Goal: Task Accomplishment & Management: Use online tool/utility

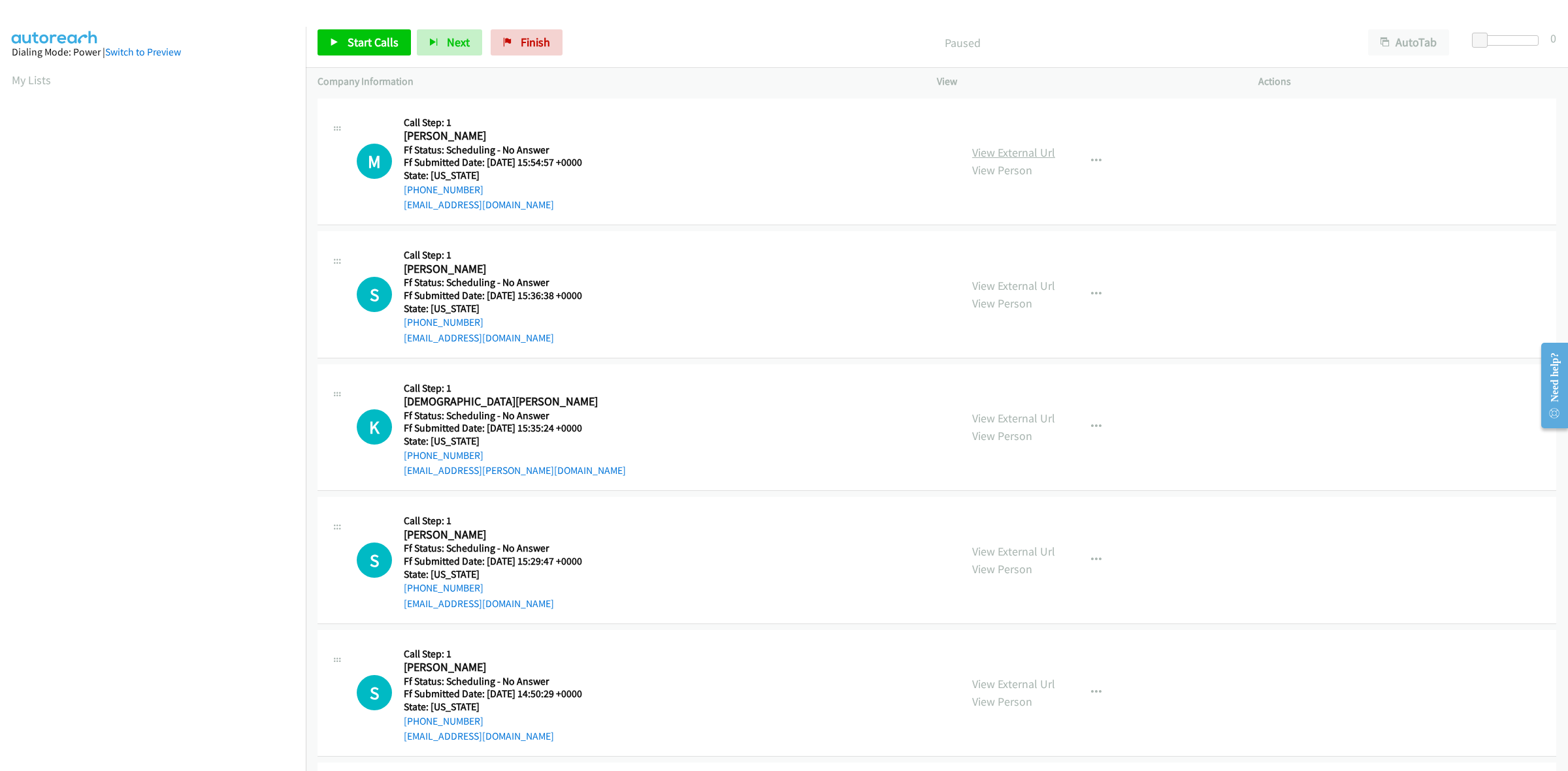
click at [1005, 147] on link "View External Url" at bounding box center [1014, 152] width 83 height 15
click at [1026, 278] on link "View External Url" at bounding box center [1014, 285] width 83 height 15
click at [1024, 413] on link "View External Url" at bounding box center [1014, 418] width 83 height 15
click at [1030, 546] on link "View External Url" at bounding box center [1014, 551] width 83 height 15
click at [1033, 686] on link "View External Url" at bounding box center [1014, 684] width 83 height 15
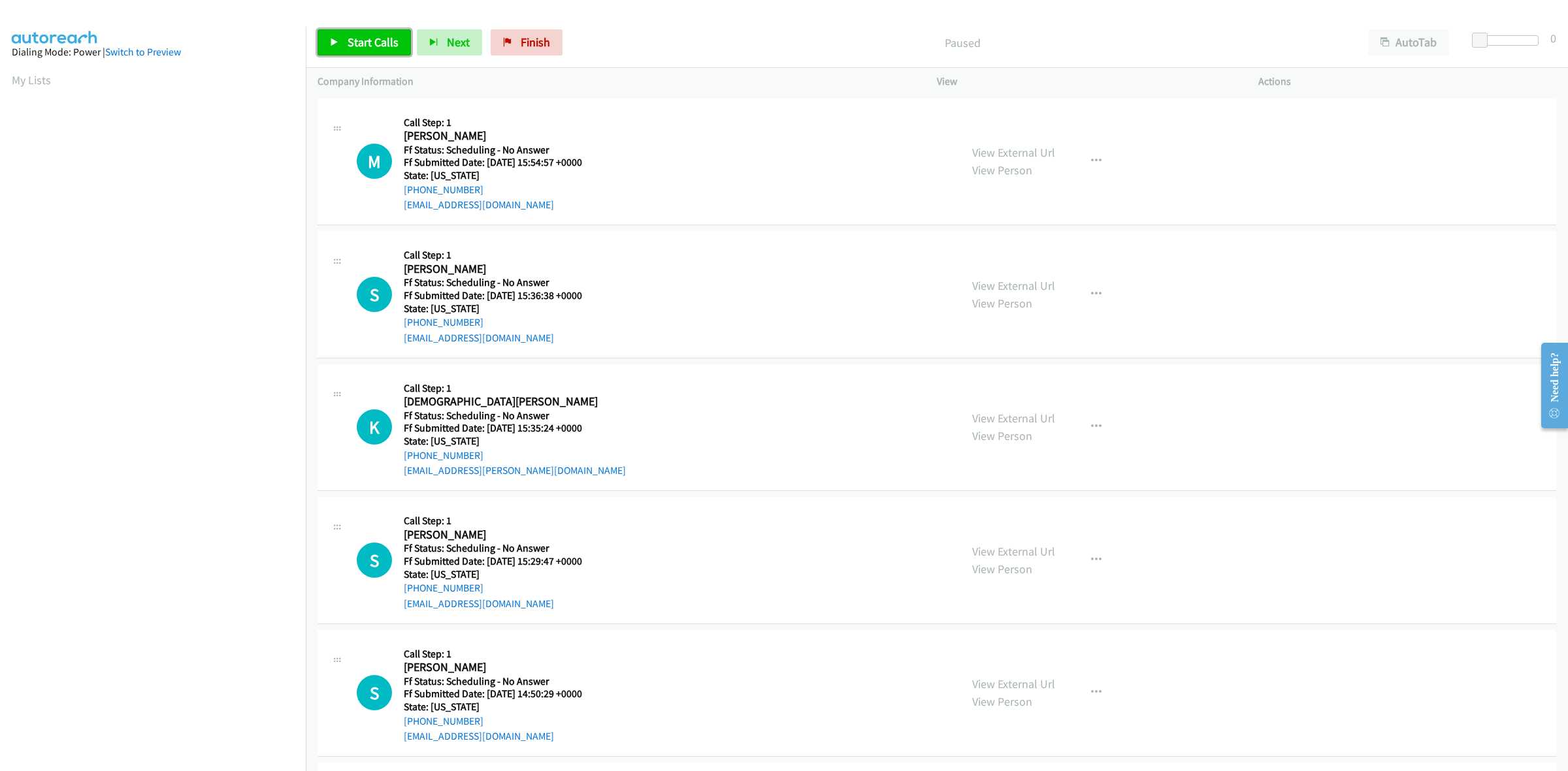
click at [380, 53] on link "Start Calls" at bounding box center [364, 42] width 94 height 26
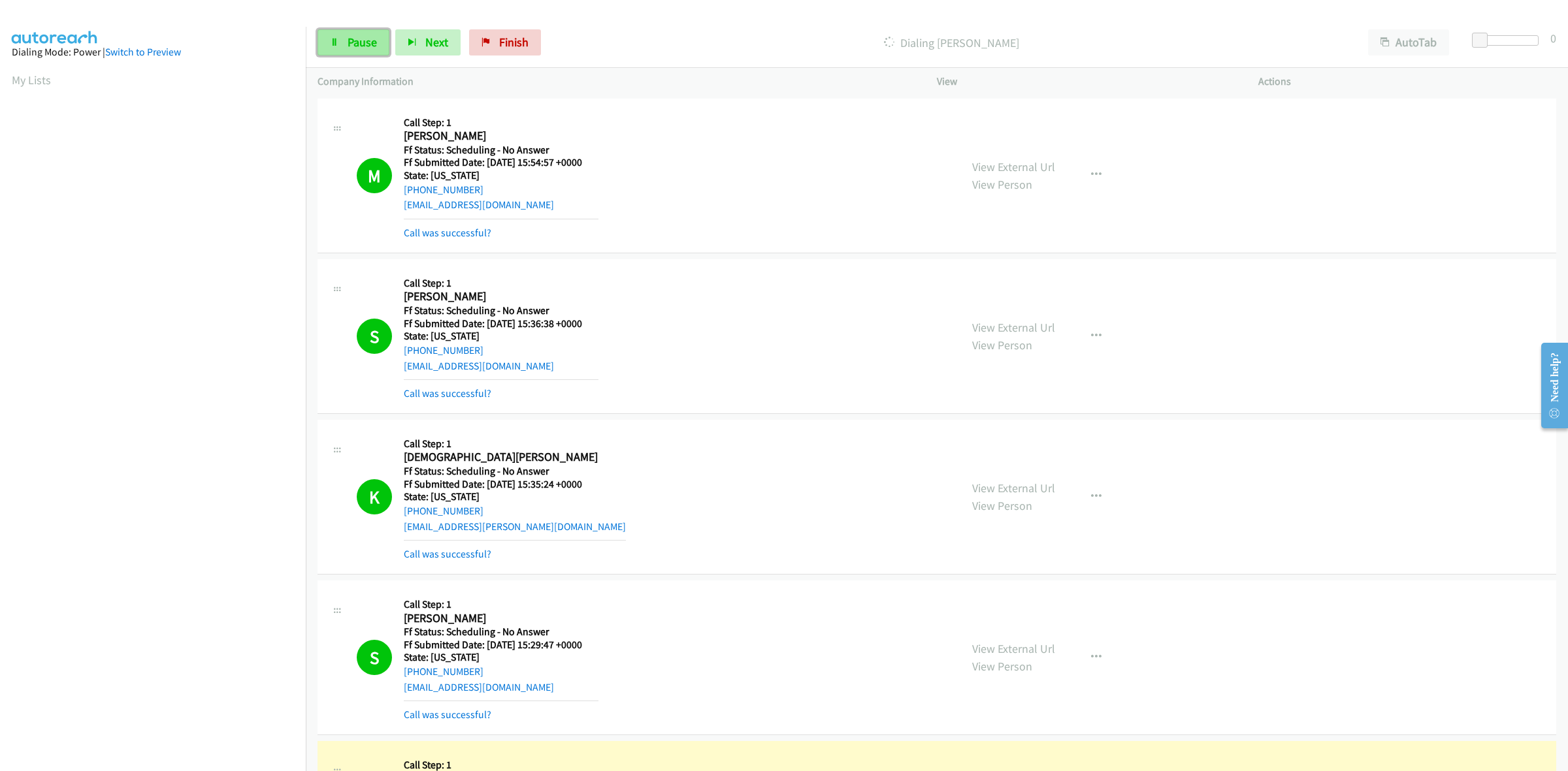
click at [370, 44] on span "Pause" at bounding box center [362, 42] width 29 height 15
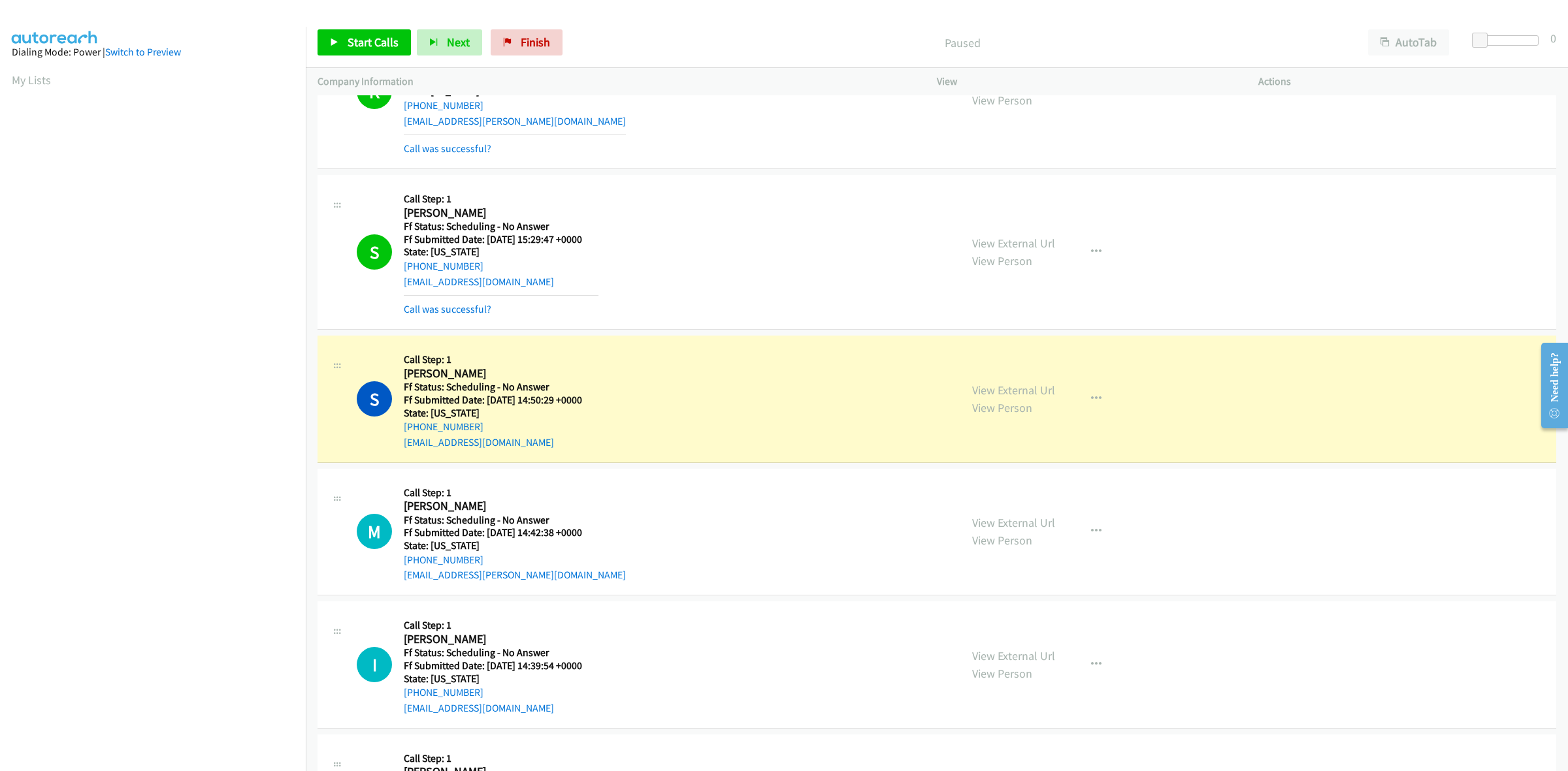
scroll to position [408, 0]
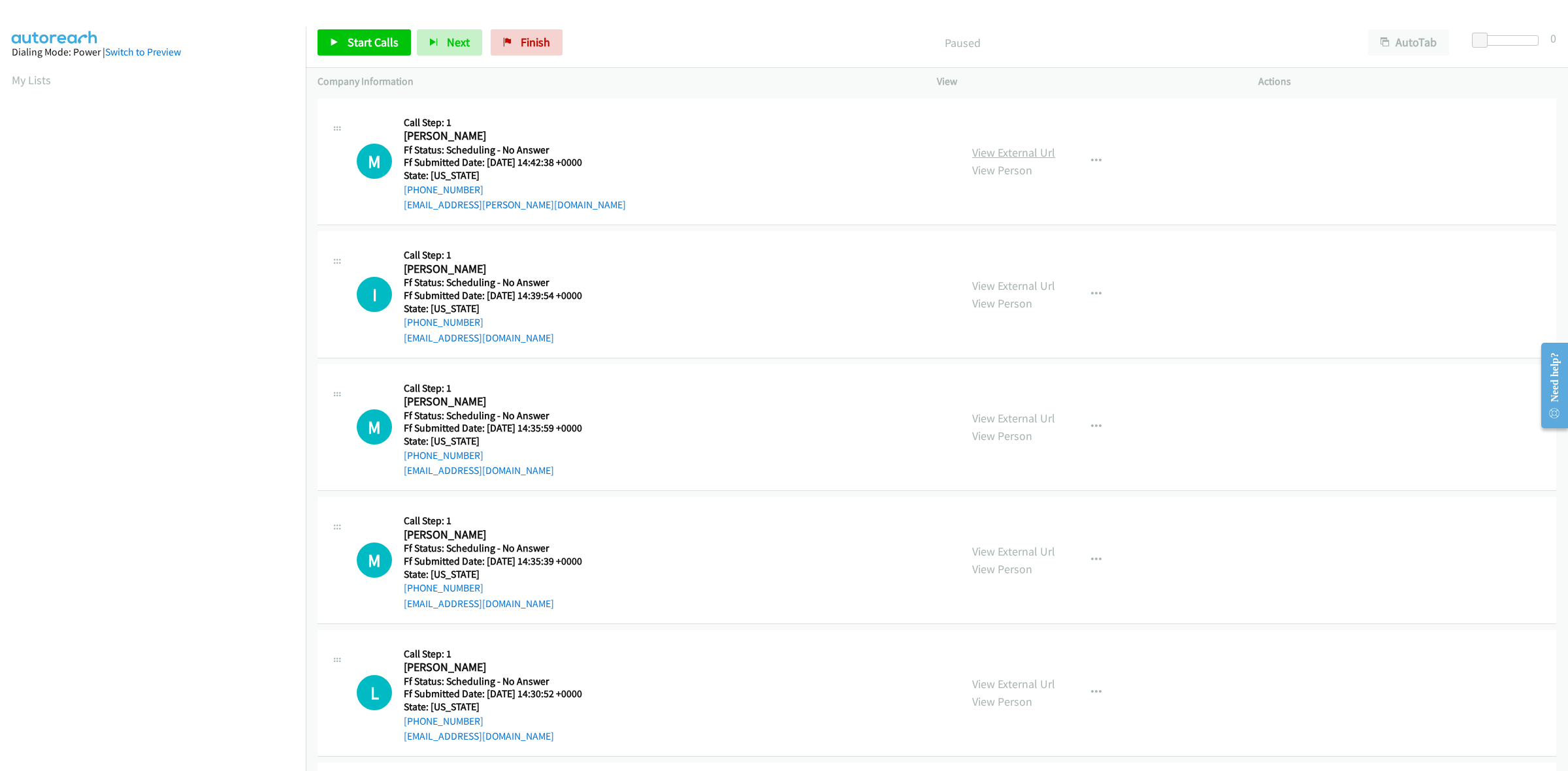
click at [1028, 158] on link "View External Url" at bounding box center [1014, 152] width 83 height 15
click at [985, 288] on link "View External Url" at bounding box center [1014, 285] width 83 height 15
click at [995, 424] on link "View External Url" at bounding box center [1014, 418] width 83 height 15
click at [1002, 552] on link "View External Url" at bounding box center [1014, 551] width 83 height 15
click at [989, 677] on link "View External Url" at bounding box center [1014, 684] width 83 height 15
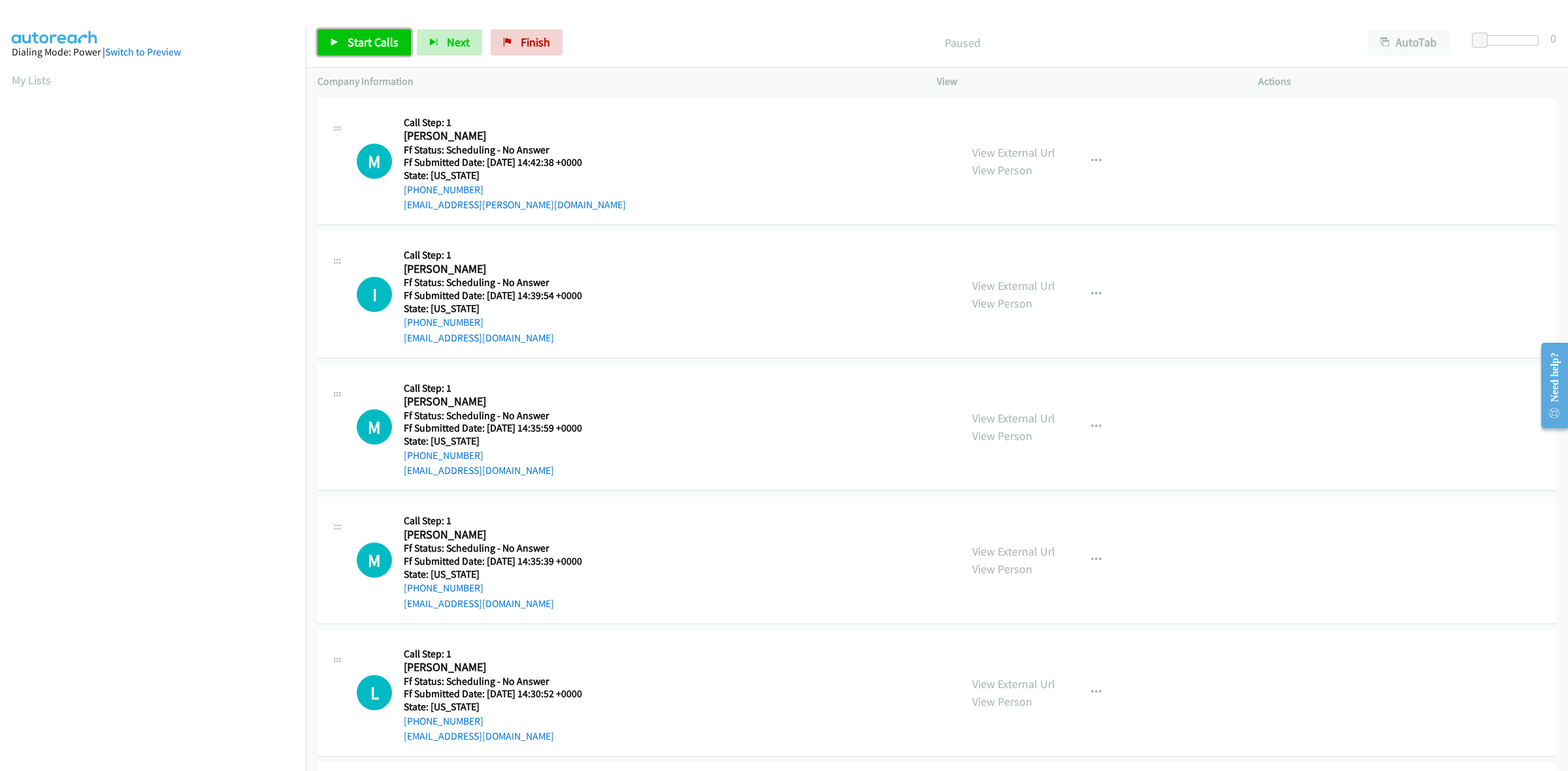
drag, startPoint x: 373, startPoint y: 38, endPoint x: 384, endPoint y: 44, distance: 12.5
click at [373, 38] on span "Start Calls" at bounding box center [373, 42] width 51 height 15
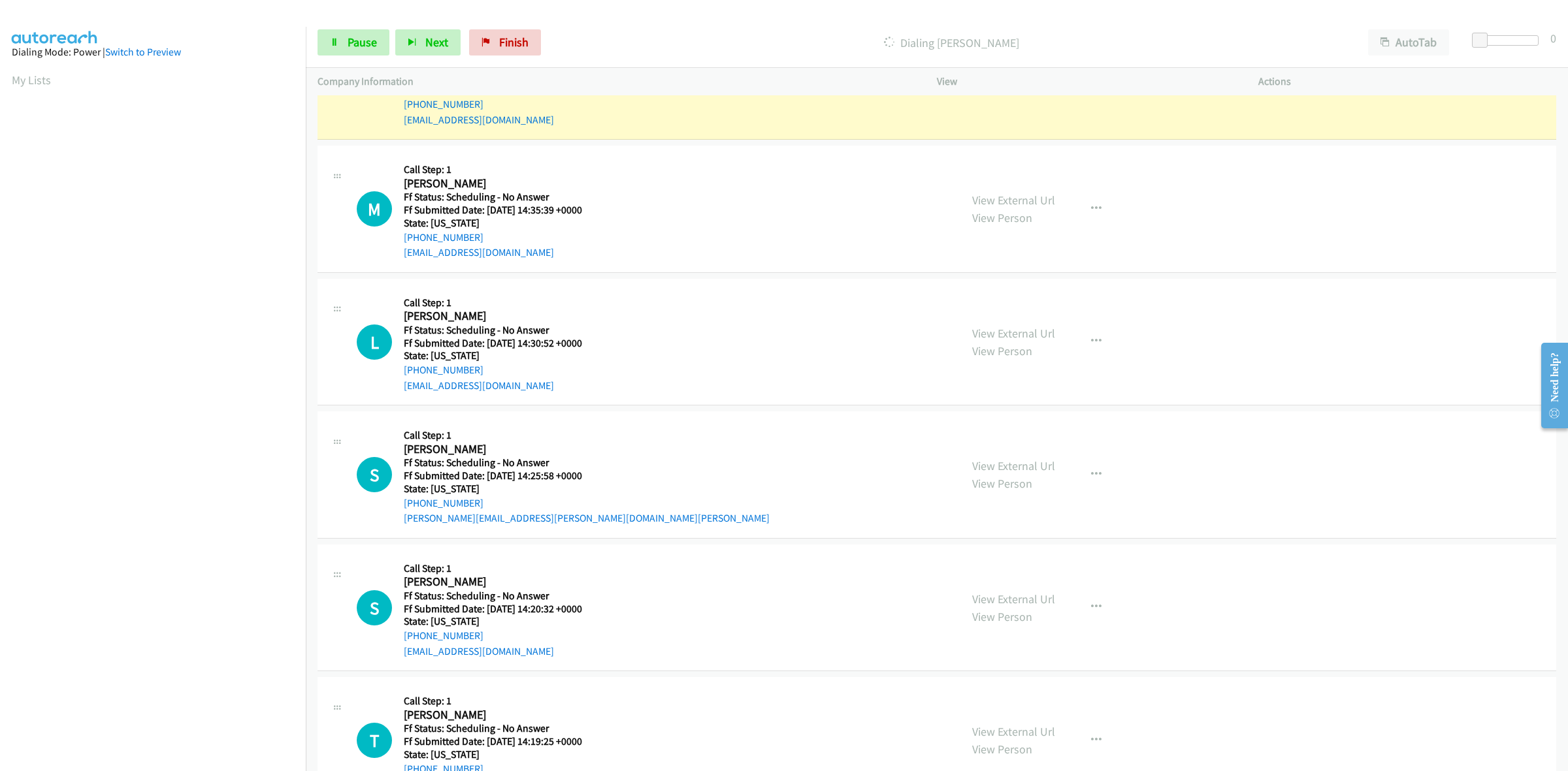
scroll to position [408, 0]
click at [981, 463] on link "View External Url" at bounding box center [1014, 464] width 83 height 15
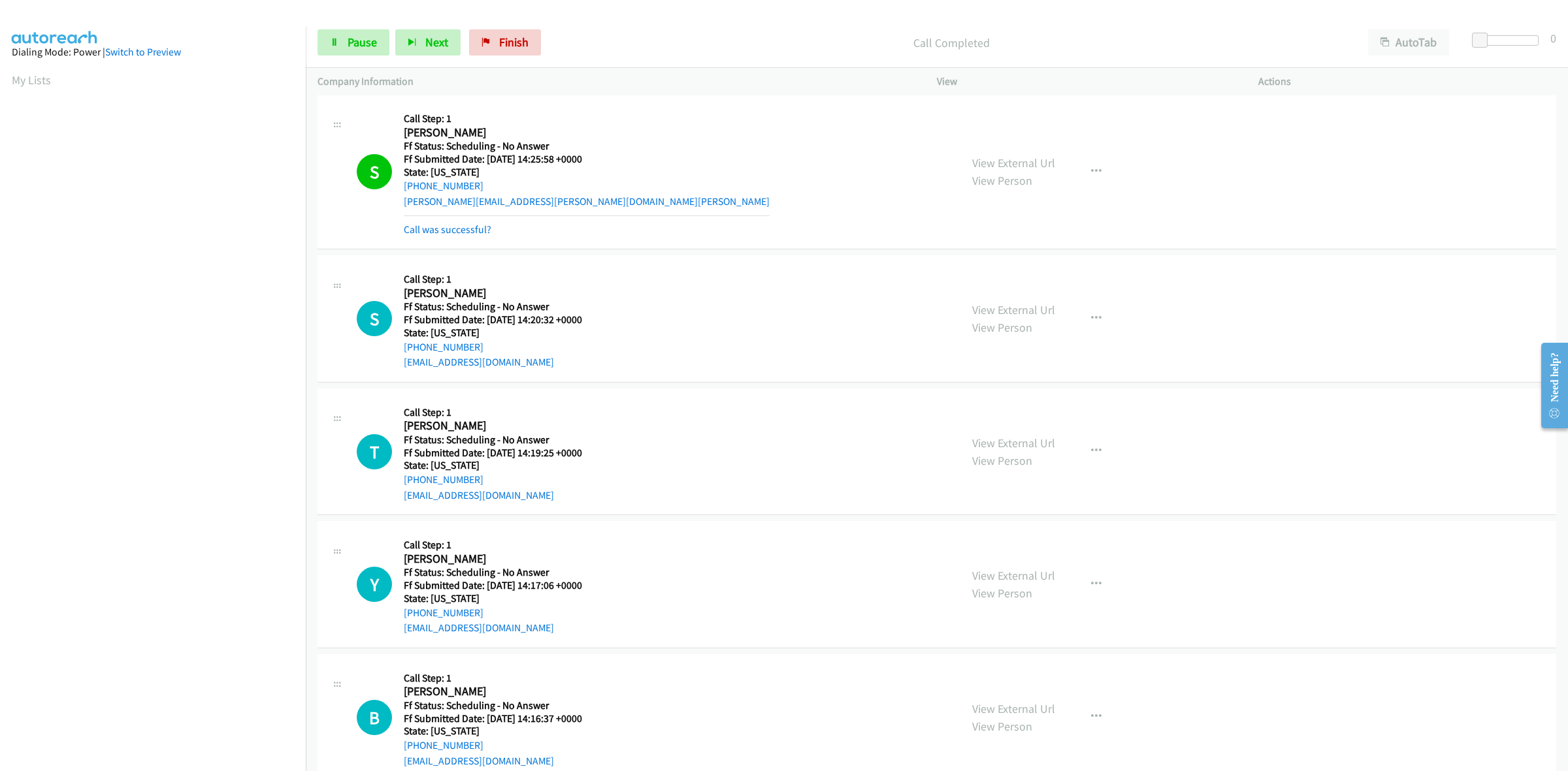
scroll to position [816, 0]
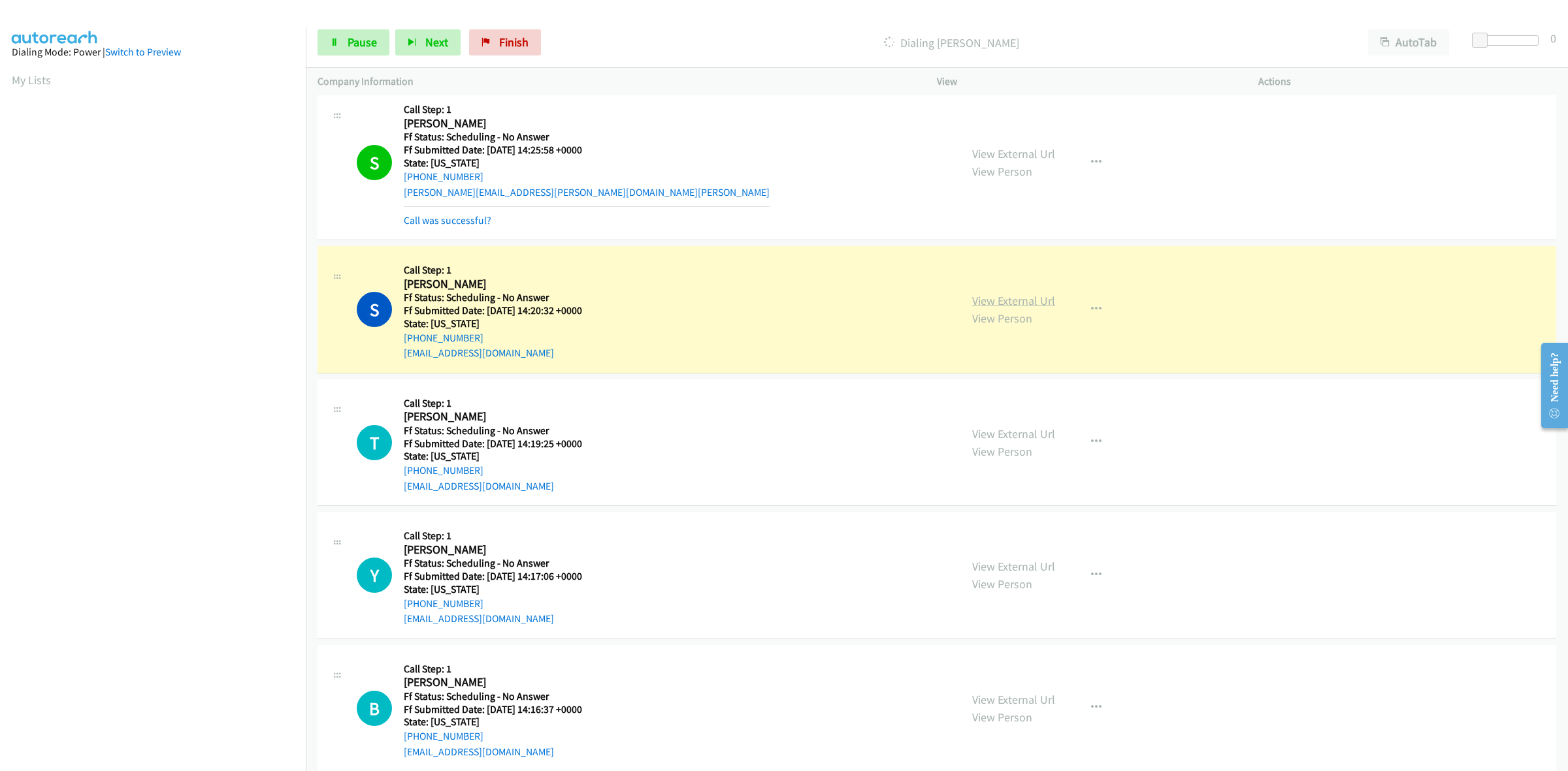
click at [997, 296] on link "View External Url" at bounding box center [1014, 300] width 83 height 15
click at [1021, 436] on link "View External Url" at bounding box center [1014, 433] width 83 height 15
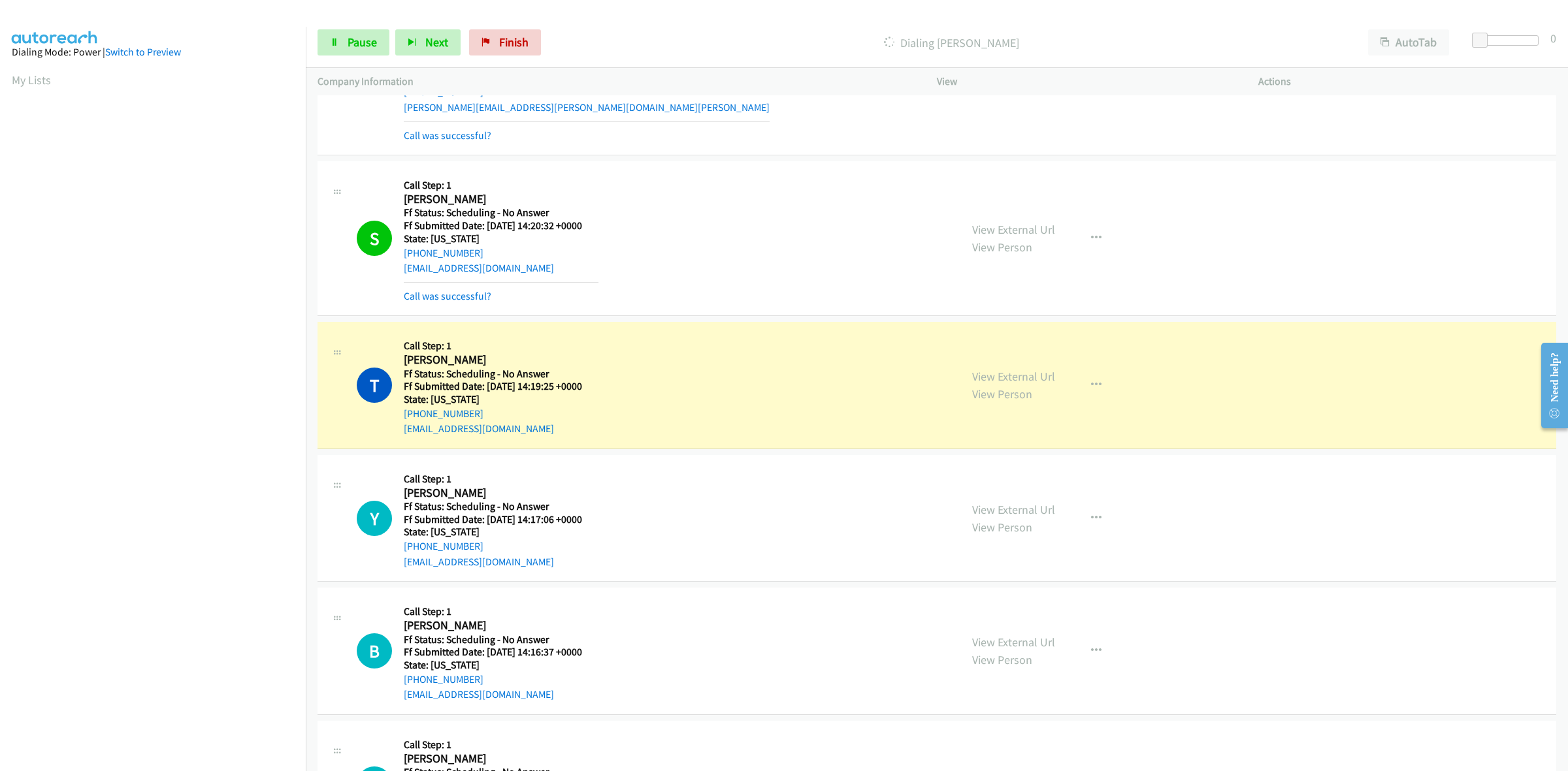
scroll to position [1143, 0]
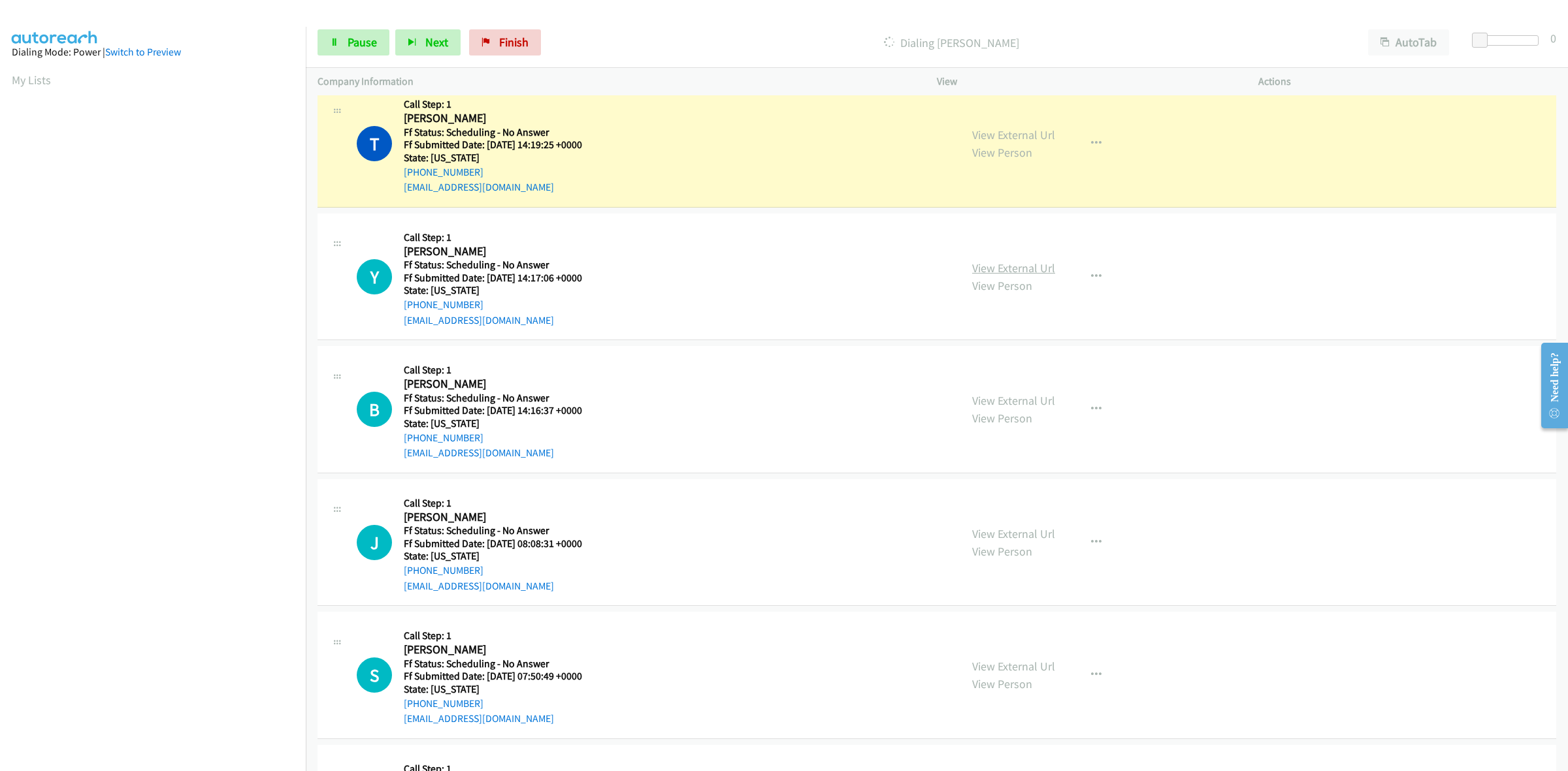
click at [1016, 272] on link "View External Url" at bounding box center [1014, 268] width 83 height 15
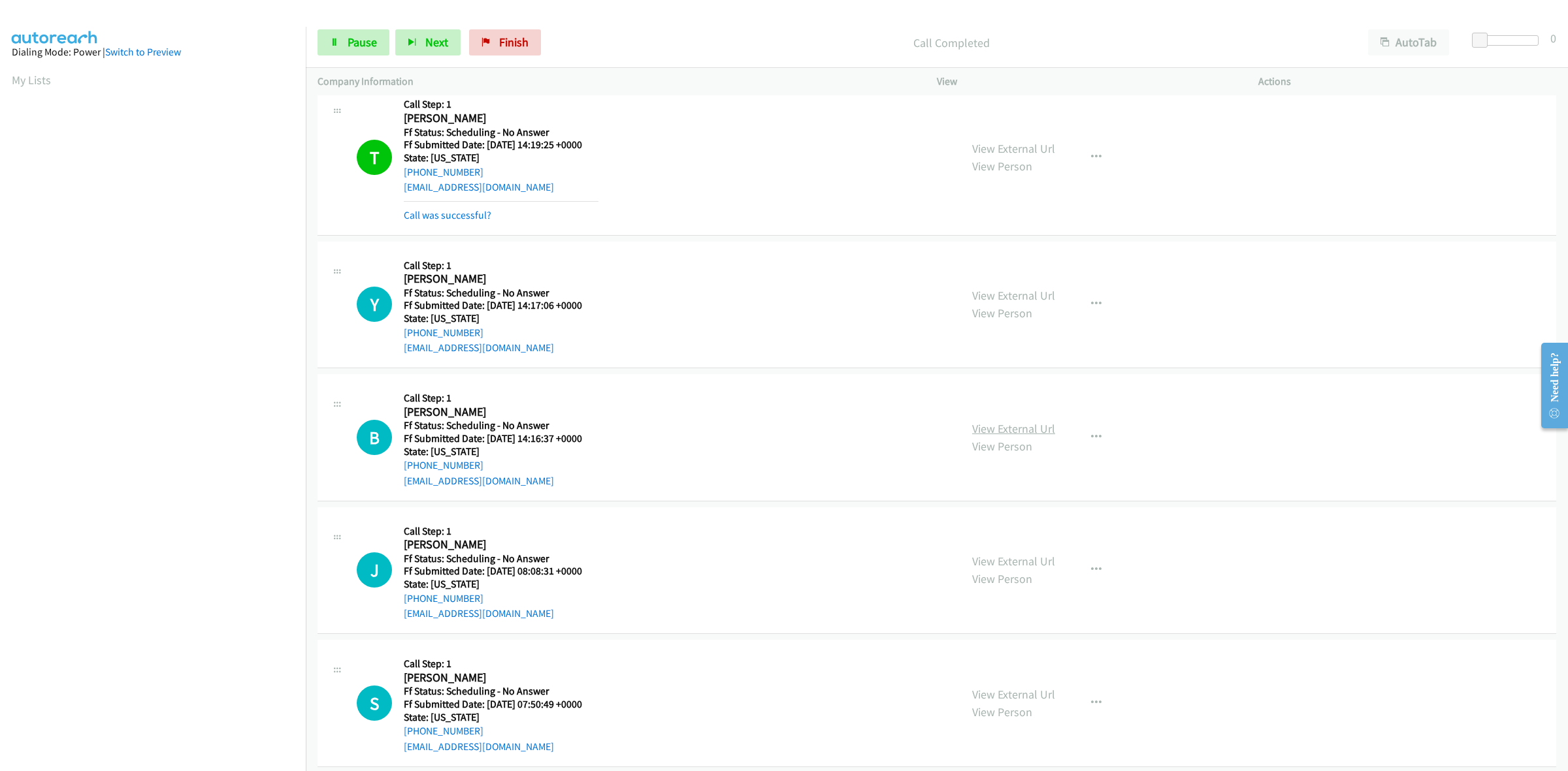
click at [1032, 429] on link "View External Url" at bounding box center [1014, 428] width 83 height 15
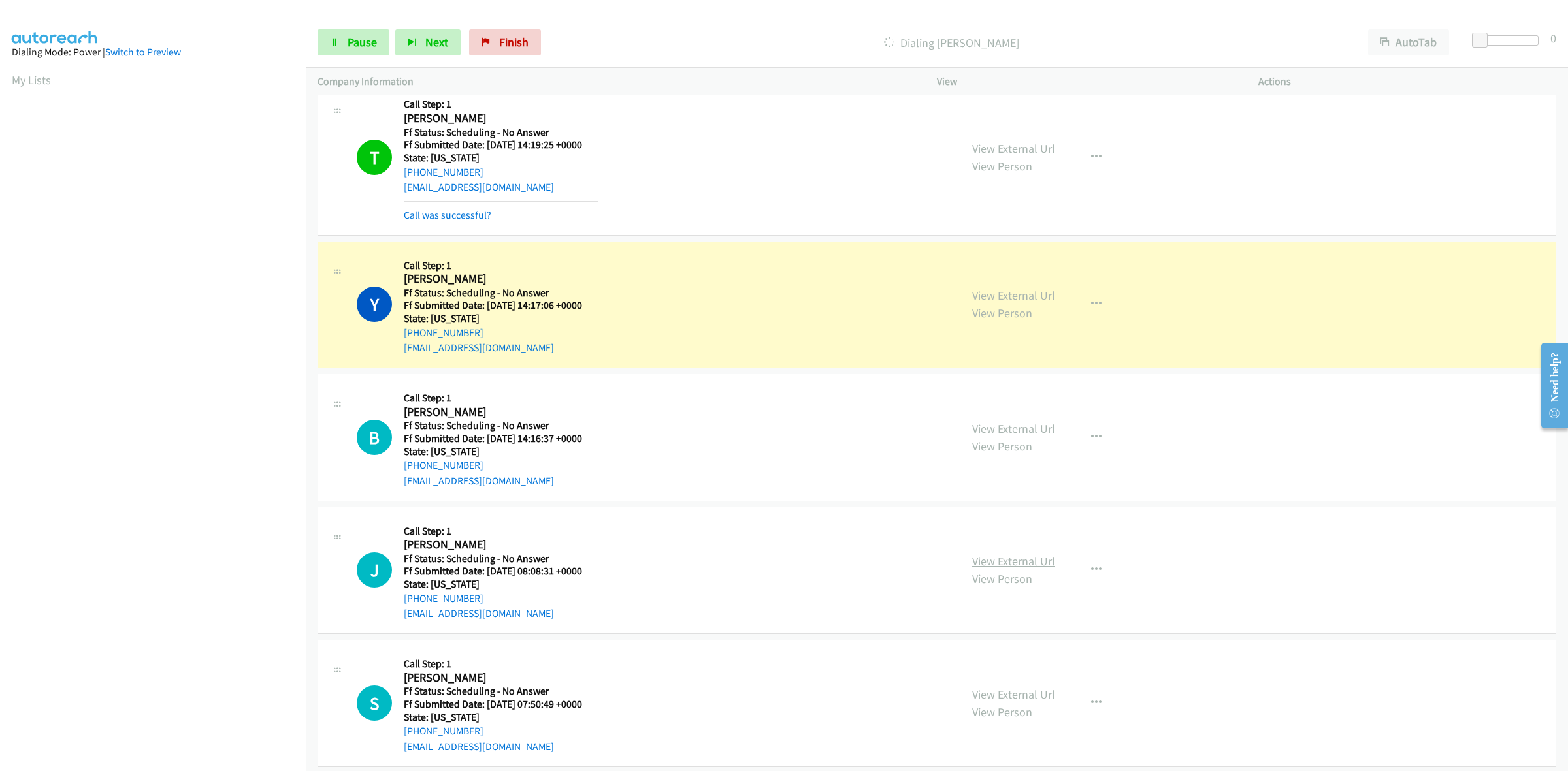
click at [986, 559] on link "View External Url" at bounding box center [1014, 560] width 83 height 15
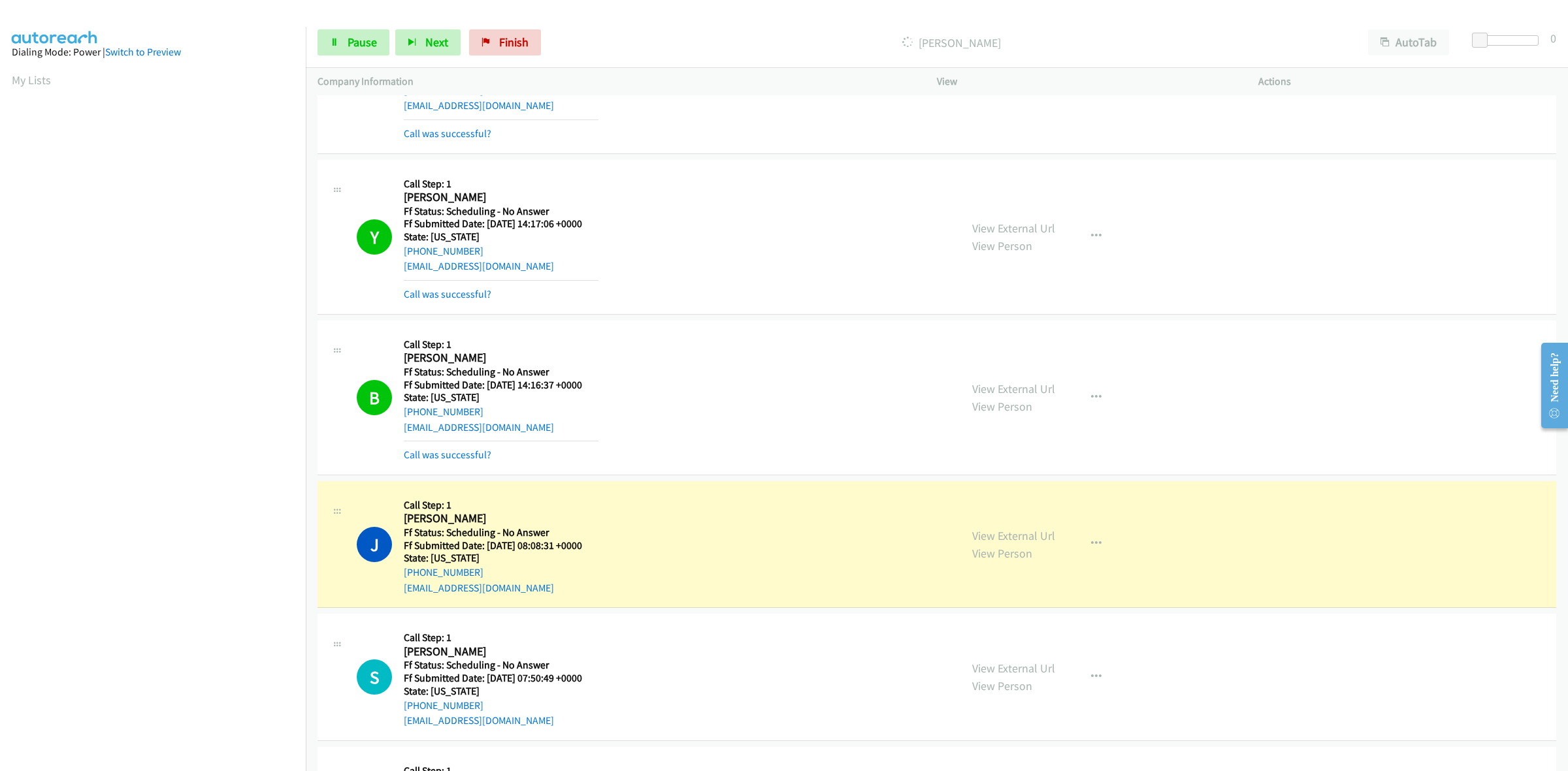
scroll to position [1469, 0]
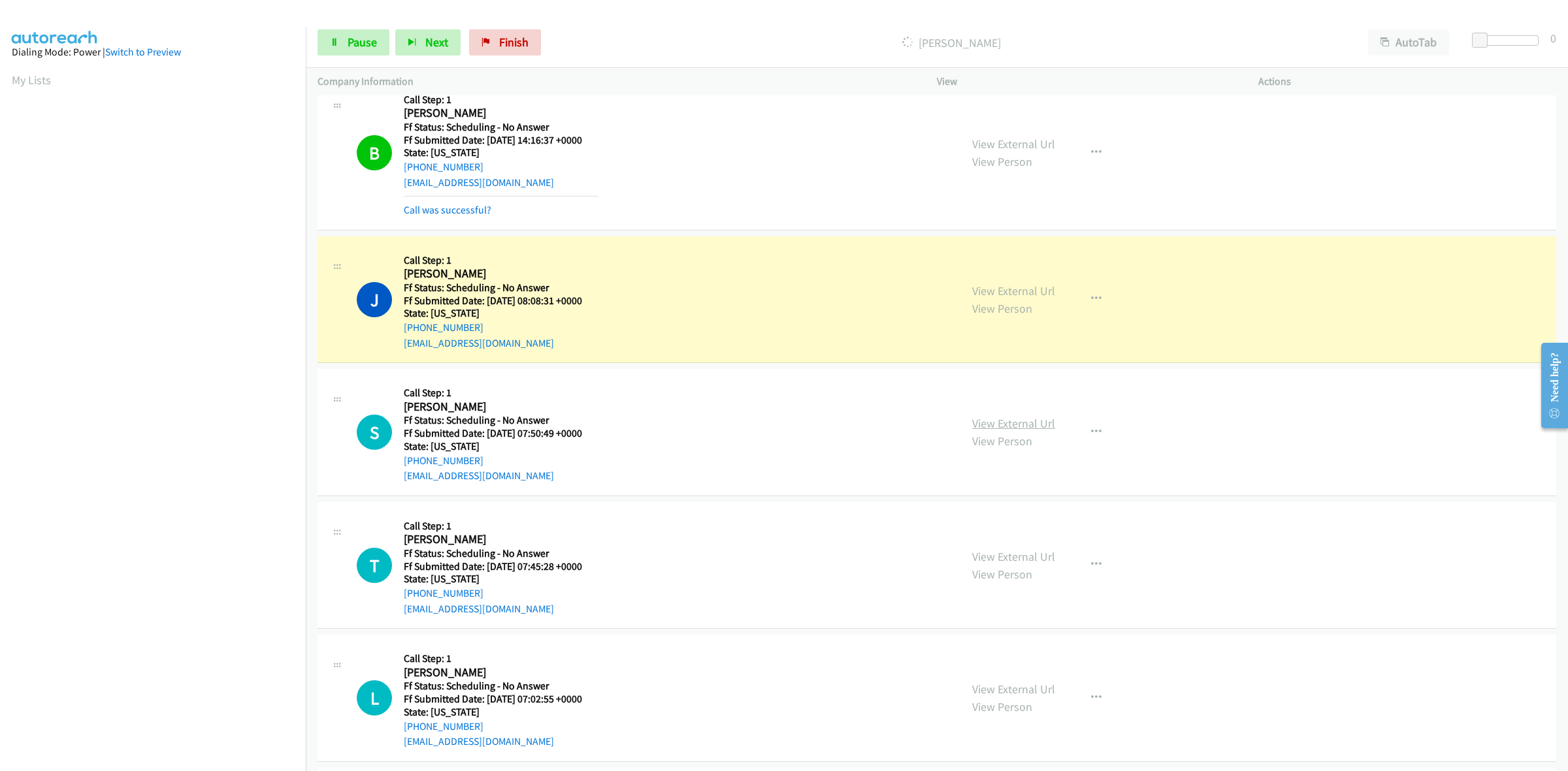
click at [1024, 424] on link "View External Url" at bounding box center [1014, 423] width 83 height 15
click at [1024, 556] on link "View External Url" at bounding box center [1014, 556] width 83 height 15
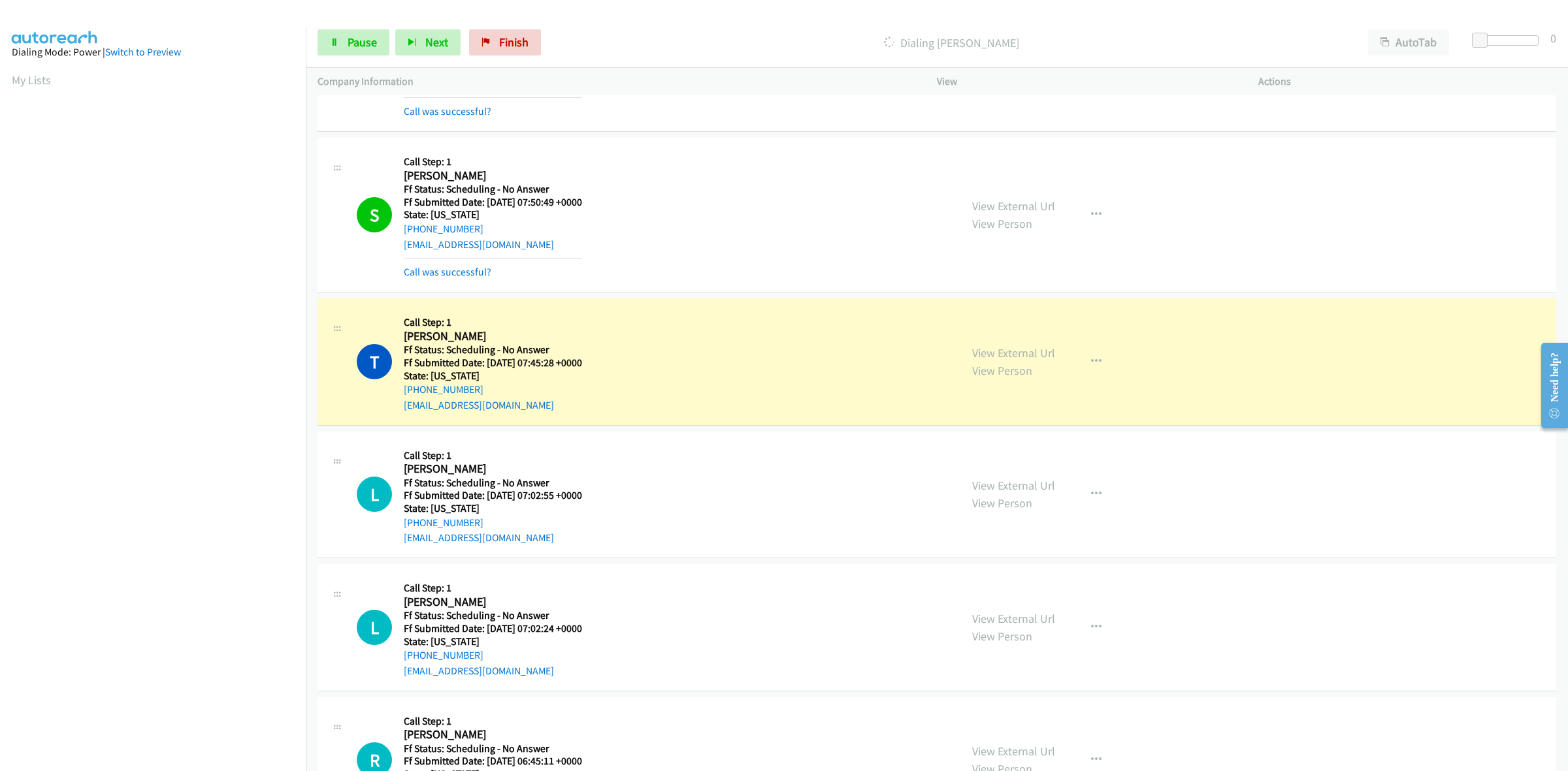
scroll to position [1796, 0]
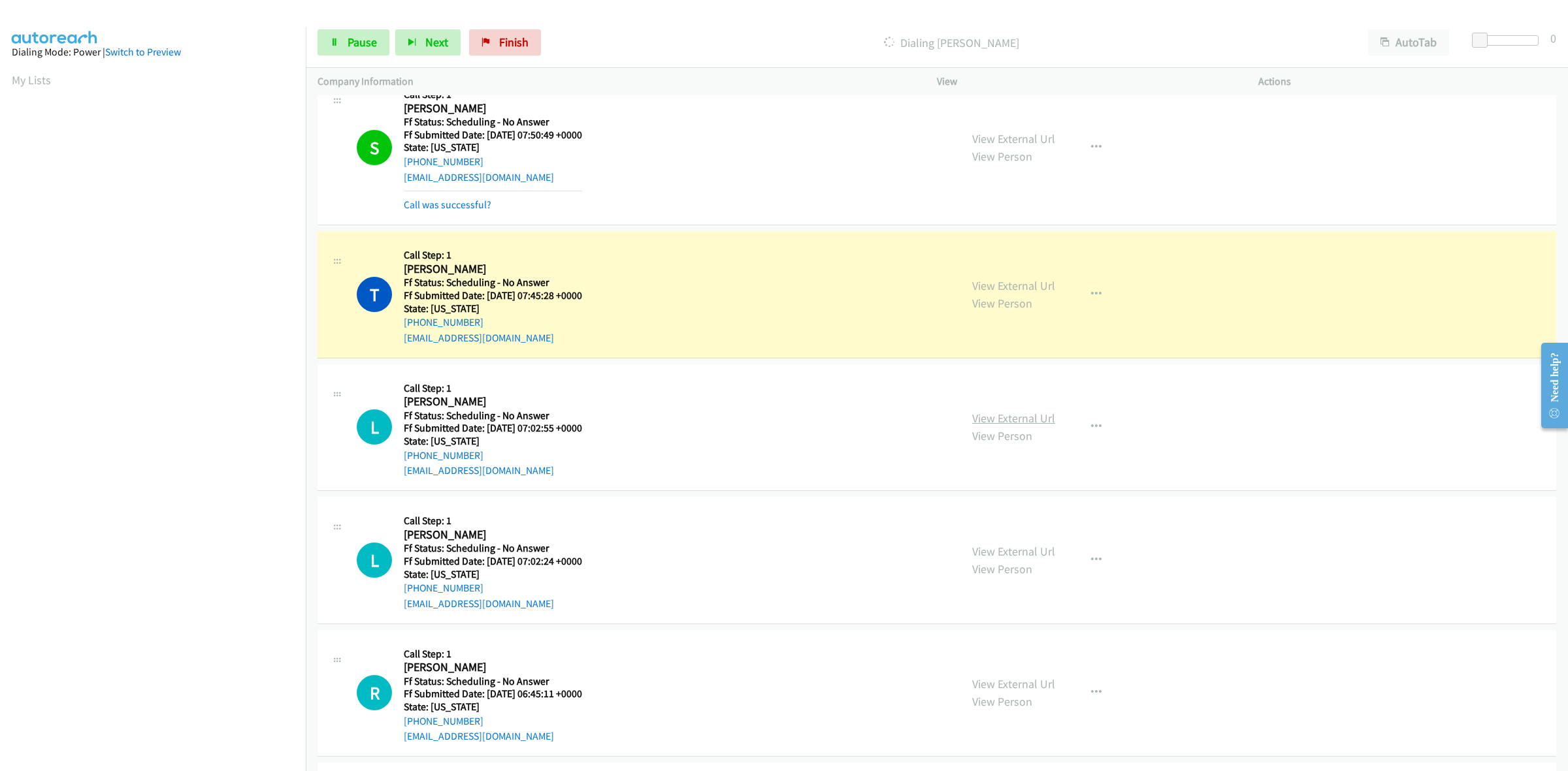
click at [1002, 419] on link "View External Url" at bounding box center [1014, 418] width 83 height 15
click at [1017, 548] on link "View External Url" at bounding box center [1014, 551] width 83 height 15
click at [1106, 562] on button "button" at bounding box center [1096, 560] width 36 height 26
click at [1020, 674] on link "Add to do not call list" at bounding box center [1026, 672] width 174 height 26
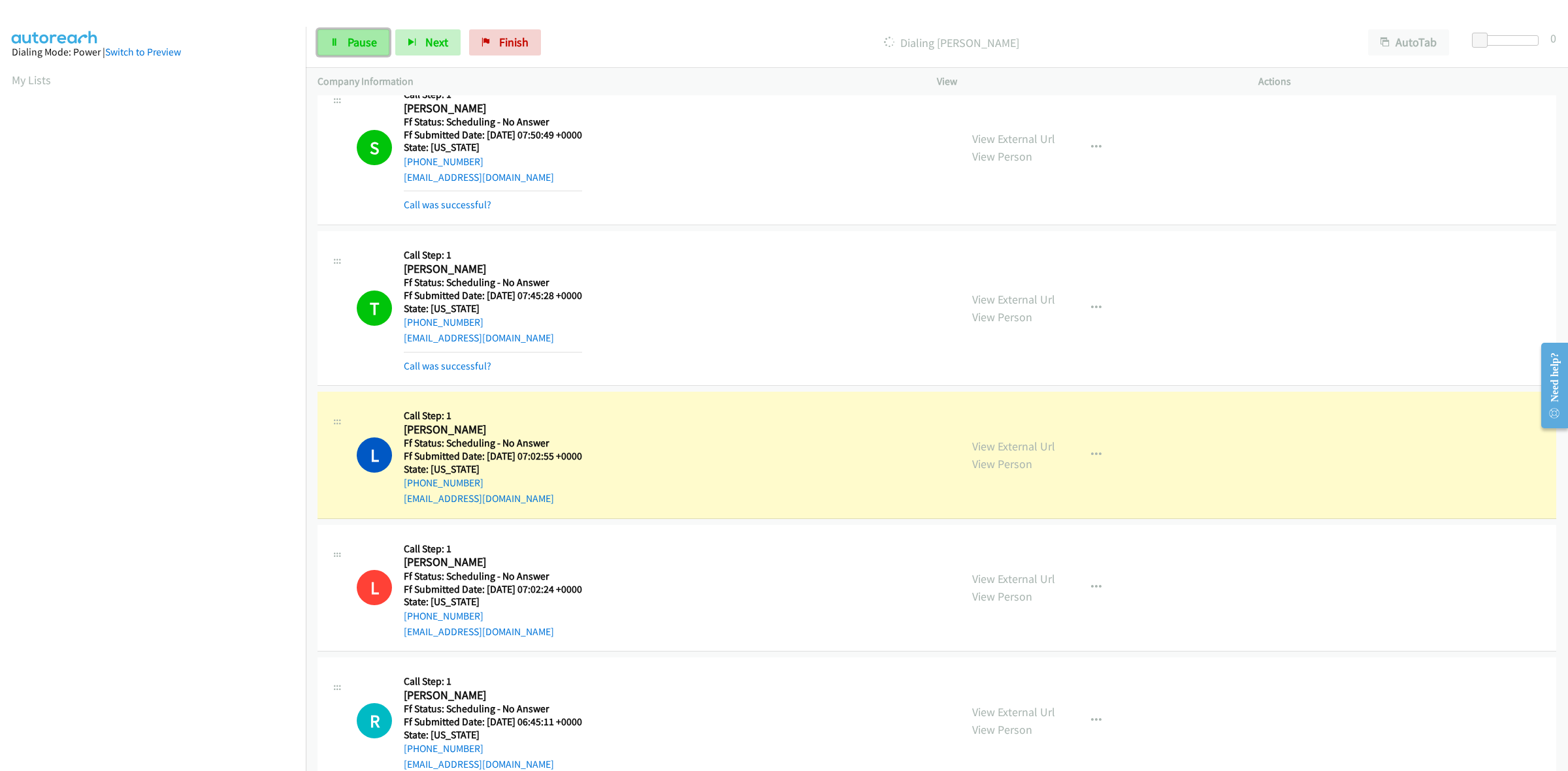
click at [373, 33] on link "Pause" at bounding box center [353, 42] width 72 height 26
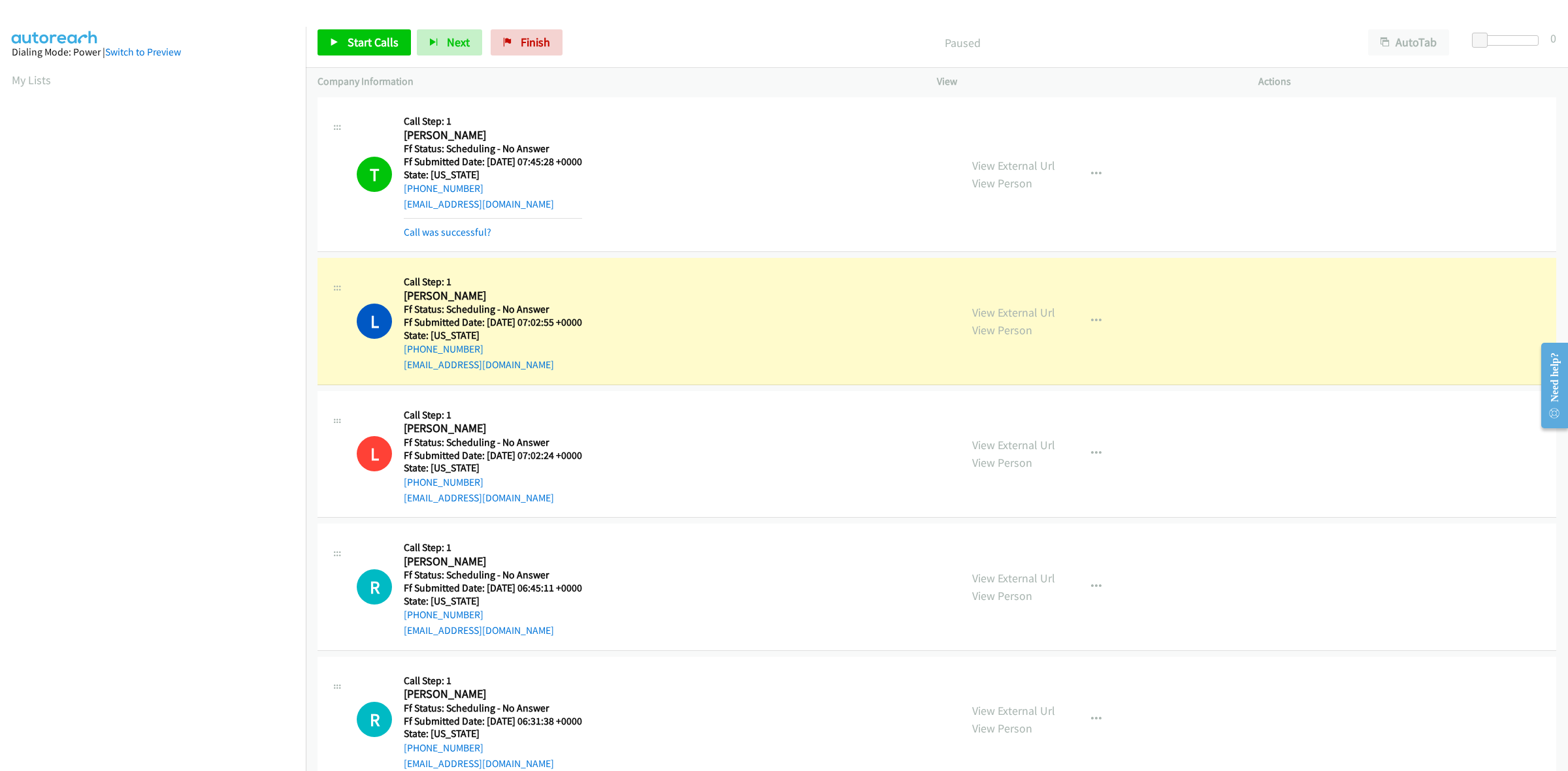
scroll to position [1960, 0]
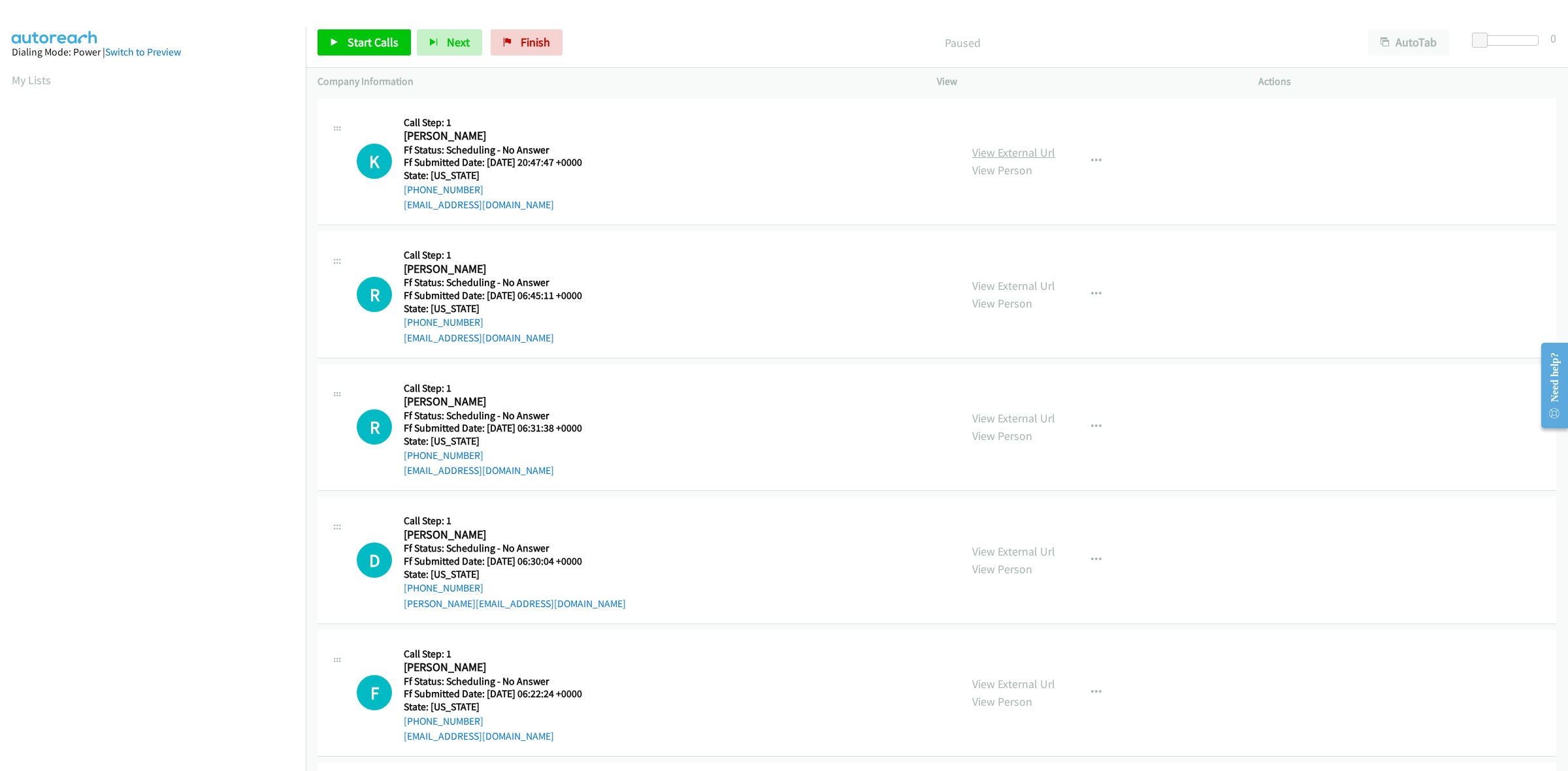
click at [1027, 150] on link "View External Url" at bounding box center [1014, 152] width 83 height 15
click at [1029, 278] on link "View External Url" at bounding box center [1014, 285] width 83 height 15
click at [1037, 420] on link "View External Url" at bounding box center [1014, 418] width 83 height 15
click at [1023, 554] on link "View External Url" at bounding box center [1014, 551] width 83 height 15
click at [1033, 686] on link "View External Url" at bounding box center [1014, 684] width 83 height 15
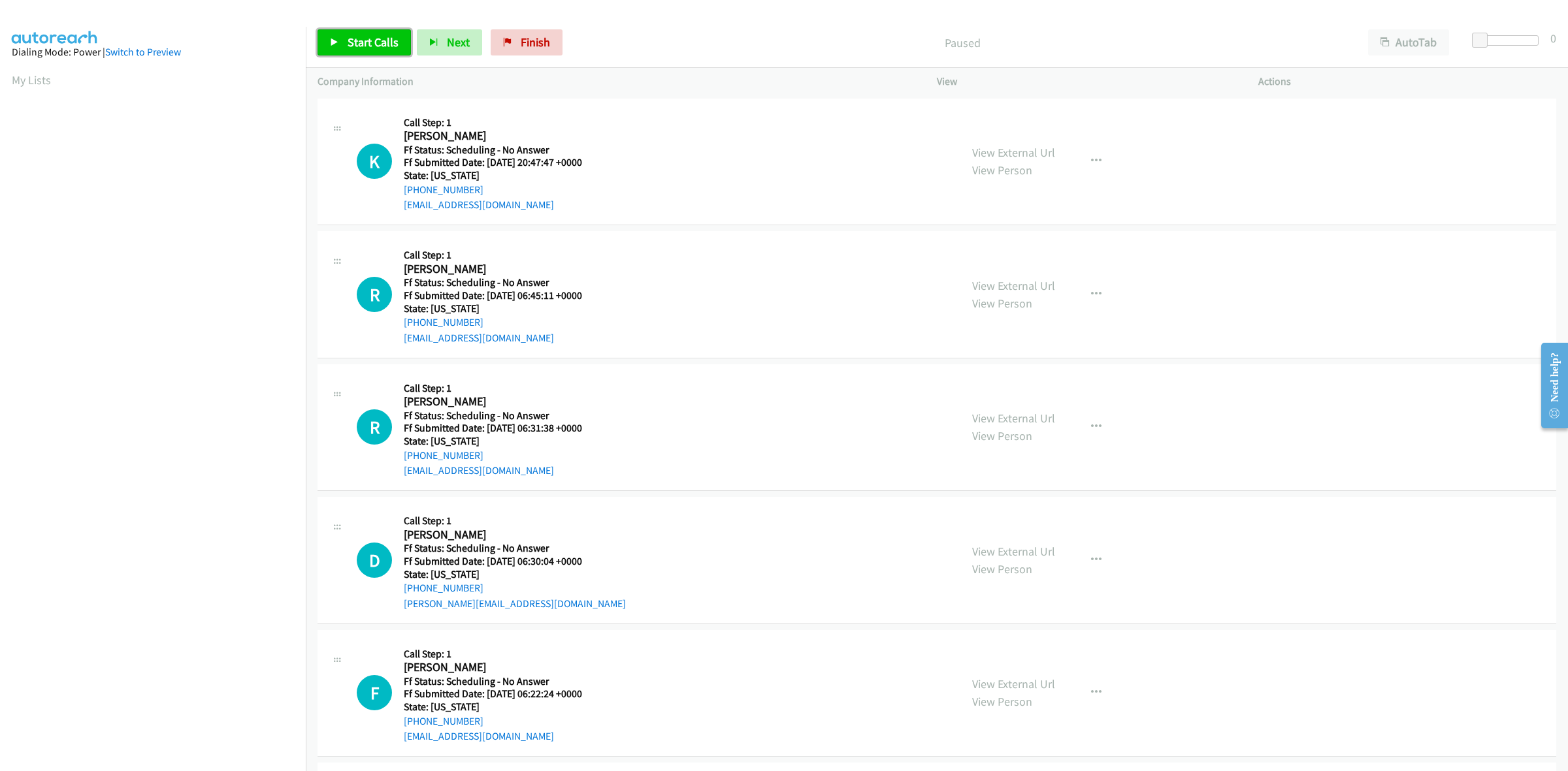
click at [358, 47] on span "Start Calls" at bounding box center [373, 42] width 51 height 15
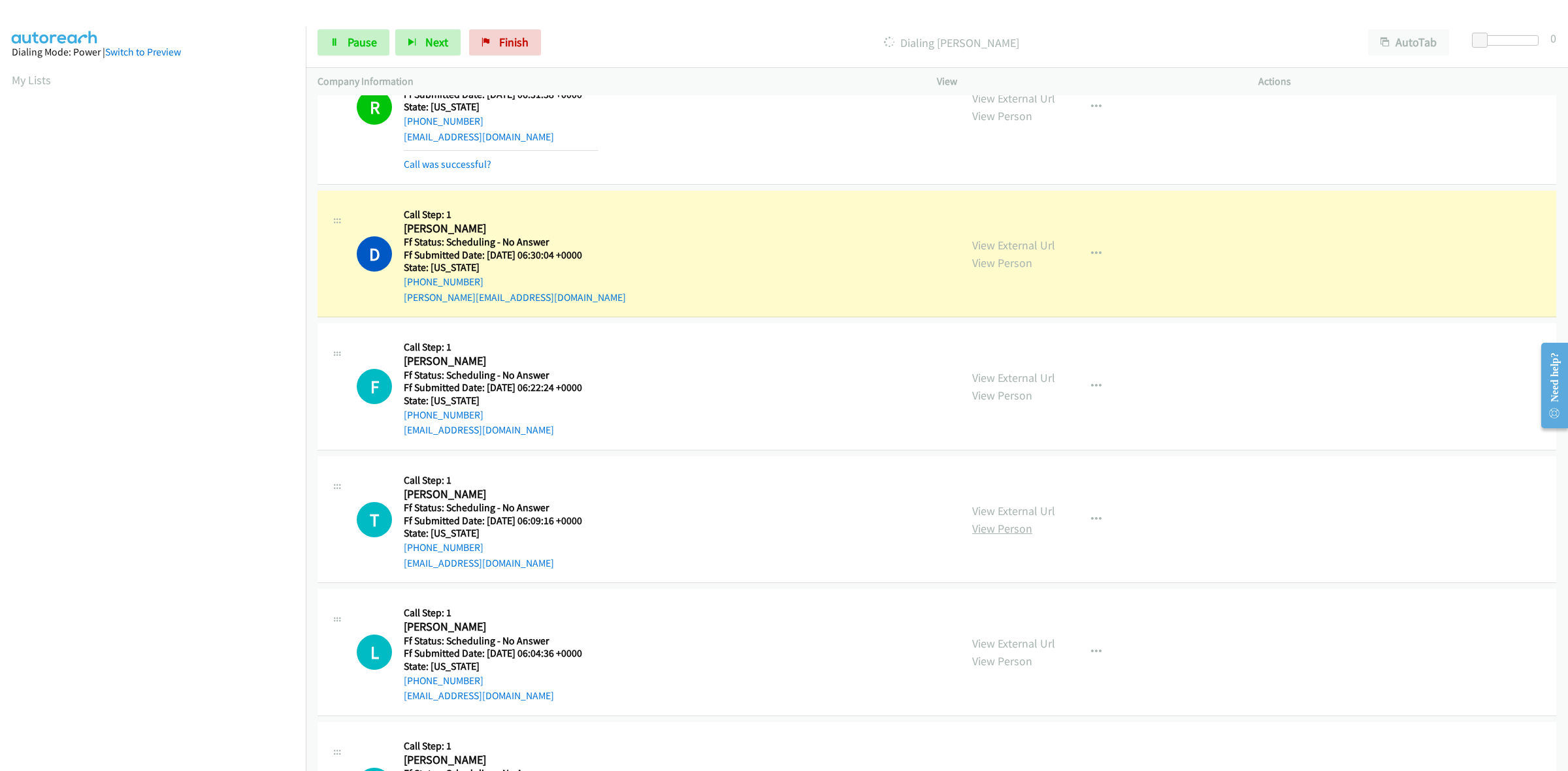
scroll to position [408, 0]
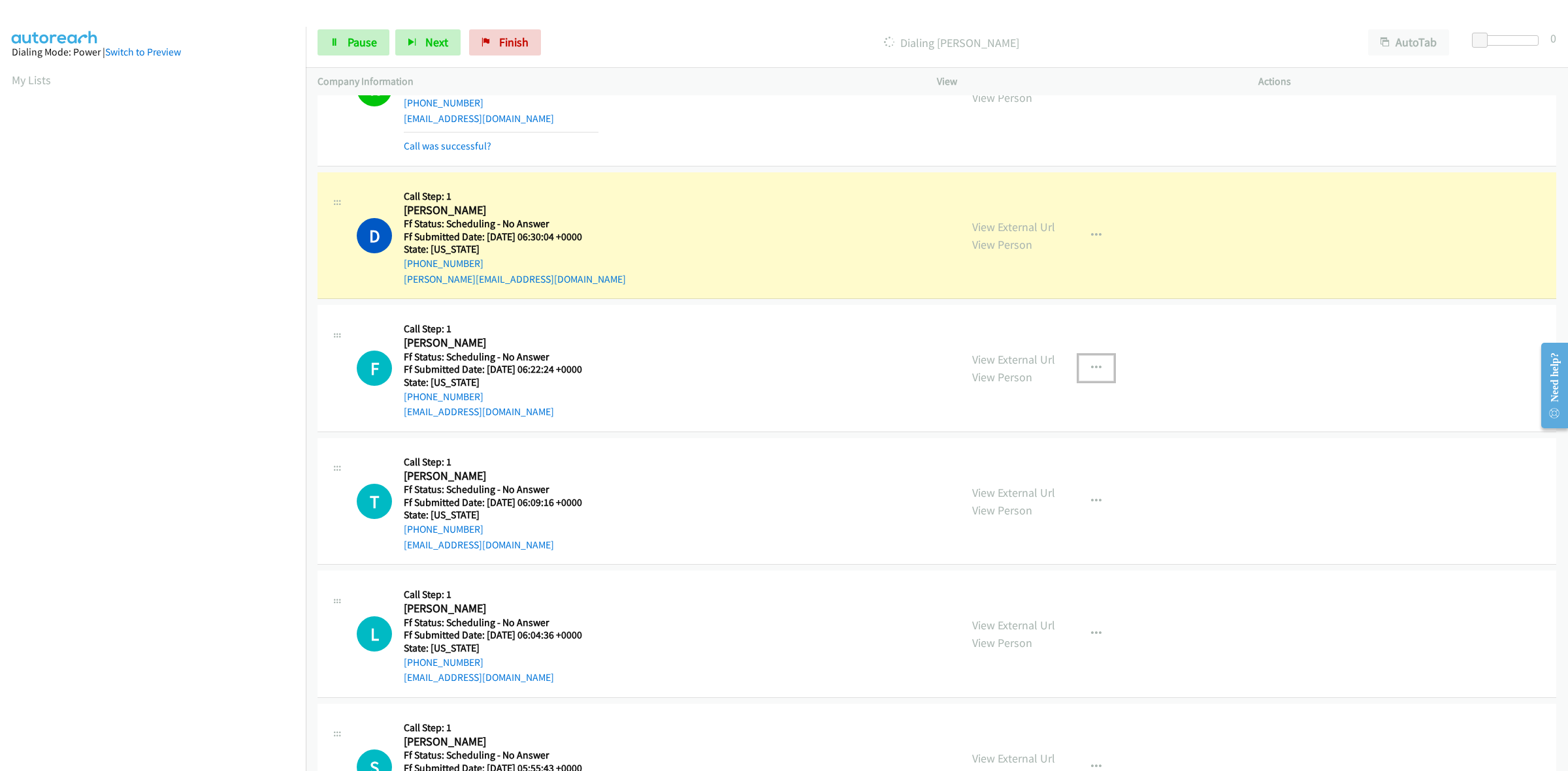
click at [1095, 366] on icon "button" at bounding box center [1096, 368] width 10 height 10
click at [1037, 474] on link "Add to do not call list" at bounding box center [1026, 480] width 174 height 26
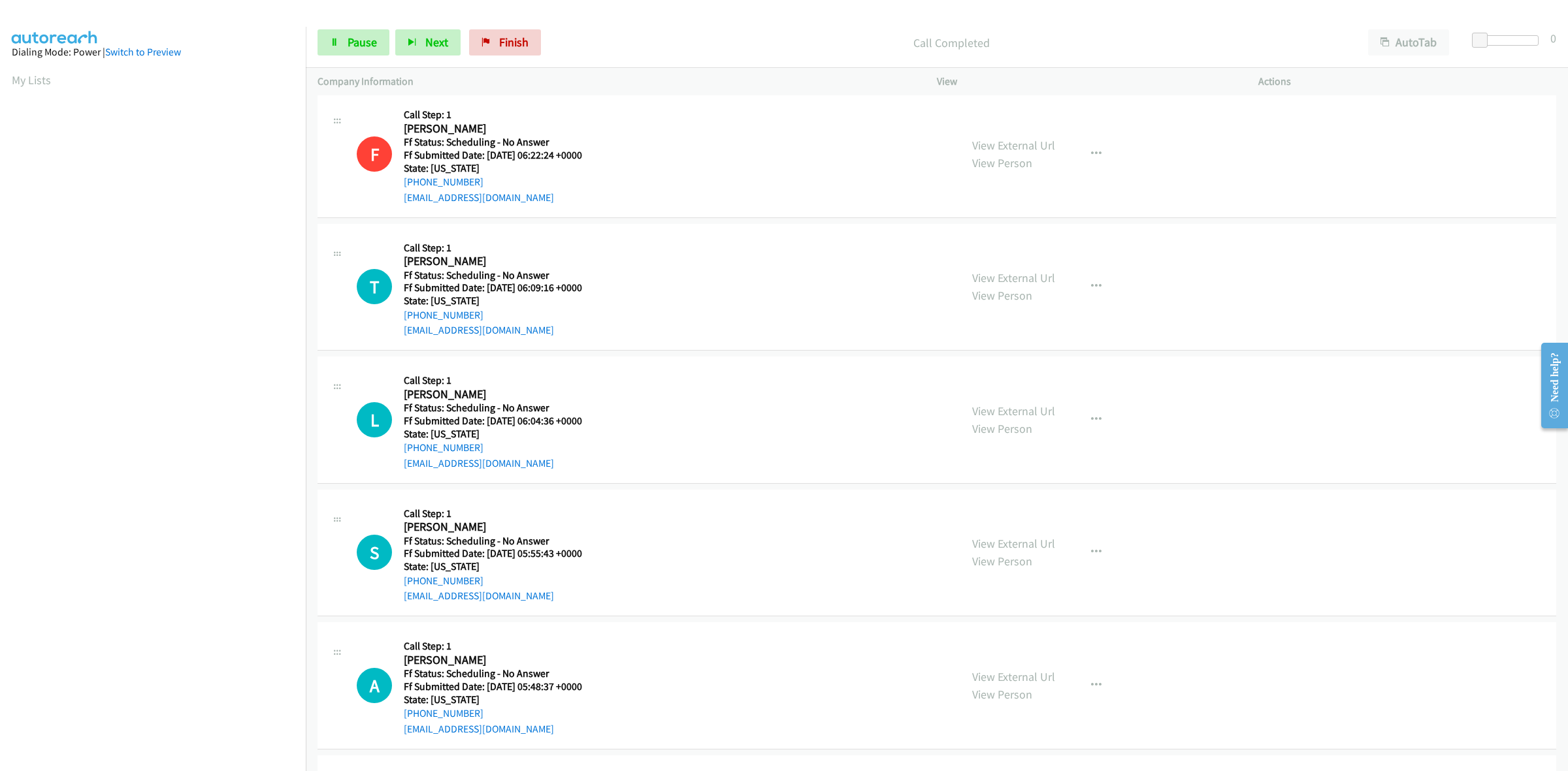
scroll to position [653, 0]
click at [1038, 279] on link "View External Url" at bounding box center [1014, 275] width 83 height 15
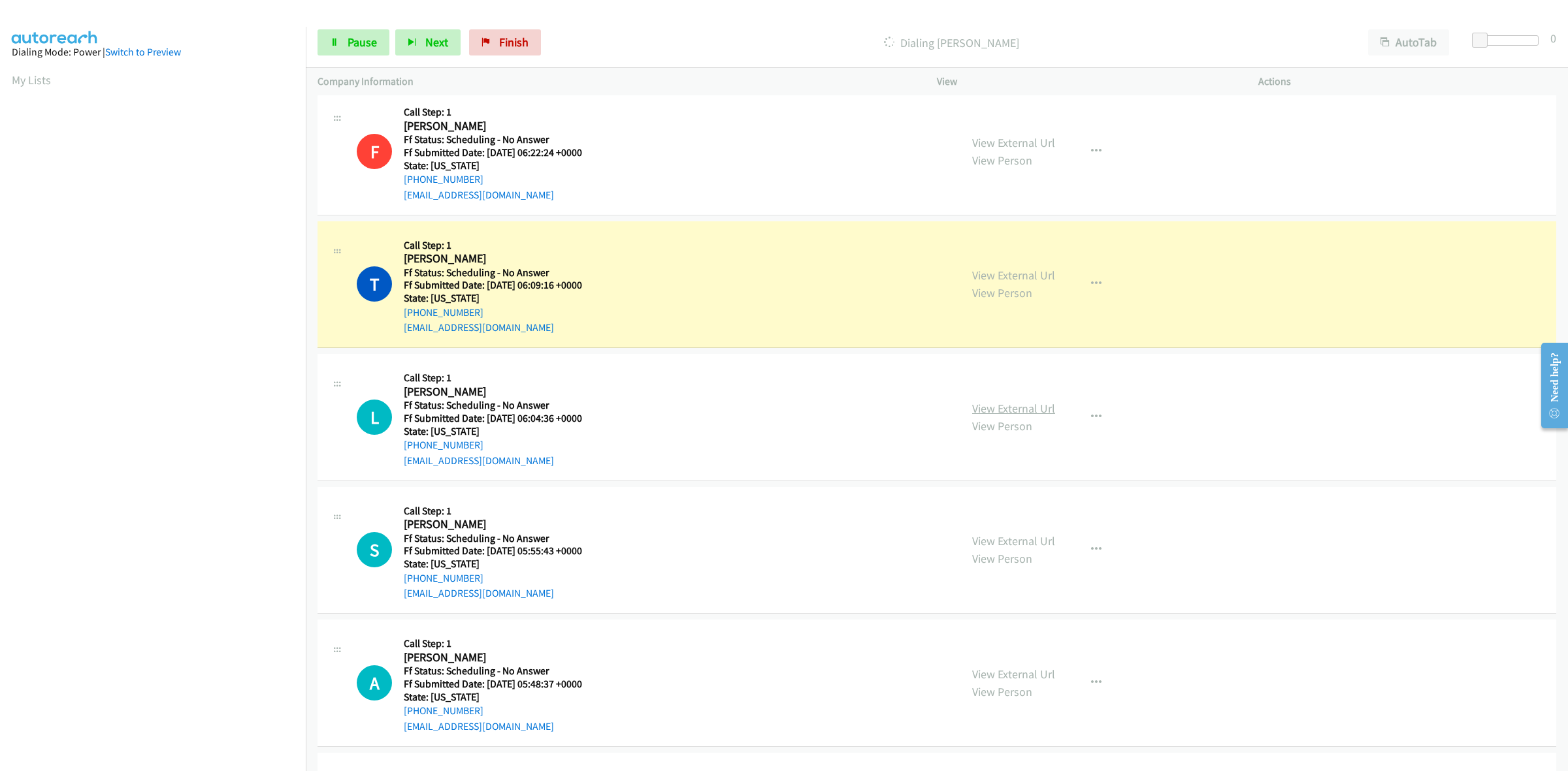
click at [1030, 402] on link "View External Url" at bounding box center [1014, 408] width 83 height 15
click at [1000, 537] on link "View External Url" at bounding box center [1014, 541] width 83 height 15
click at [992, 670] on link "View External Url" at bounding box center [1014, 674] width 83 height 15
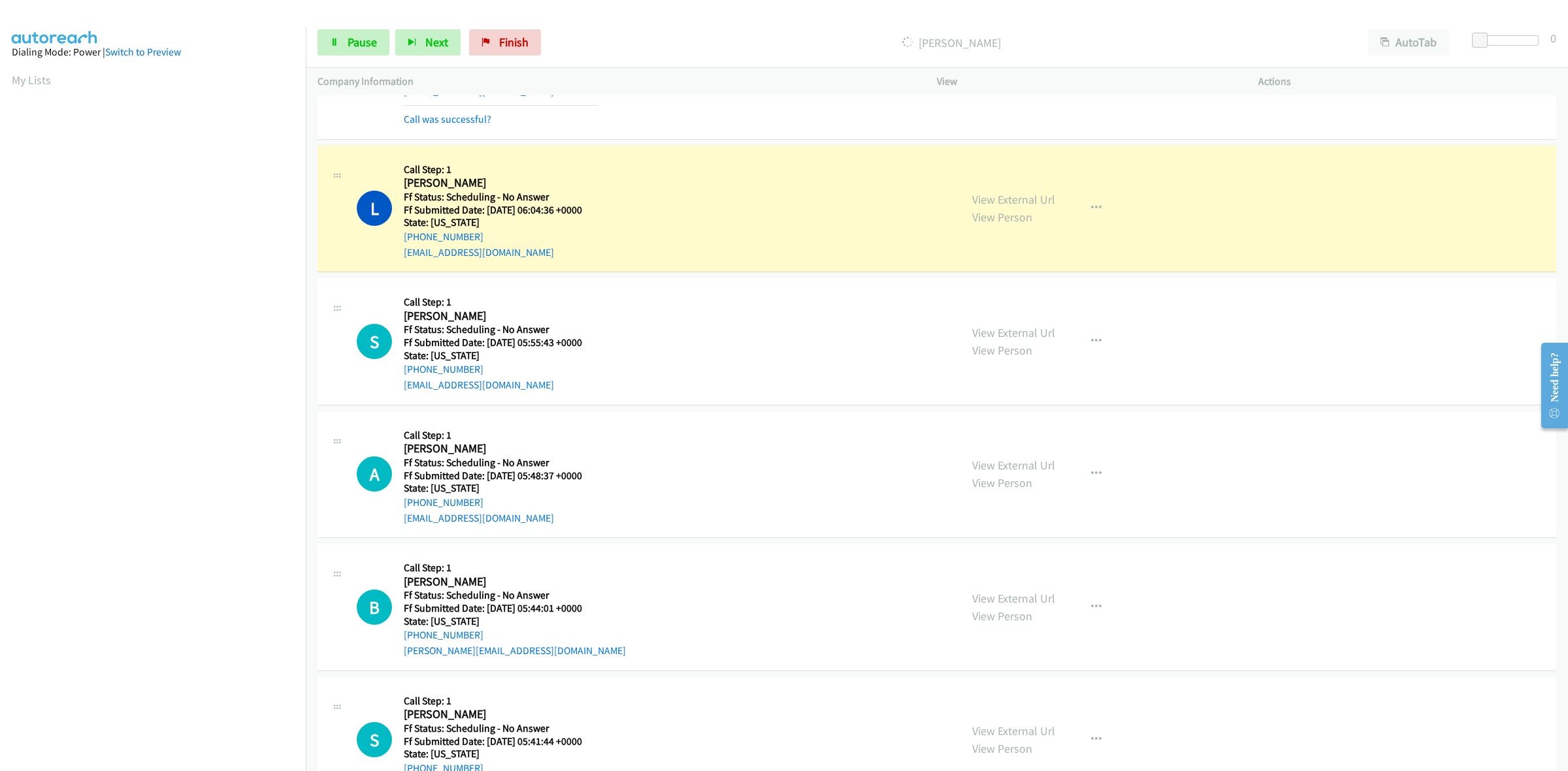
scroll to position [898, 0]
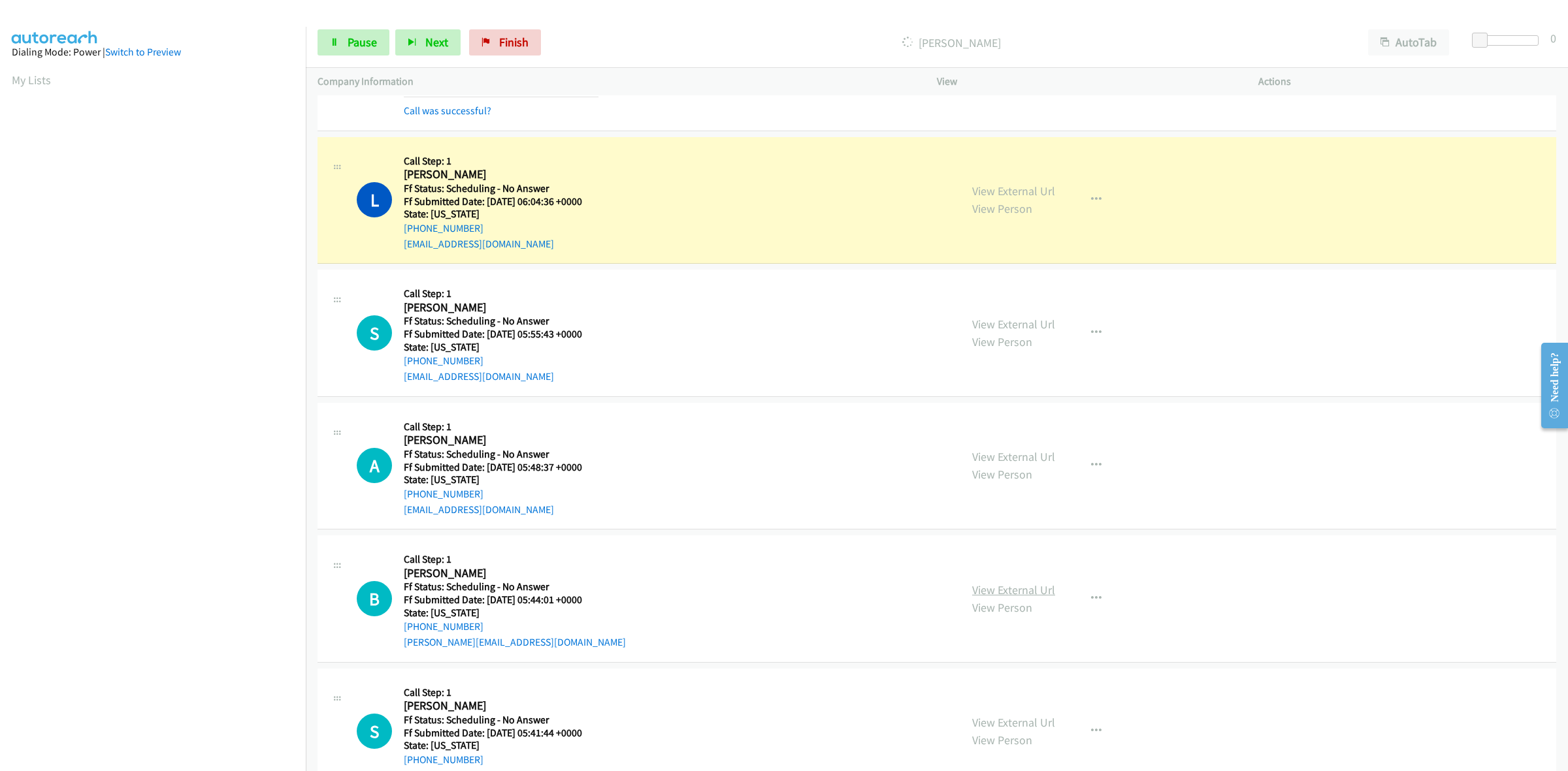
click at [1031, 586] on link "View External Url" at bounding box center [1014, 589] width 83 height 15
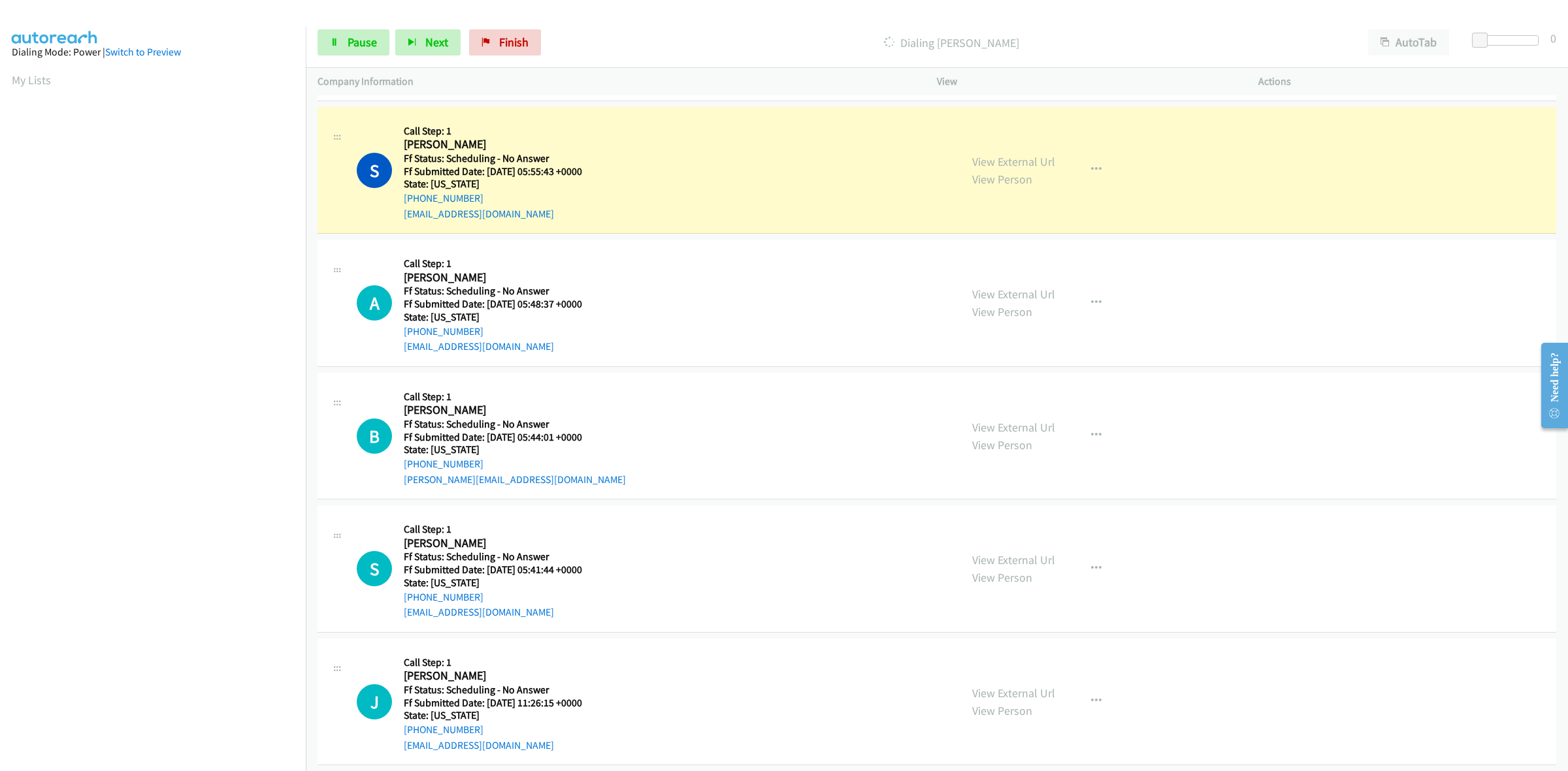
scroll to position [1061, 0]
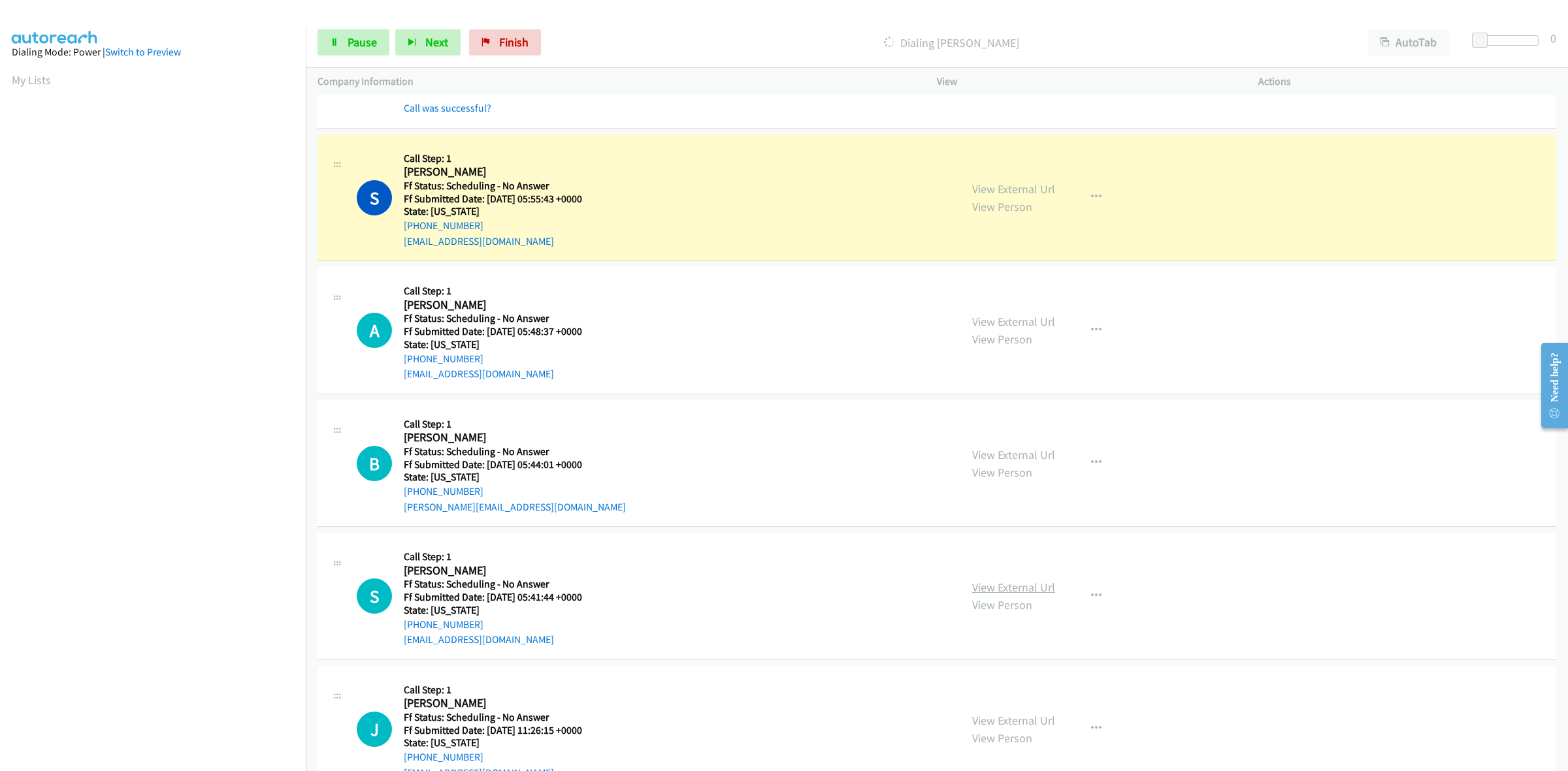
click at [1002, 587] on link "View External Url" at bounding box center [1014, 586] width 83 height 15
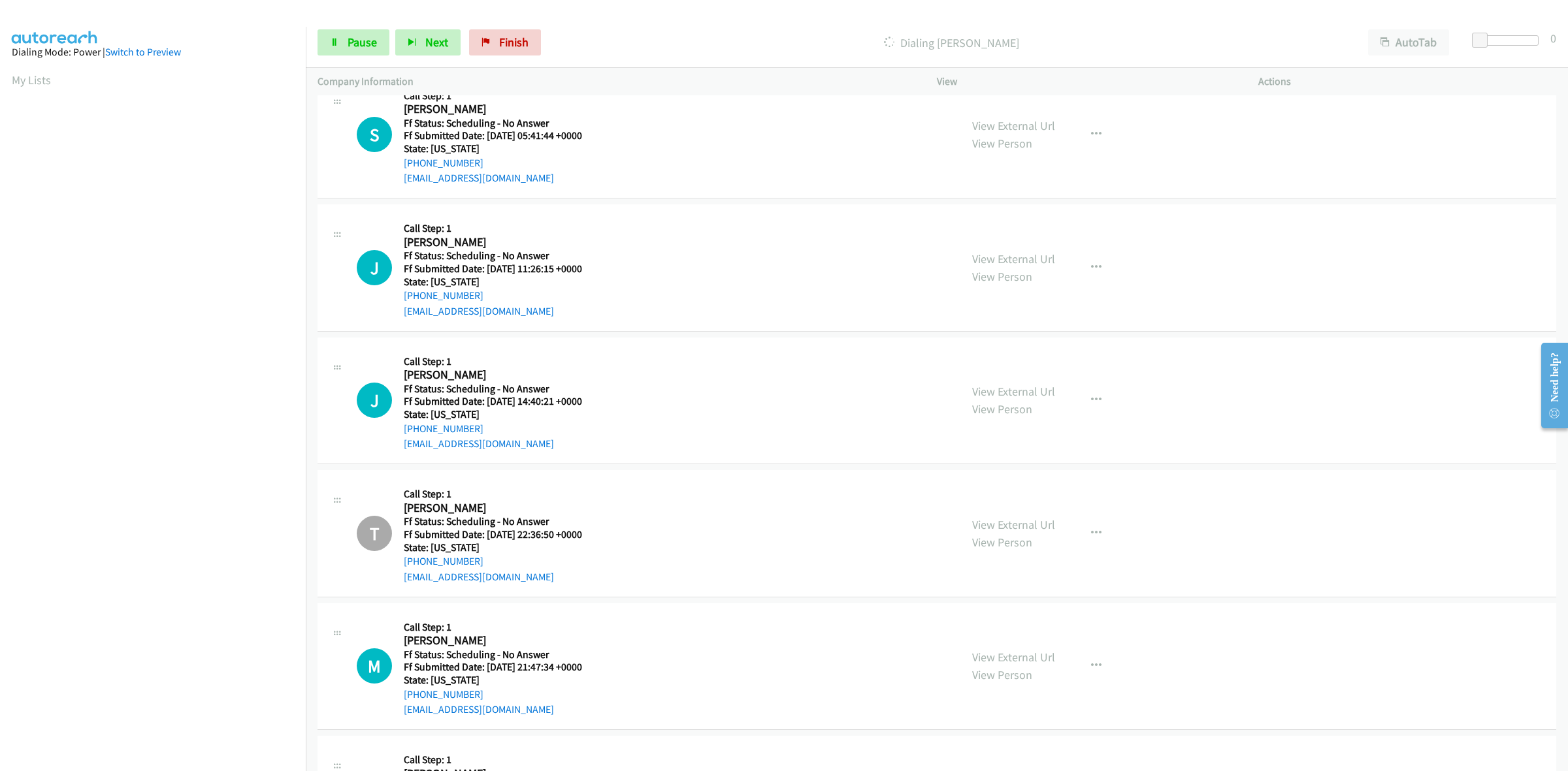
scroll to position [1551, 0]
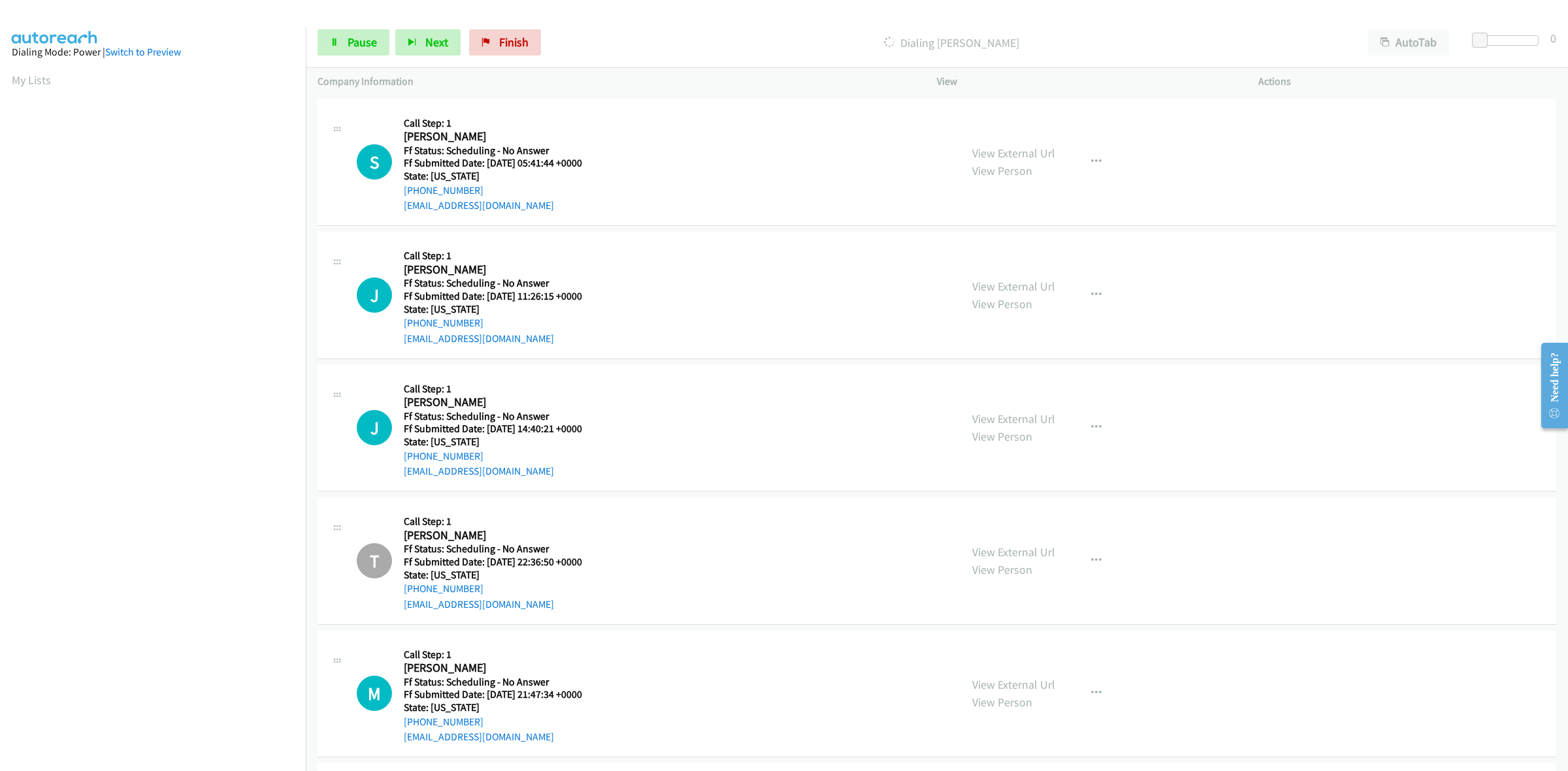
click at [1027, 276] on div "View External Url View Person View External Url Email Schedule/Manage Callback …" at bounding box center [1127, 295] width 333 height 103
click at [1034, 284] on link "View External Url" at bounding box center [1014, 286] width 83 height 15
click at [1030, 417] on link "View External Url" at bounding box center [1014, 418] width 83 height 15
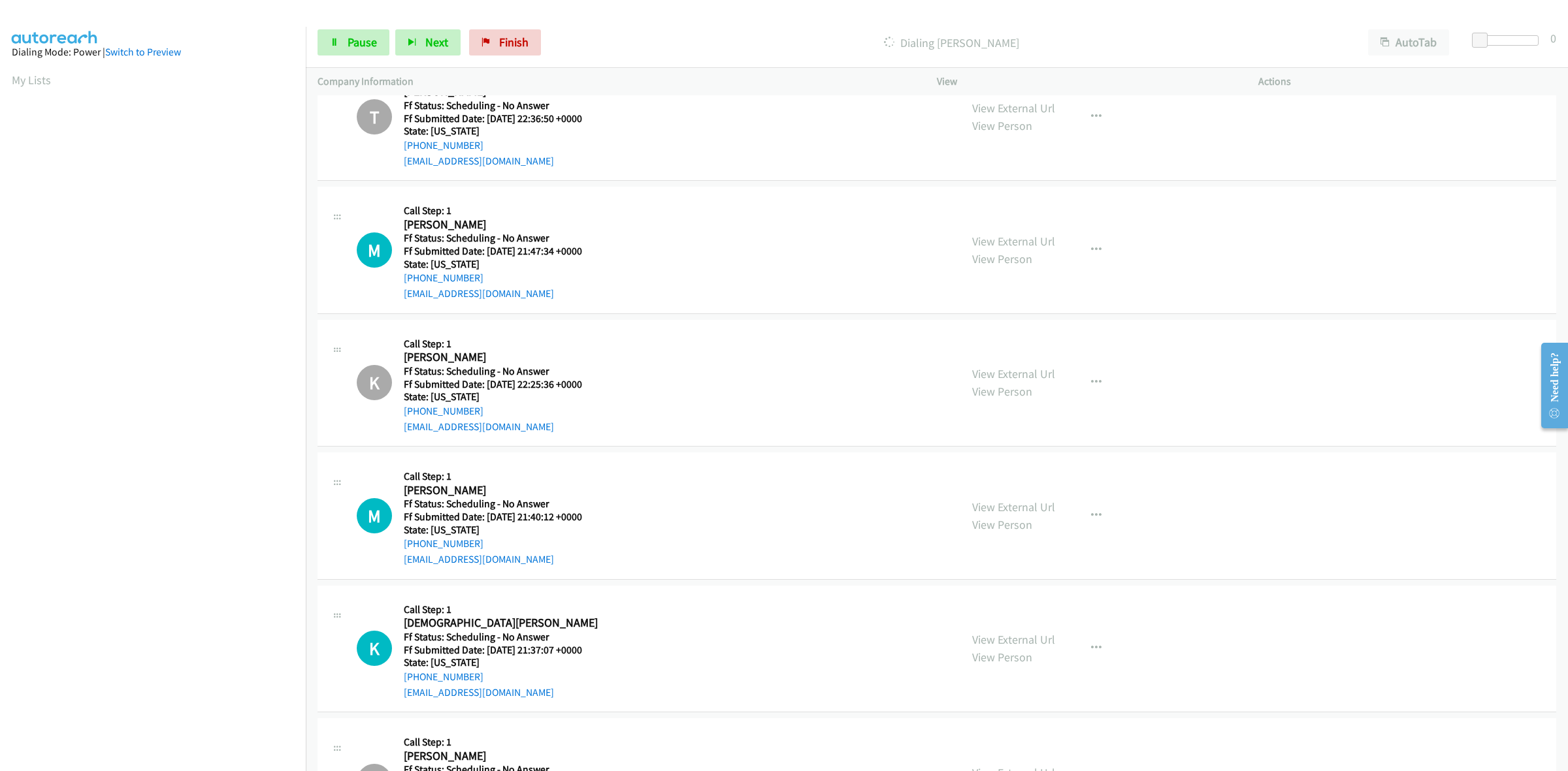
scroll to position [2041, 0]
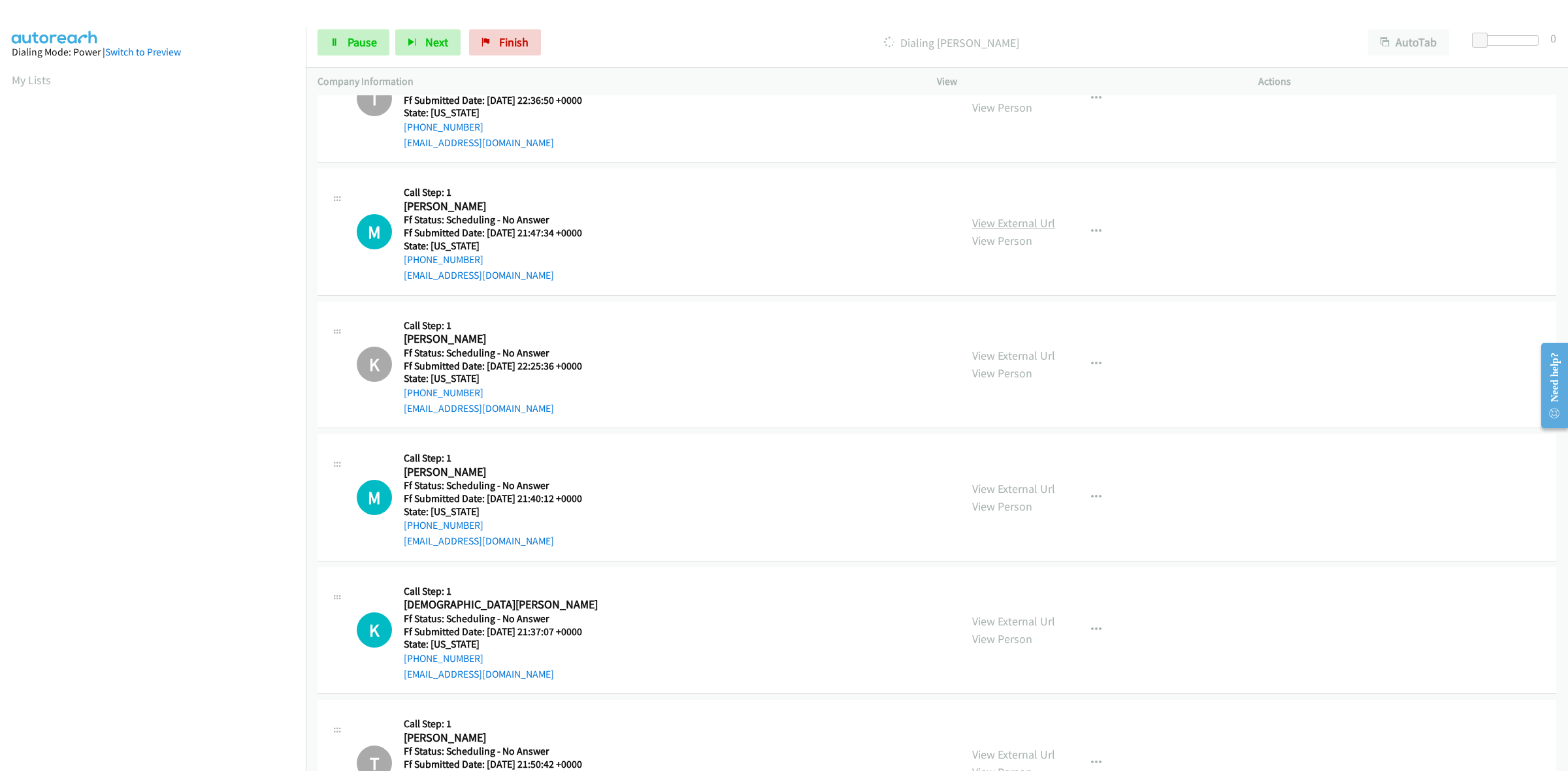
click at [1005, 224] on link "View External Url" at bounding box center [1014, 223] width 83 height 15
click at [1030, 493] on link "View External Url" at bounding box center [1014, 489] width 83 height 15
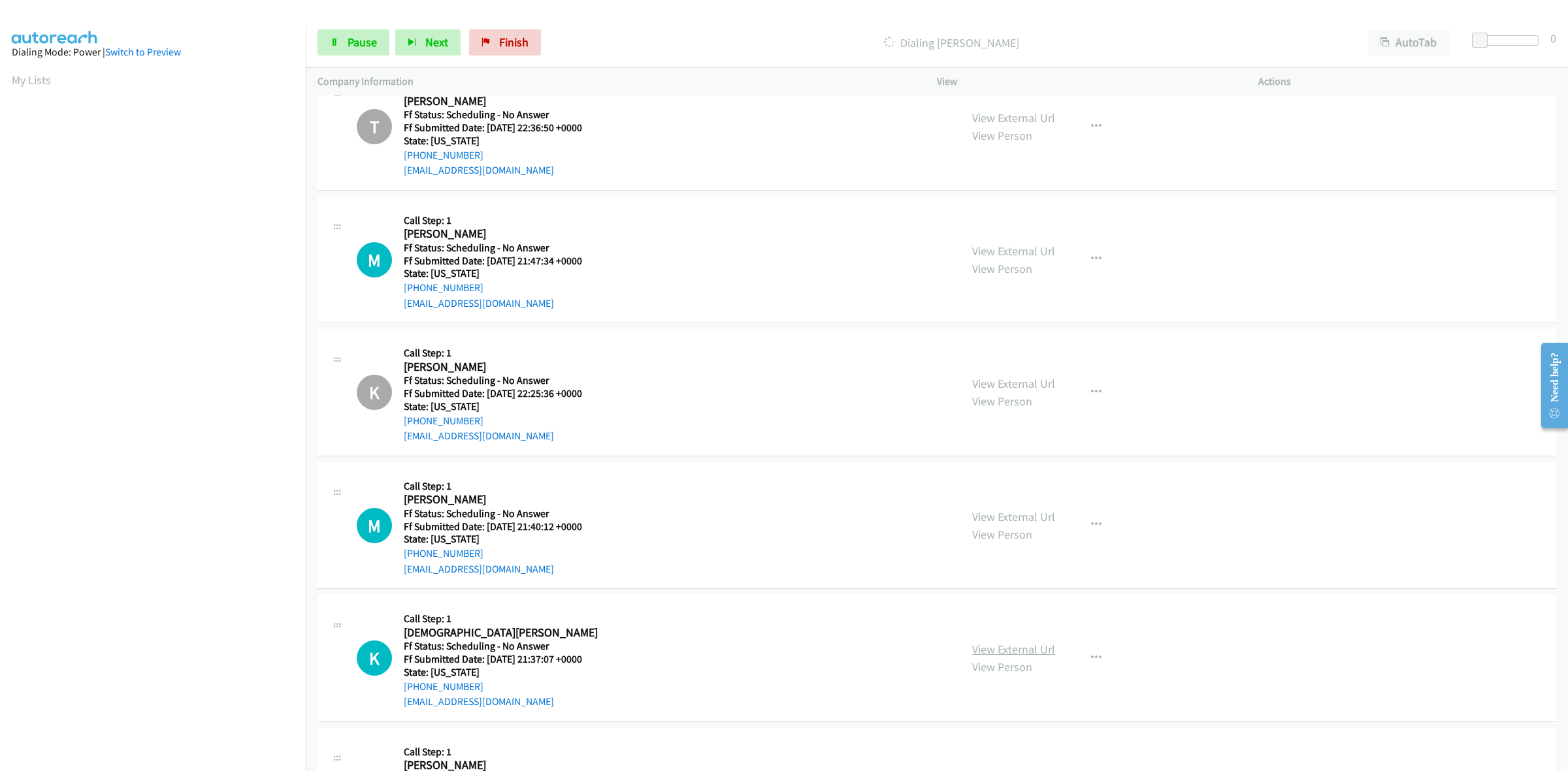
click at [1042, 657] on link "View External Url" at bounding box center [1014, 649] width 83 height 15
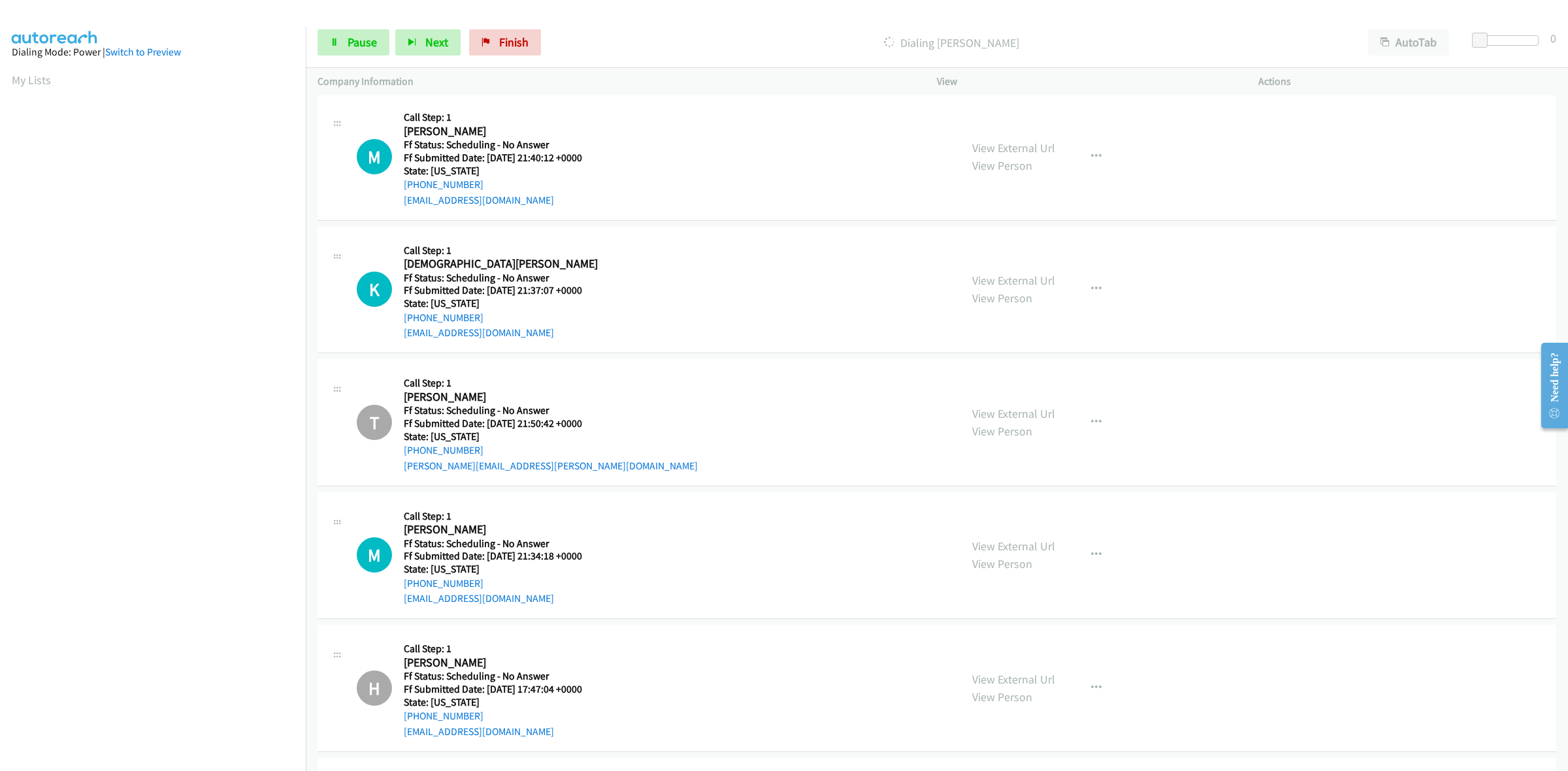
scroll to position [2505, 0]
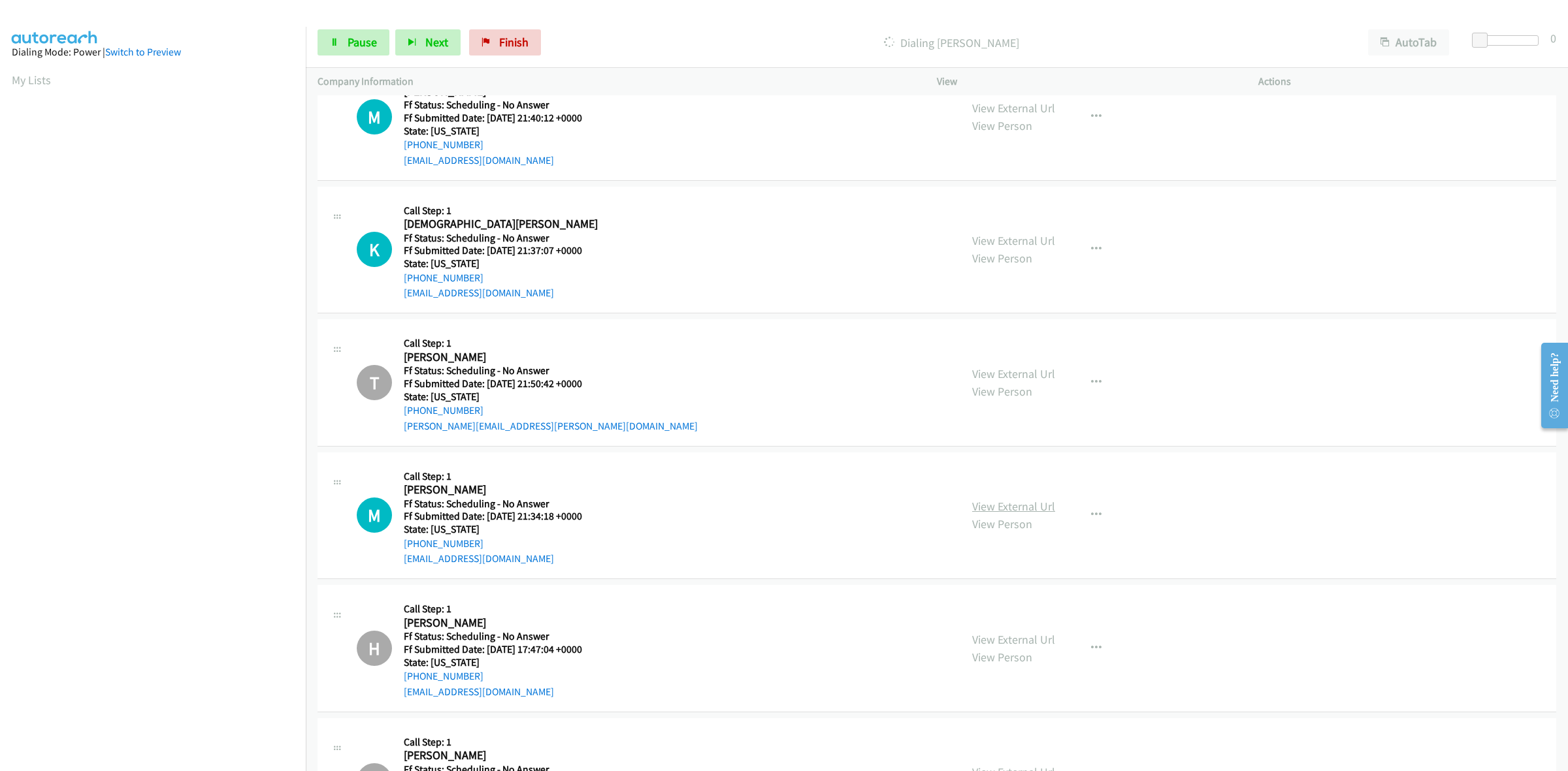
click at [1044, 503] on link "View External Url" at bounding box center [1014, 506] width 83 height 15
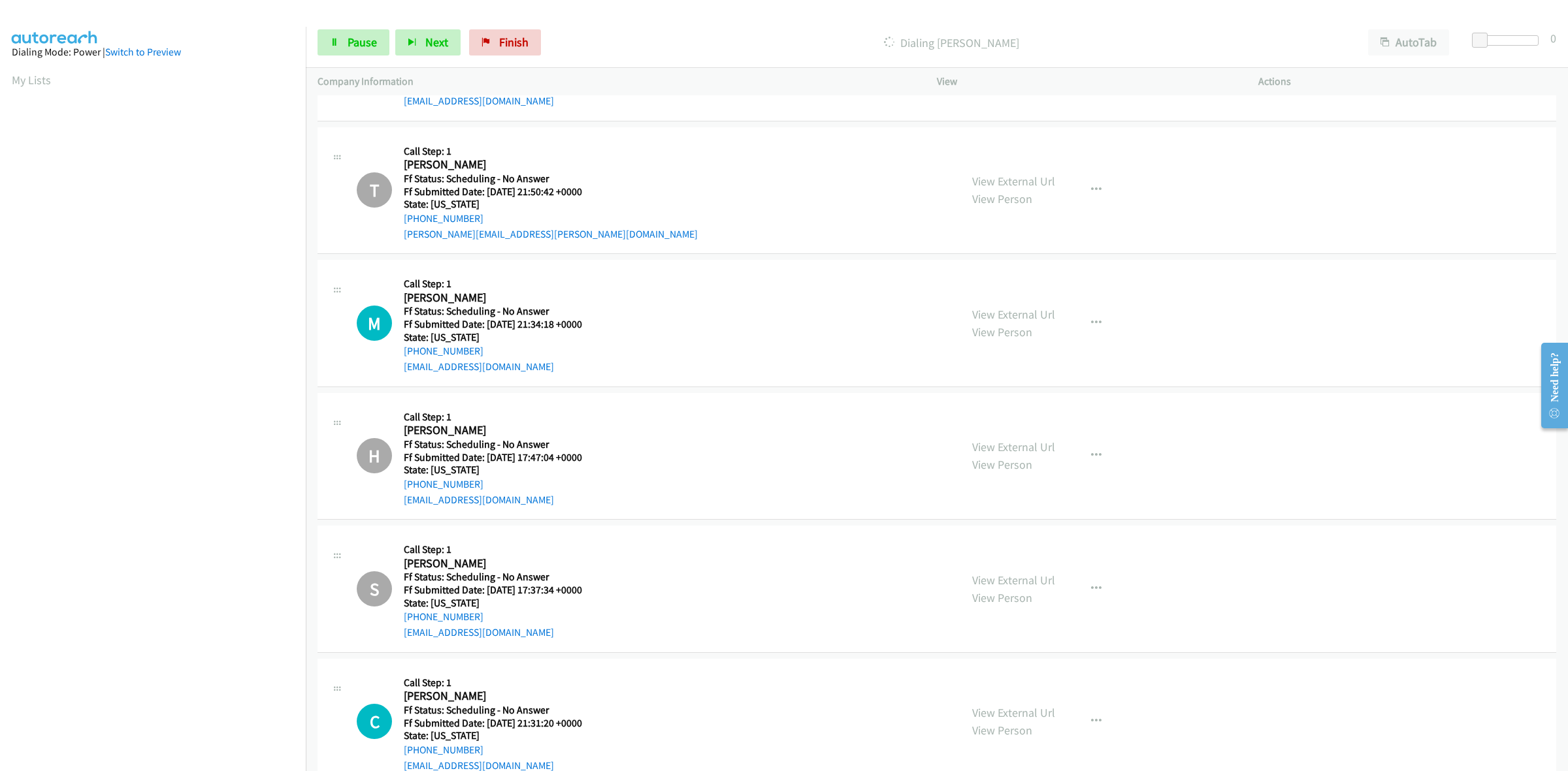
scroll to position [2777, 0]
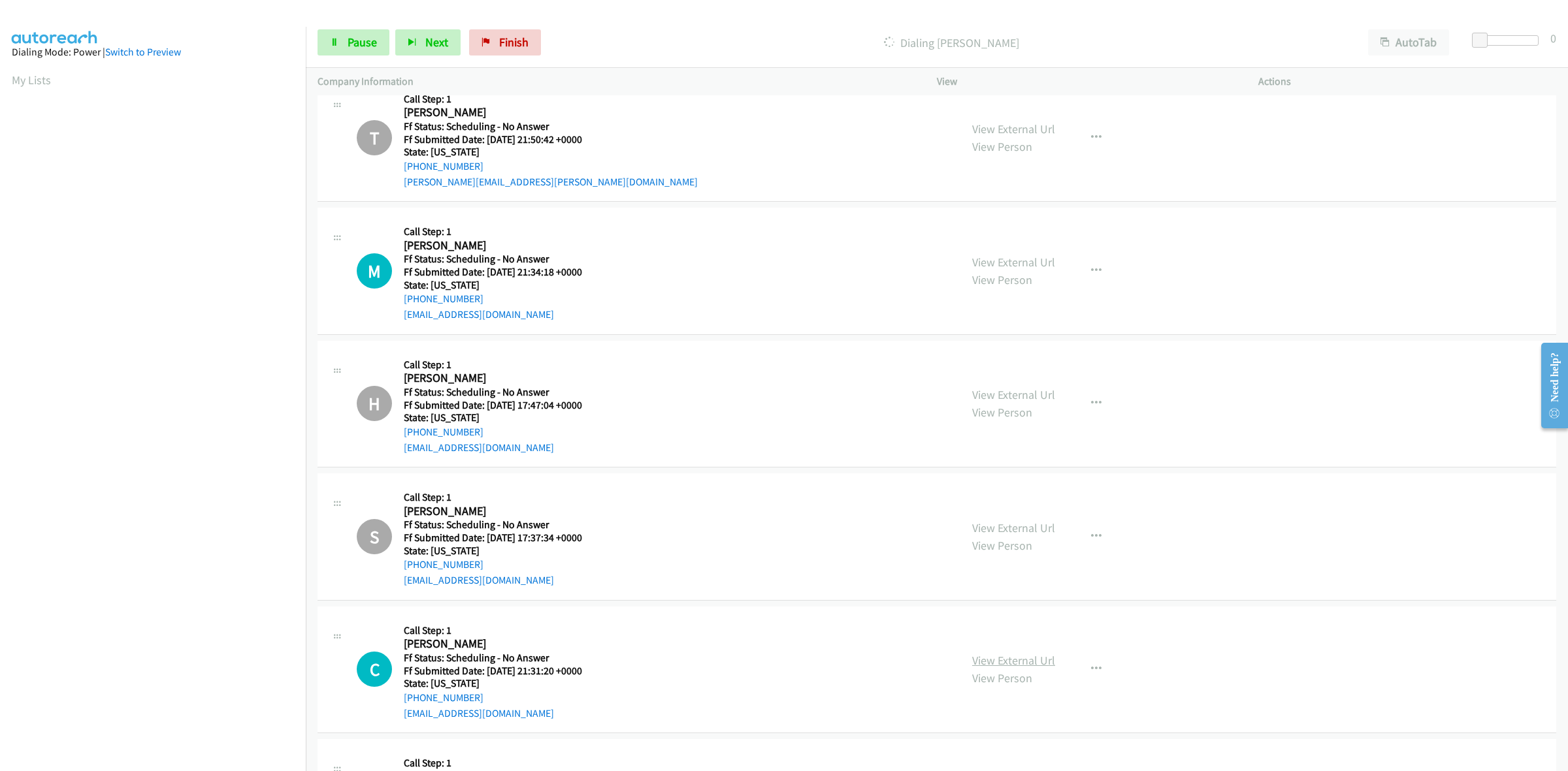
click at [1026, 667] on link "View External Url" at bounding box center [1014, 660] width 83 height 15
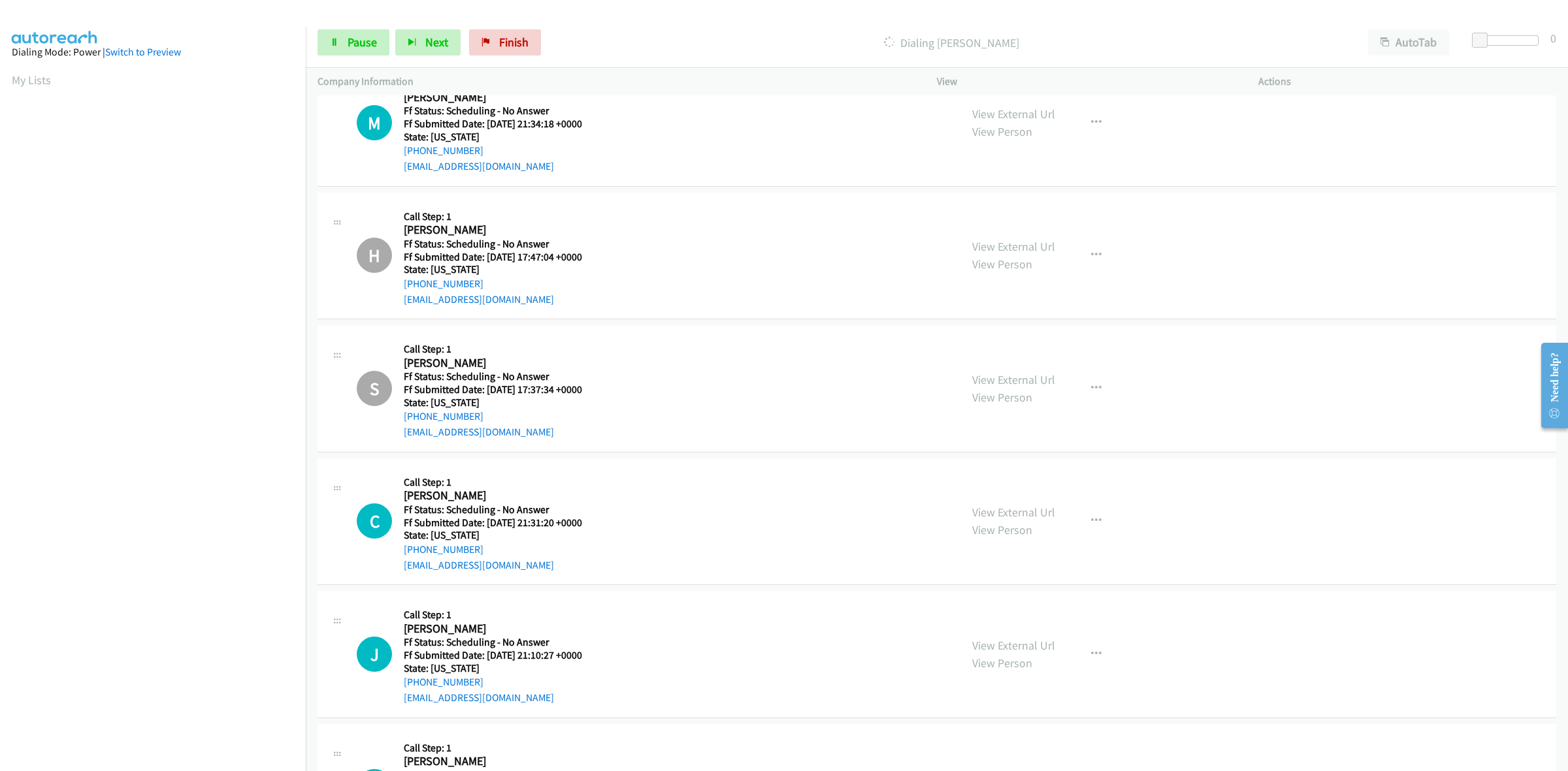
scroll to position [2941, 0]
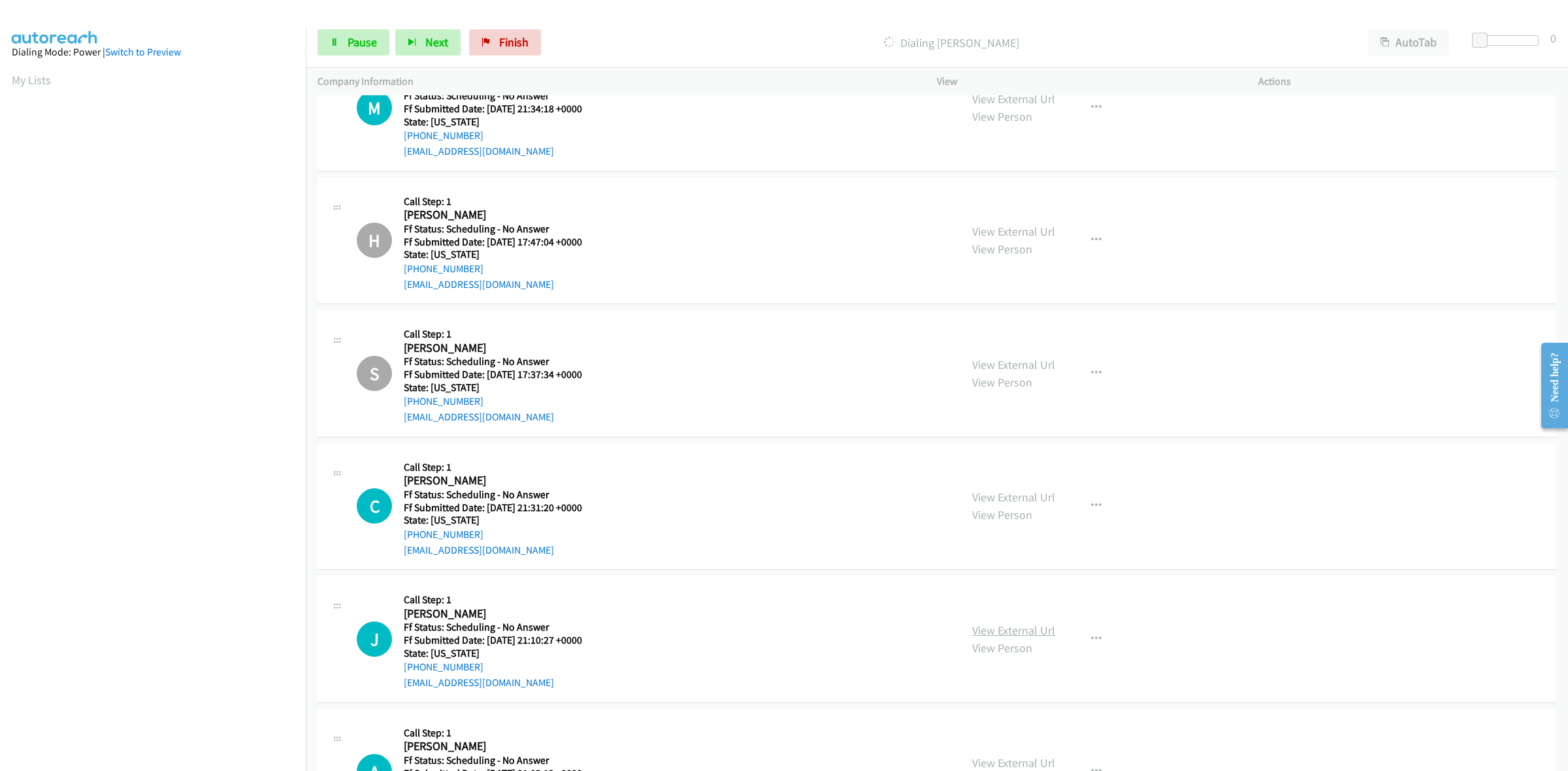
click at [1005, 628] on link "View External Url" at bounding box center [1014, 630] width 83 height 15
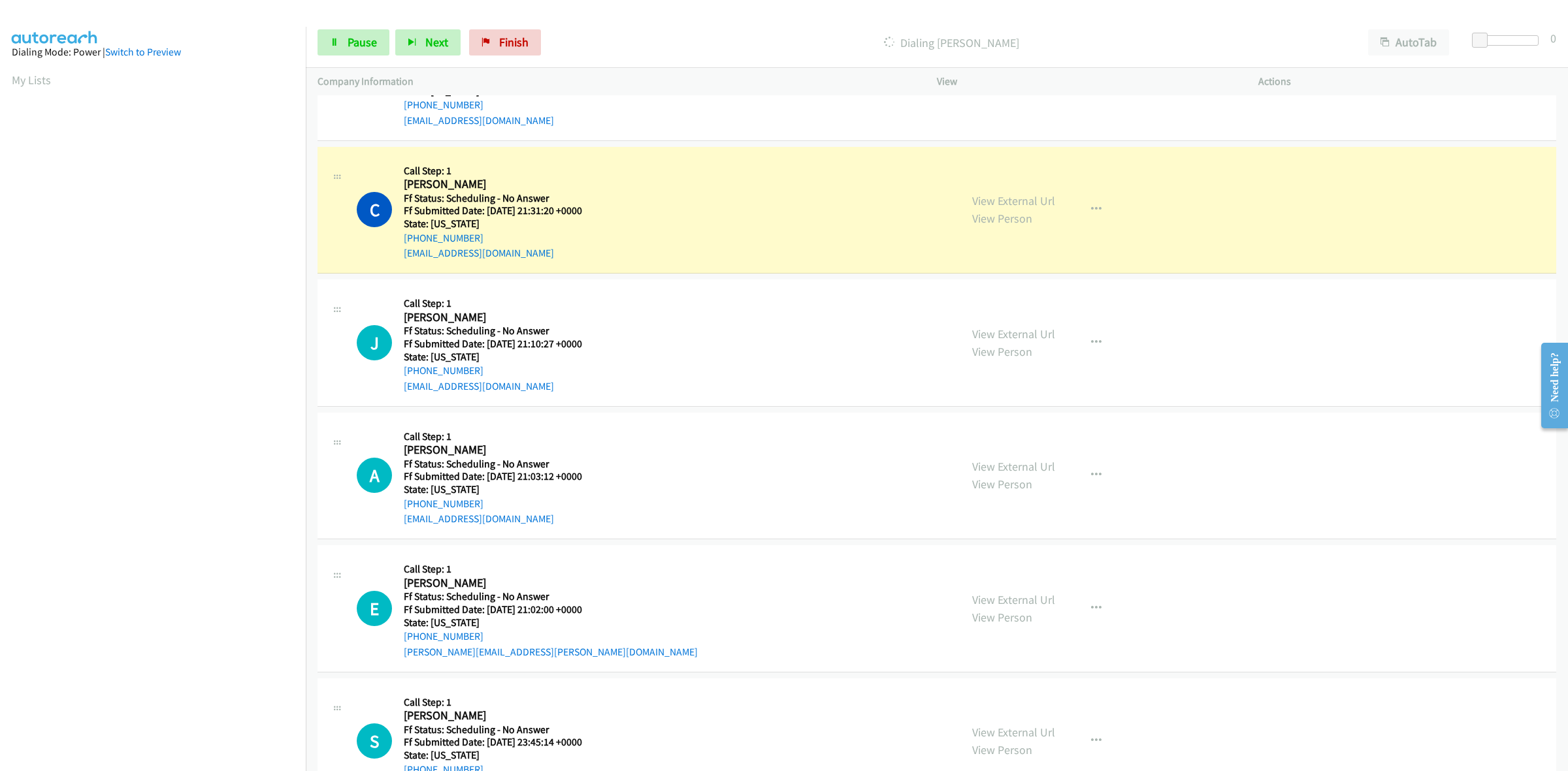
scroll to position [3353, 0]
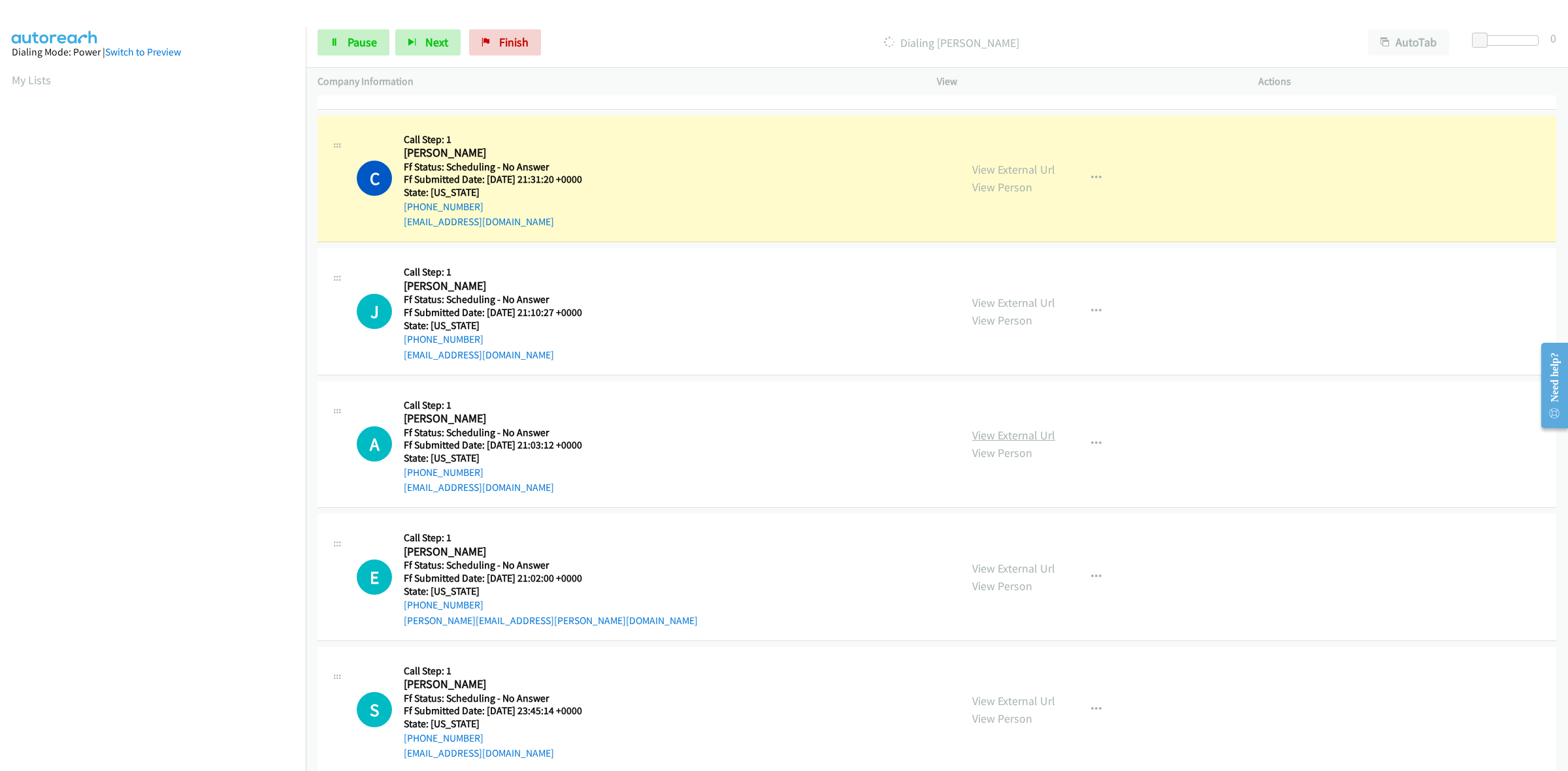
click at [1023, 443] on link "View External Url" at bounding box center [1014, 435] width 83 height 15
click at [1042, 573] on link "View External Url" at bounding box center [1014, 568] width 83 height 15
click at [1037, 703] on link "View External Url" at bounding box center [1014, 701] width 83 height 15
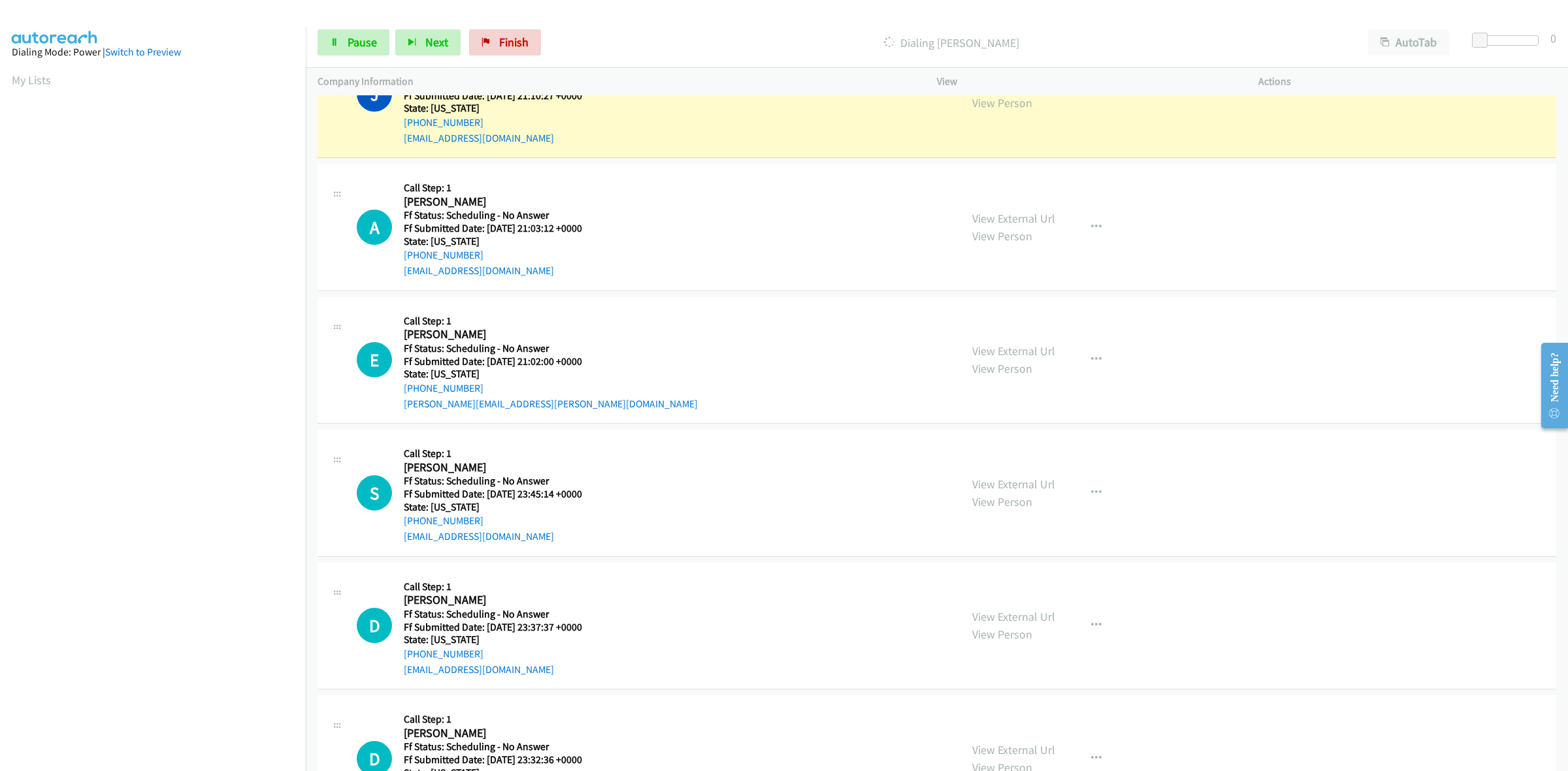
scroll to position [3515, 0]
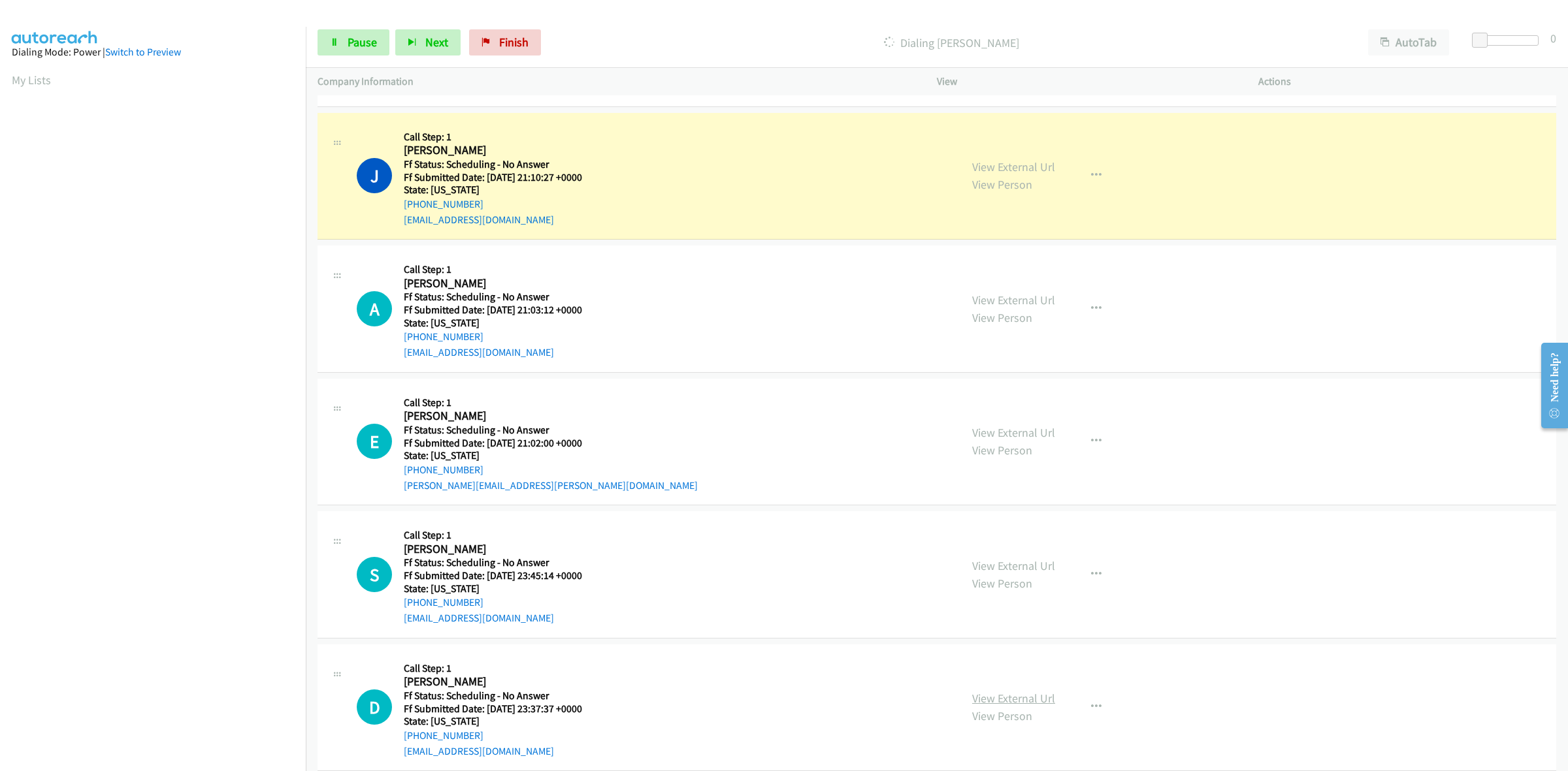
click at [1044, 703] on link "View External Url" at bounding box center [1014, 698] width 83 height 15
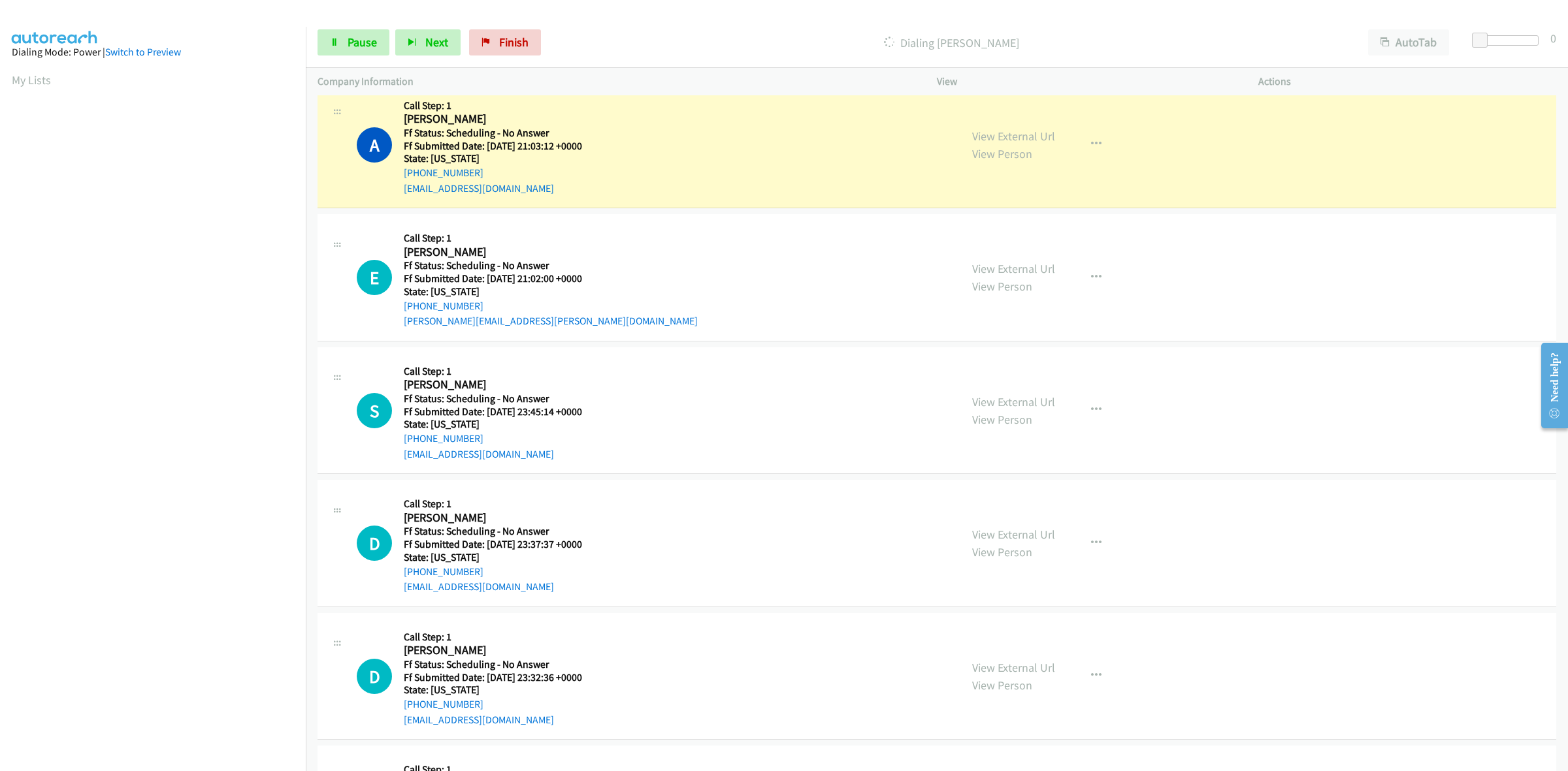
scroll to position [3679, 0]
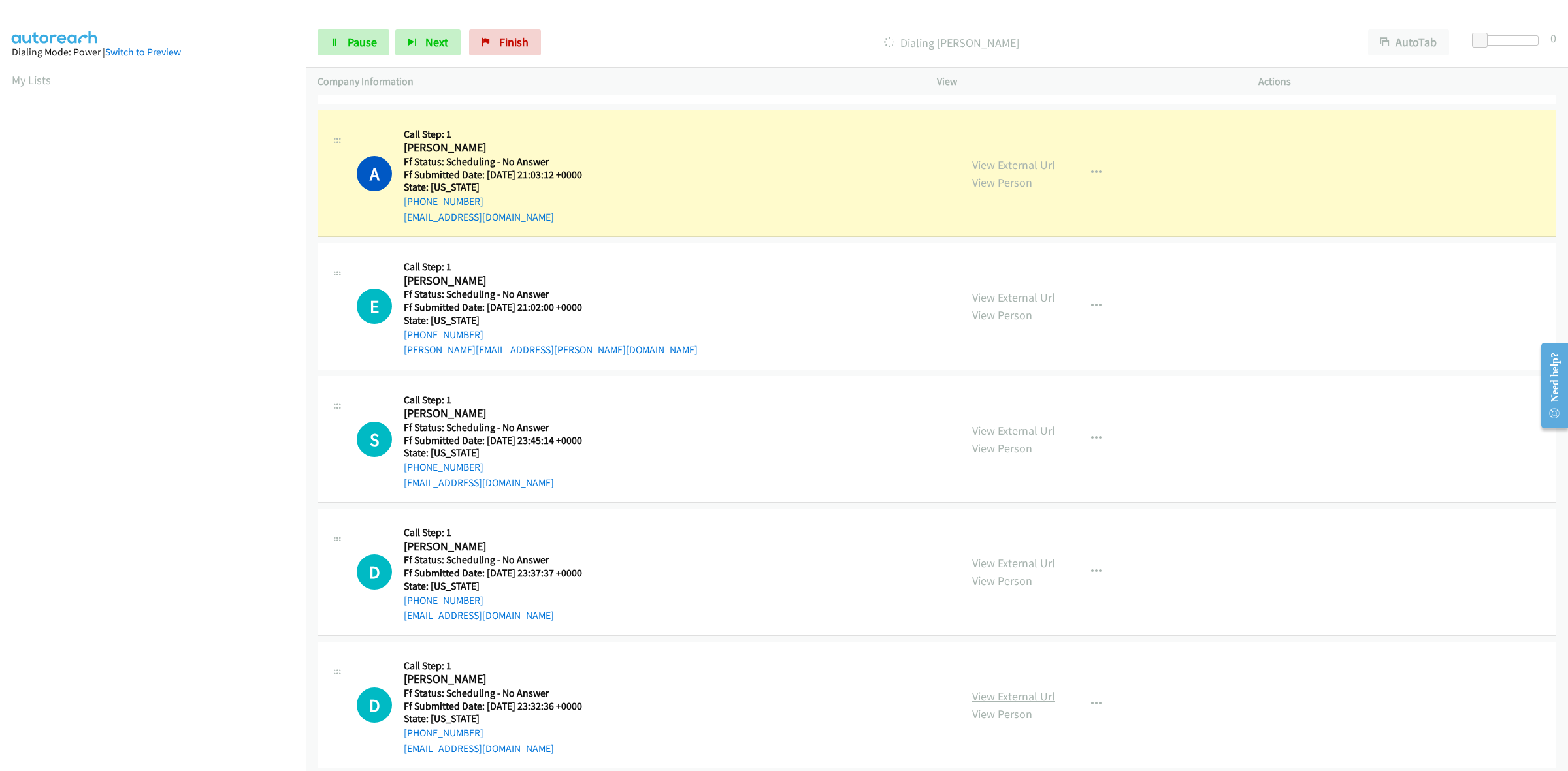
click at [1001, 704] on link "View External Url" at bounding box center [1014, 696] width 83 height 15
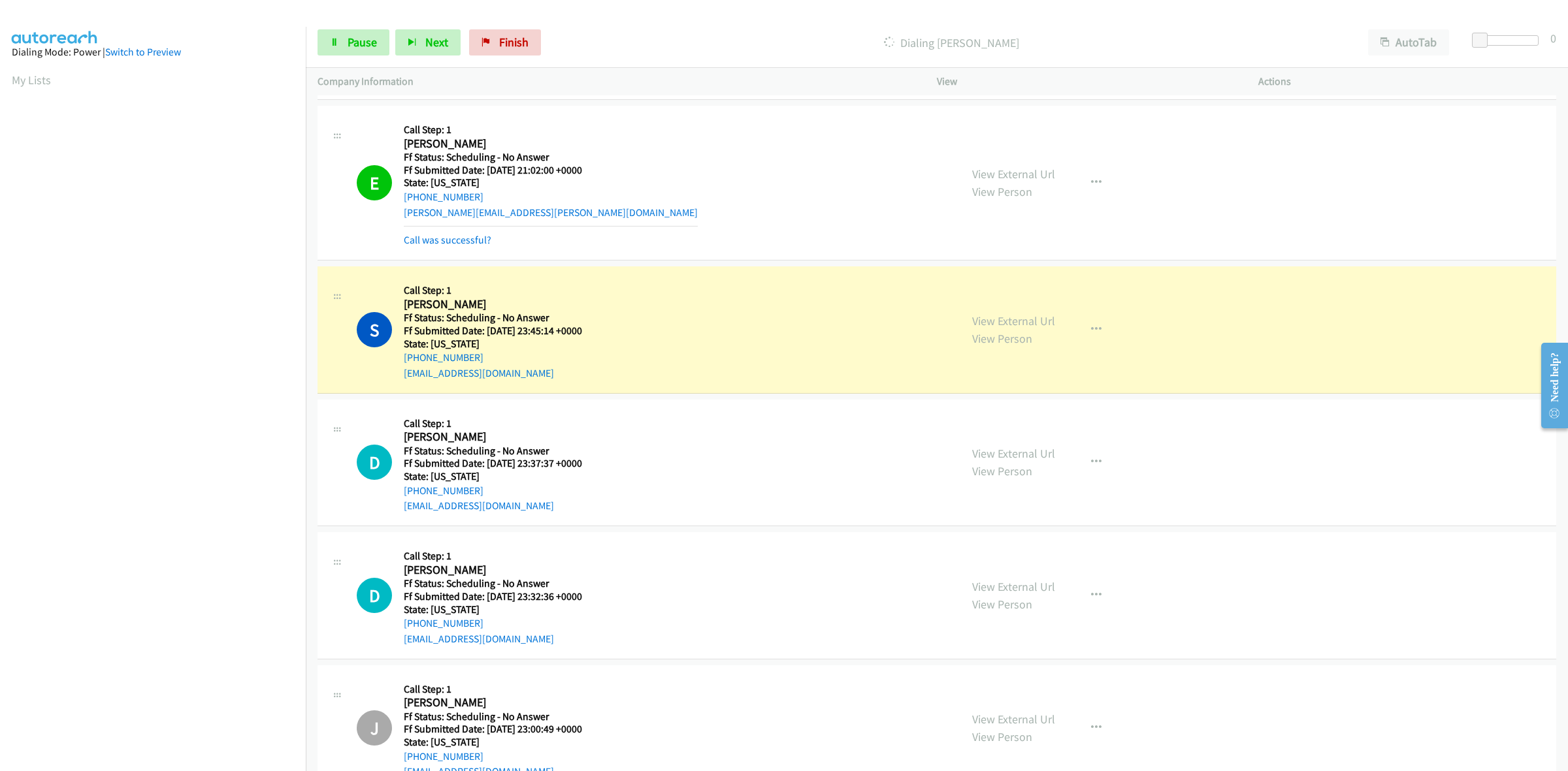
scroll to position [3923, 0]
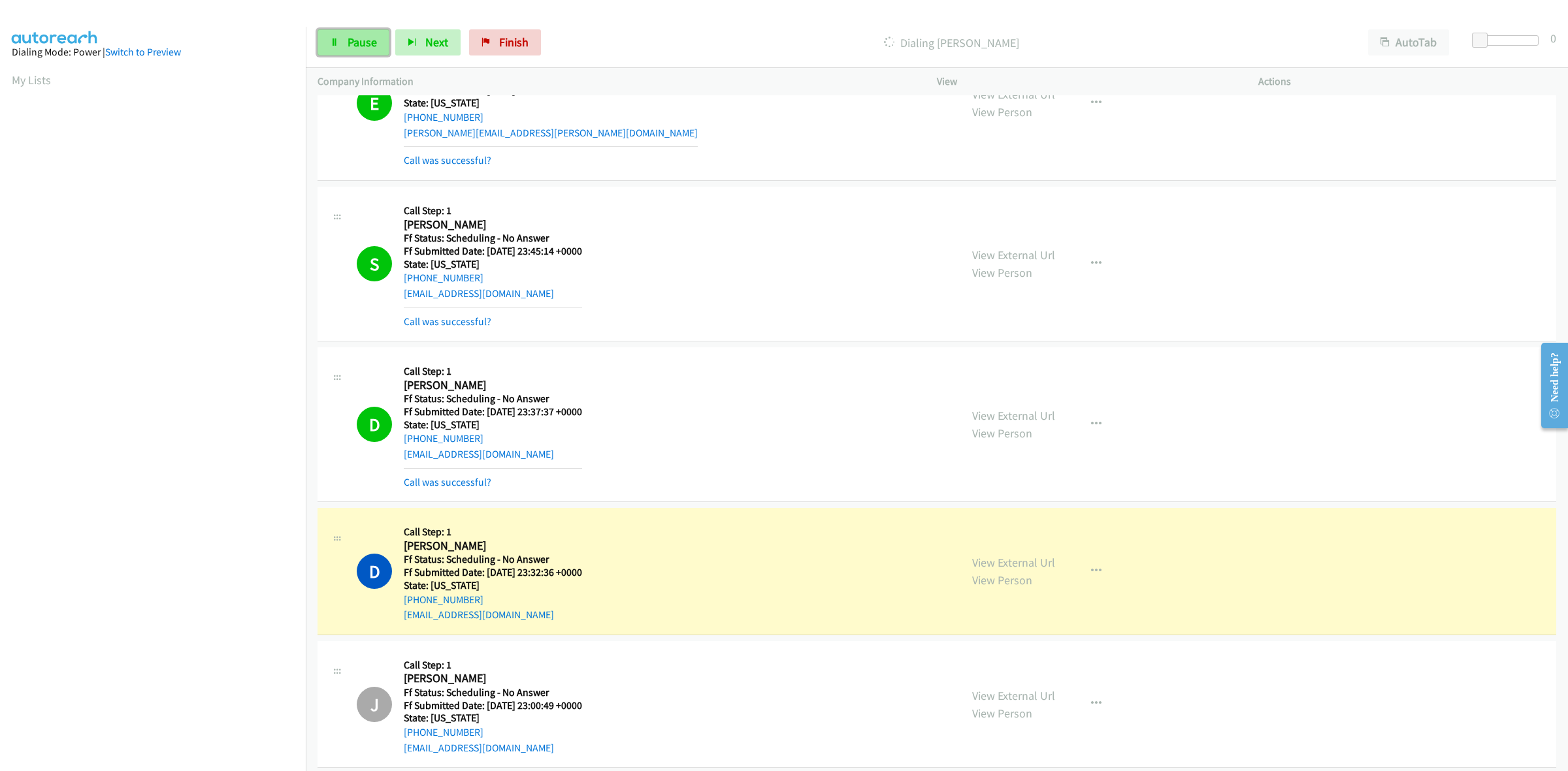
click at [360, 41] on span "Pause" at bounding box center [362, 42] width 29 height 15
click at [318, 175] on div "E Callback Scheduled Call Step: 1 Erin Mc Allister America/New_York Ff Status: …" at bounding box center [936, 103] width 1239 height 155
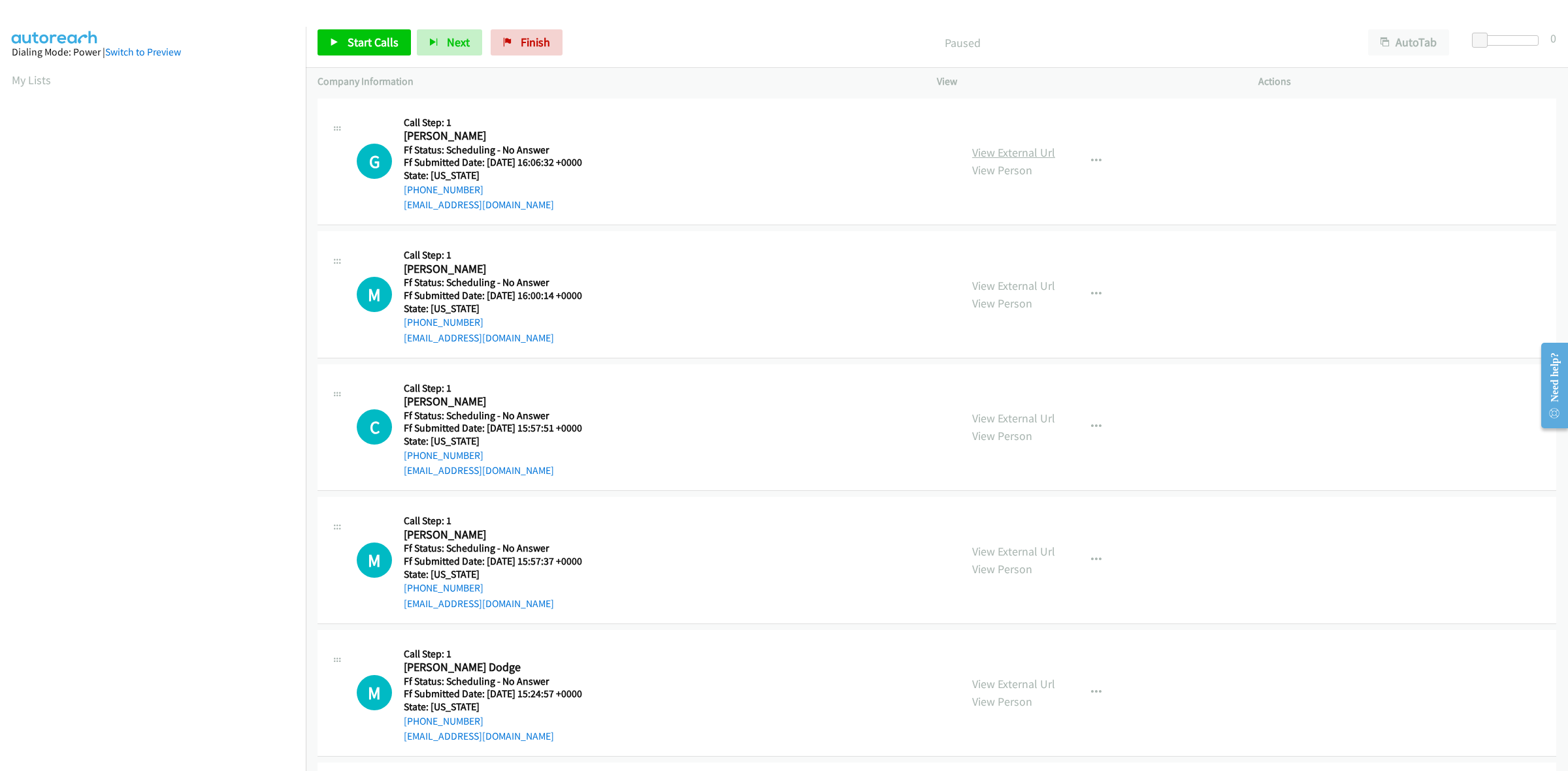
click at [1014, 152] on link "View External Url" at bounding box center [1014, 152] width 83 height 15
click at [997, 282] on link "View External Url" at bounding box center [1014, 285] width 83 height 15
click at [1046, 418] on link "View External Url" at bounding box center [1014, 418] width 83 height 15
click at [1018, 544] on link "View External Url" at bounding box center [1014, 551] width 83 height 15
click at [1036, 677] on link "View External Url" at bounding box center [1014, 684] width 83 height 15
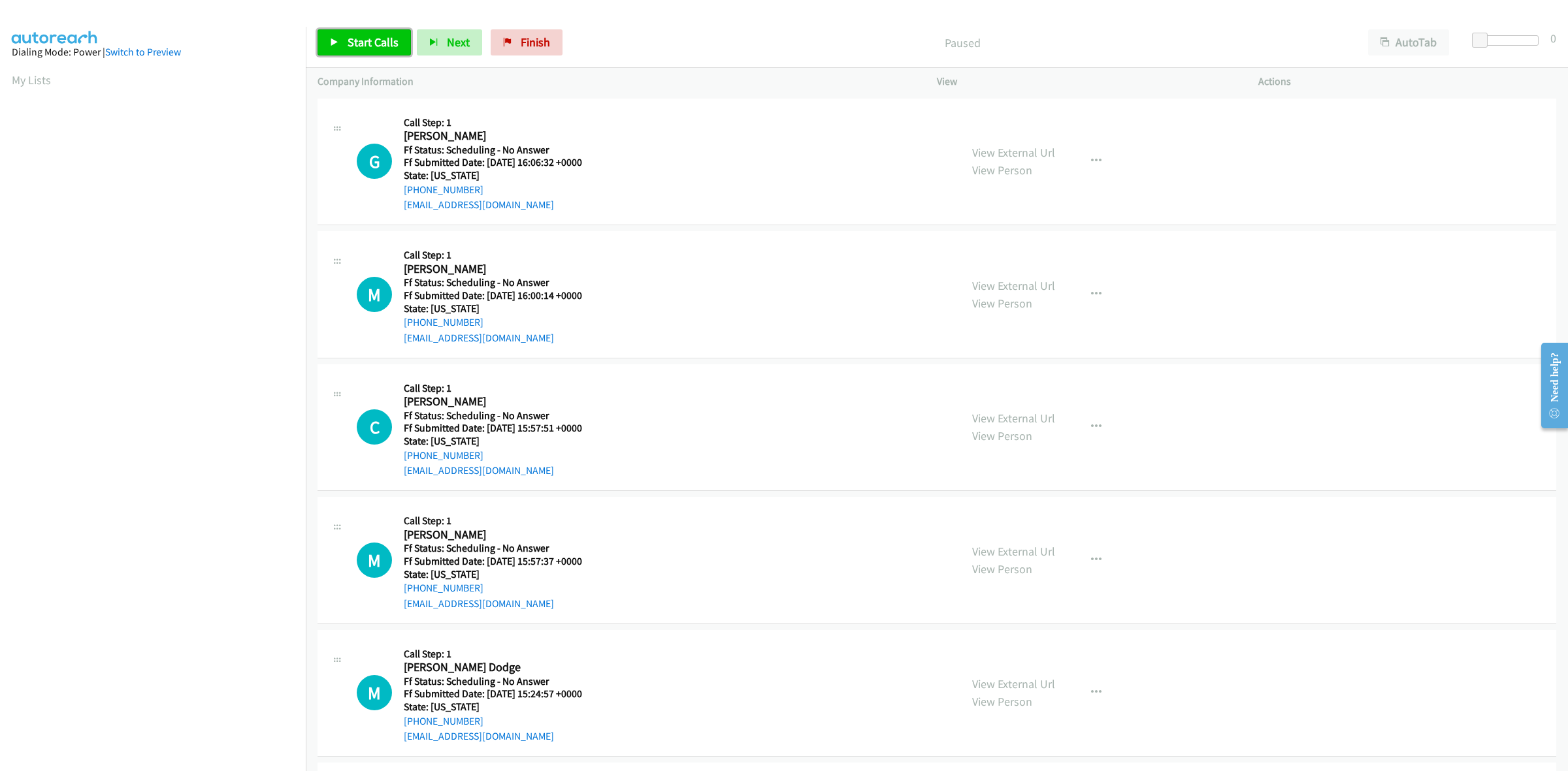
click at [381, 47] on span "Start Calls" at bounding box center [373, 42] width 51 height 15
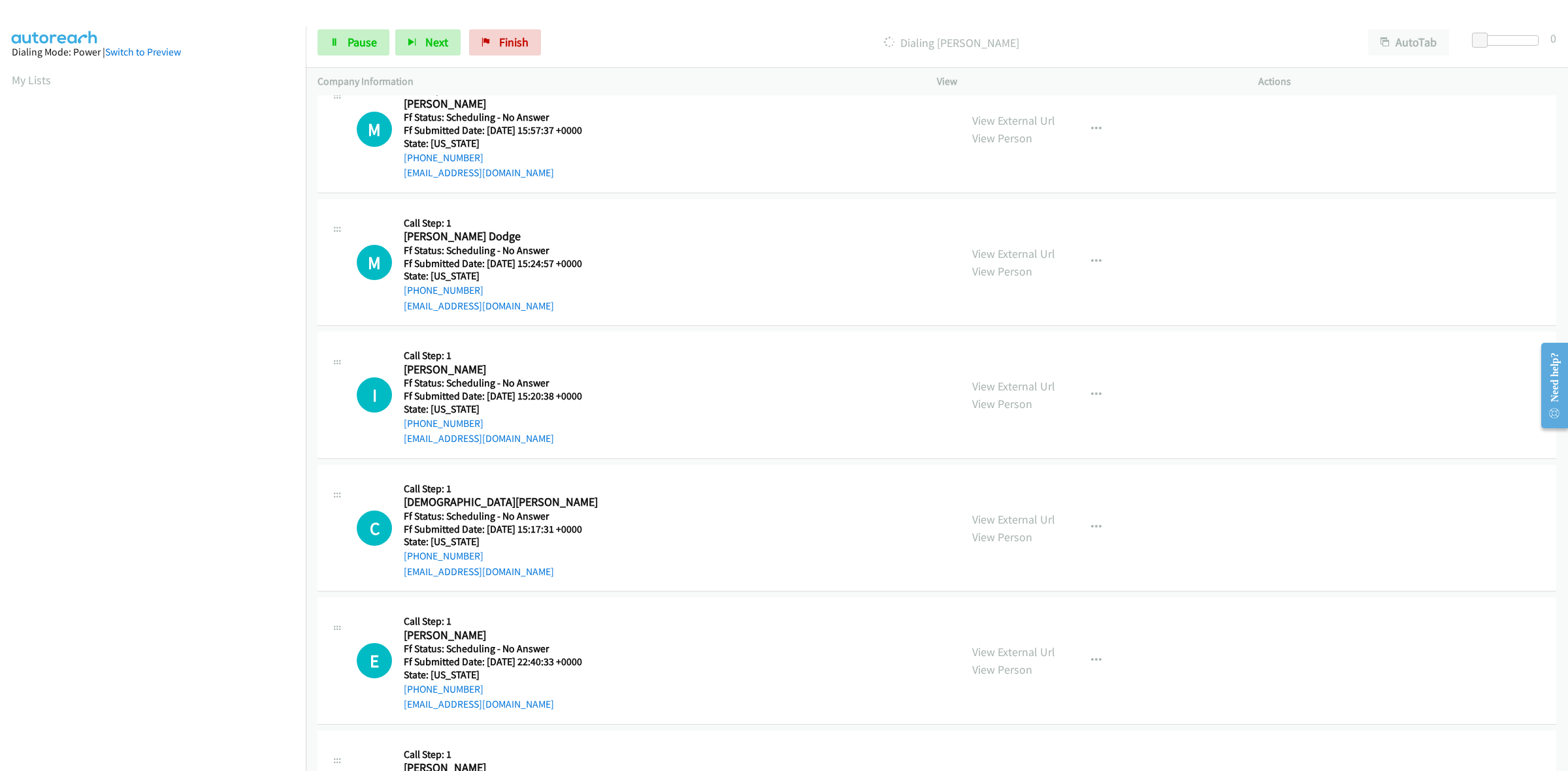
scroll to position [489, 0]
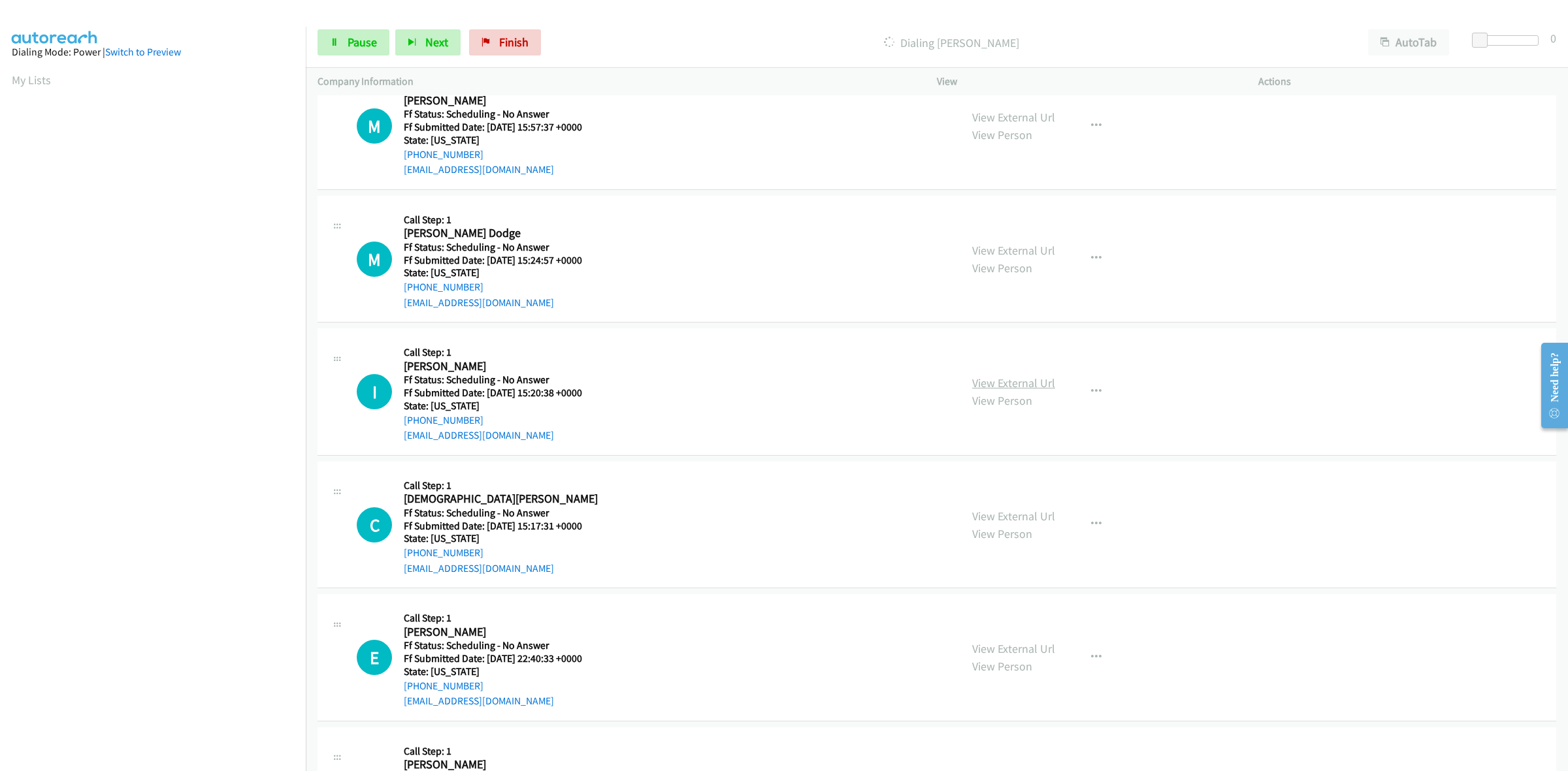
click at [1031, 383] on link "View External Url" at bounding box center [1014, 382] width 83 height 15
click at [1034, 516] on link "View External Url" at bounding box center [1014, 515] width 83 height 15
click at [993, 644] on link "View External Url" at bounding box center [1014, 648] width 83 height 15
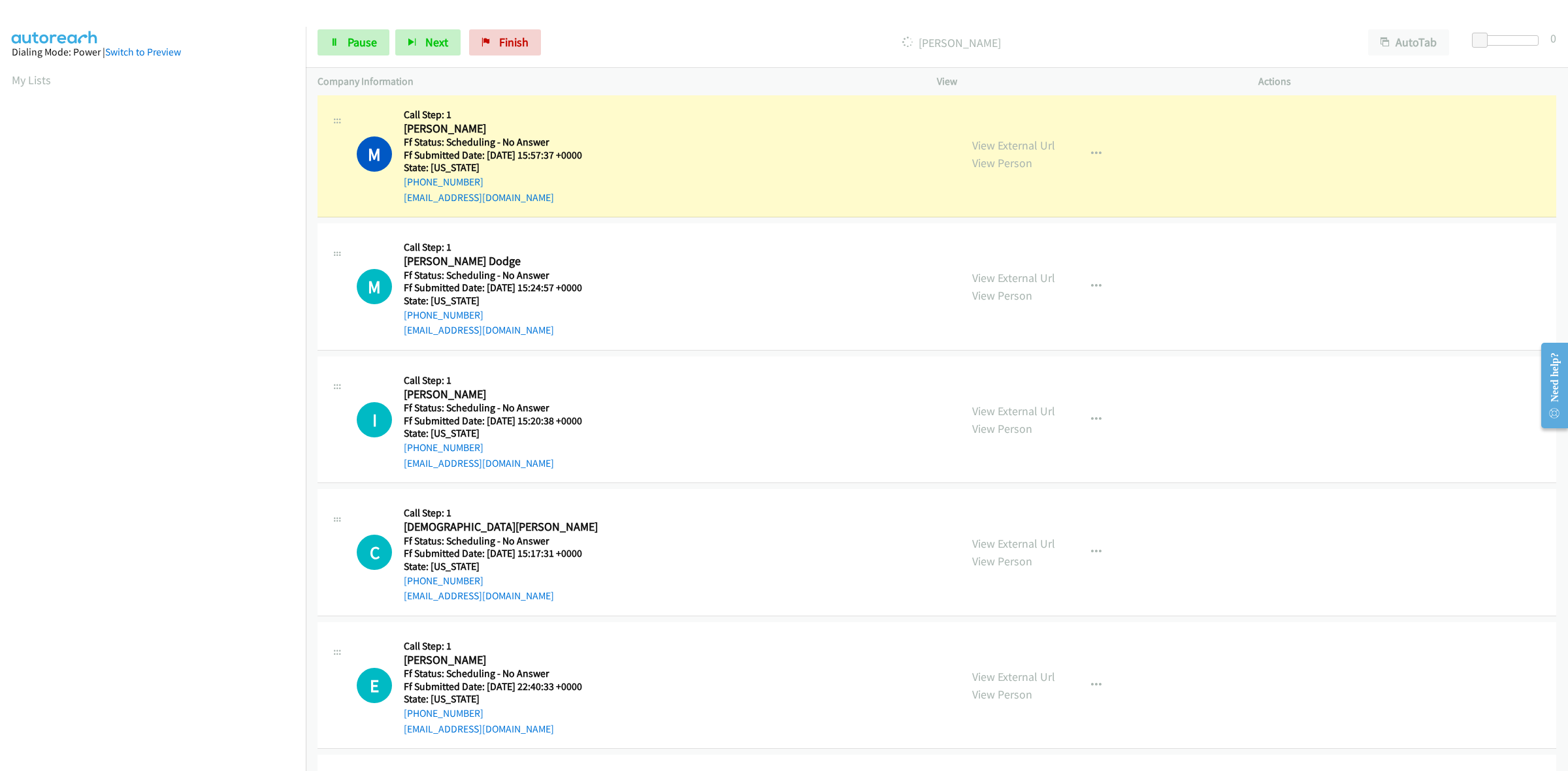
scroll to position [517, 0]
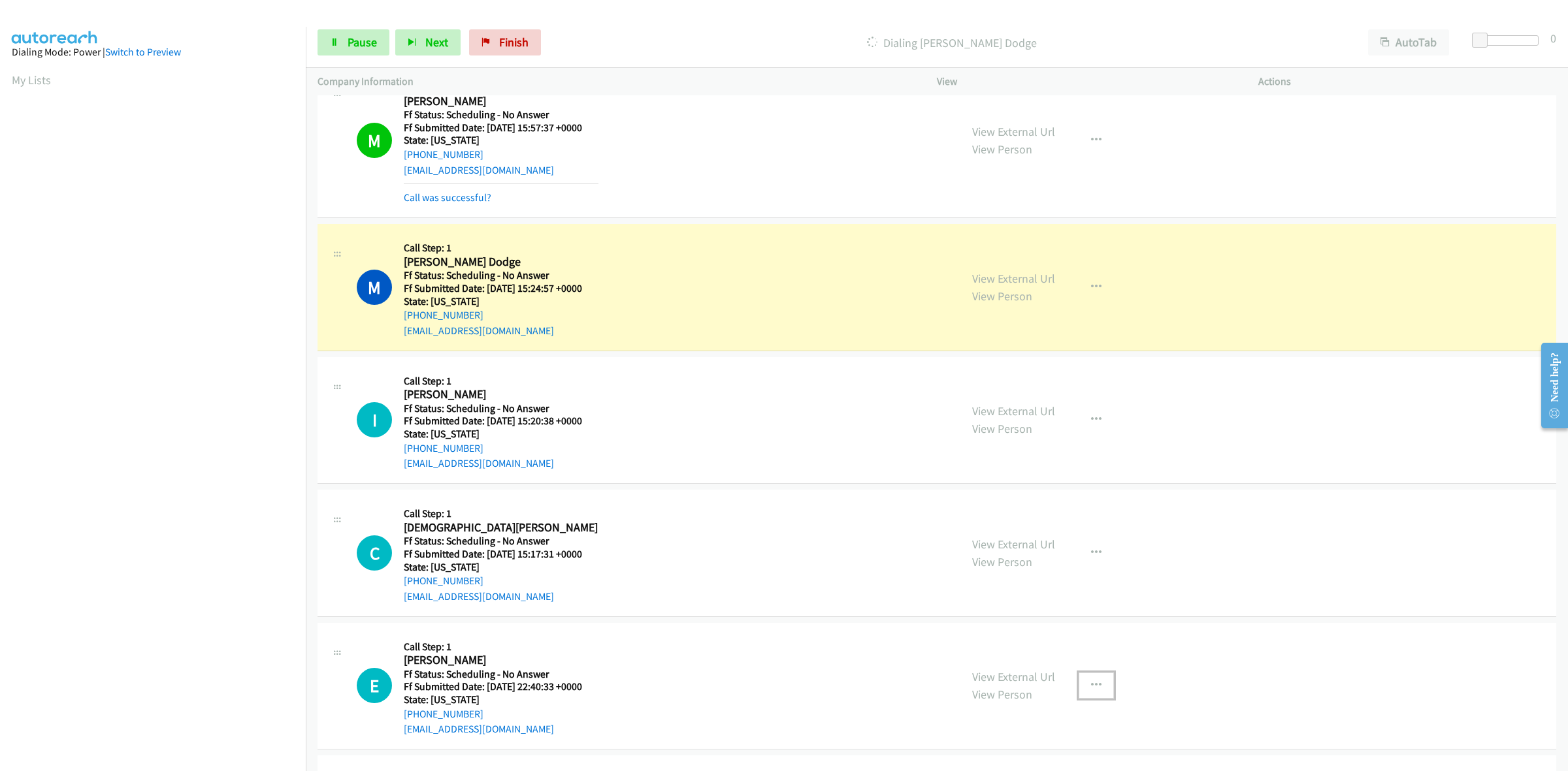
click at [1096, 687] on button "button" at bounding box center [1096, 685] width 36 height 26
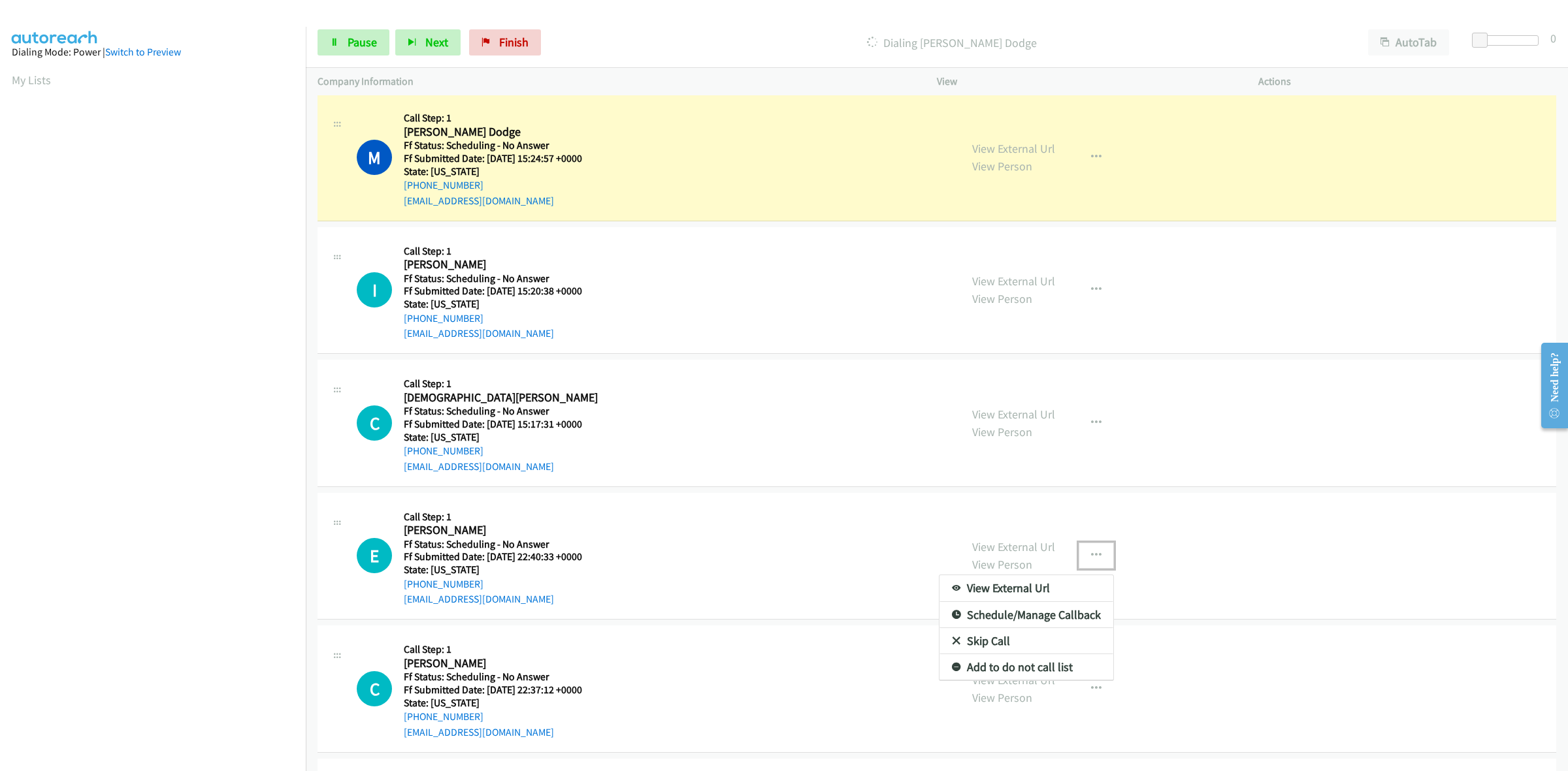
scroll to position [688, 0]
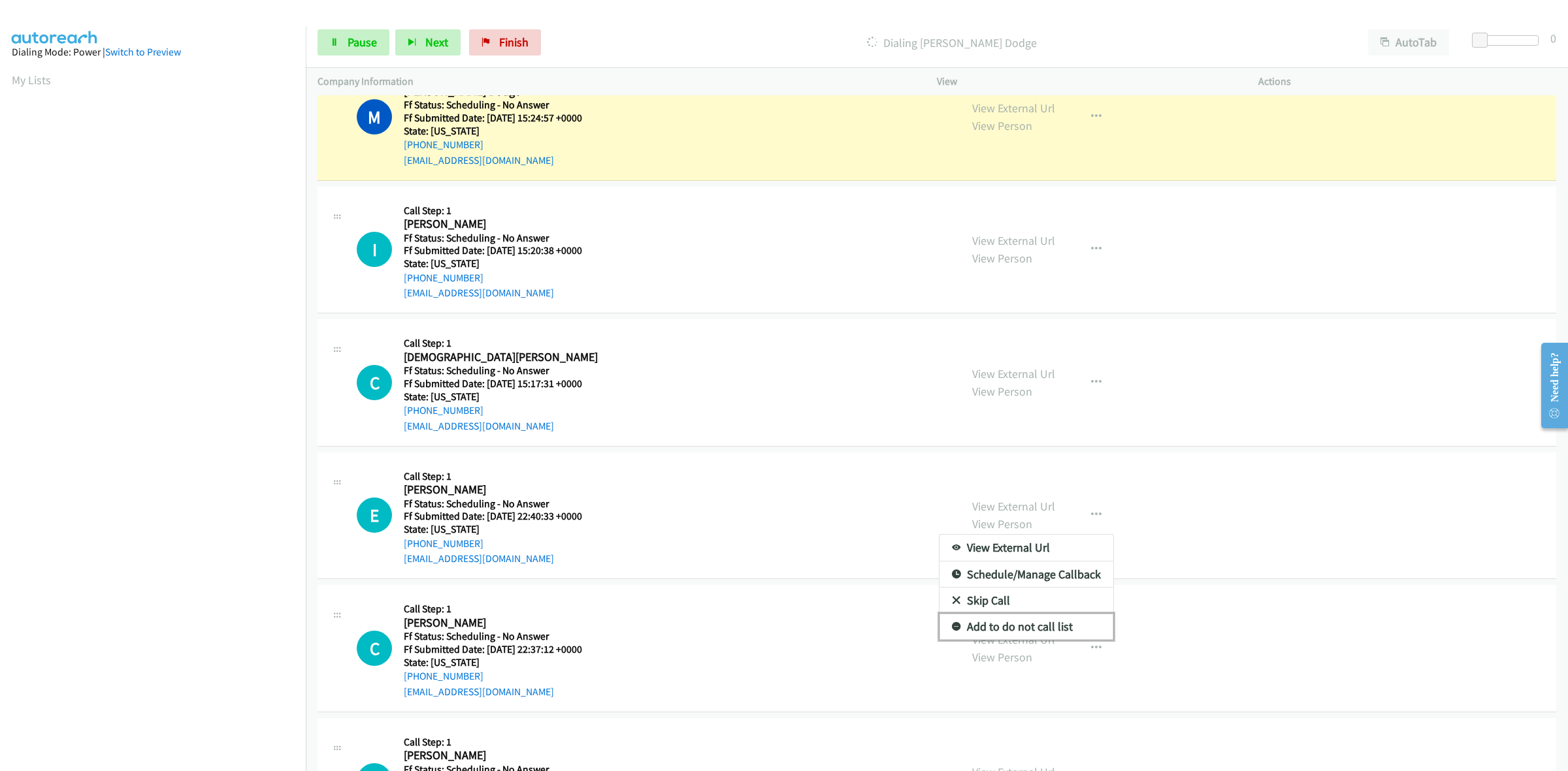
click at [972, 629] on link "Add to do not call list" at bounding box center [1026, 627] width 174 height 26
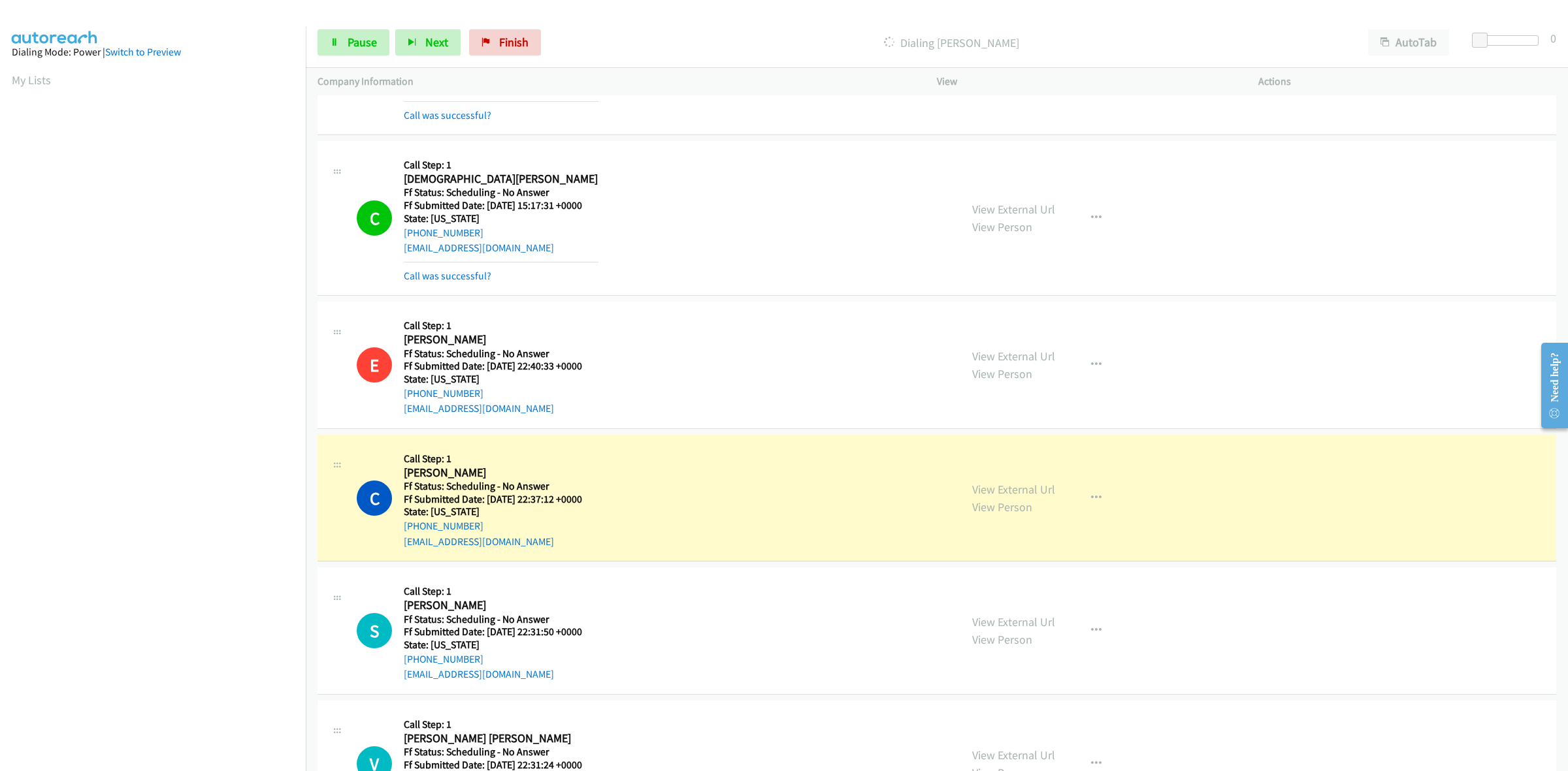
scroll to position [933, 0]
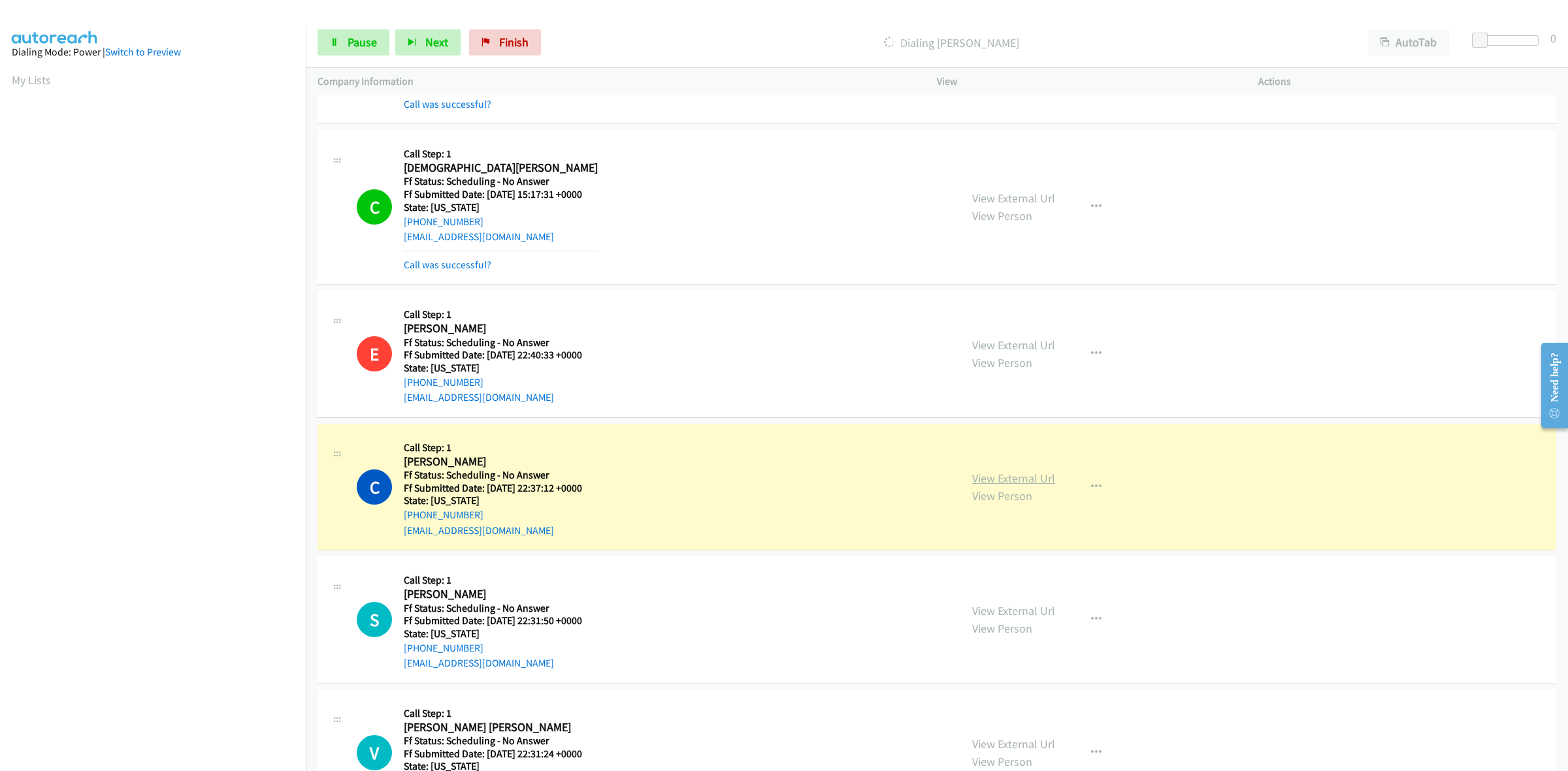
click at [1037, 480] on link "View External Url" at bounding box center [1014, 478] width 83 height 15
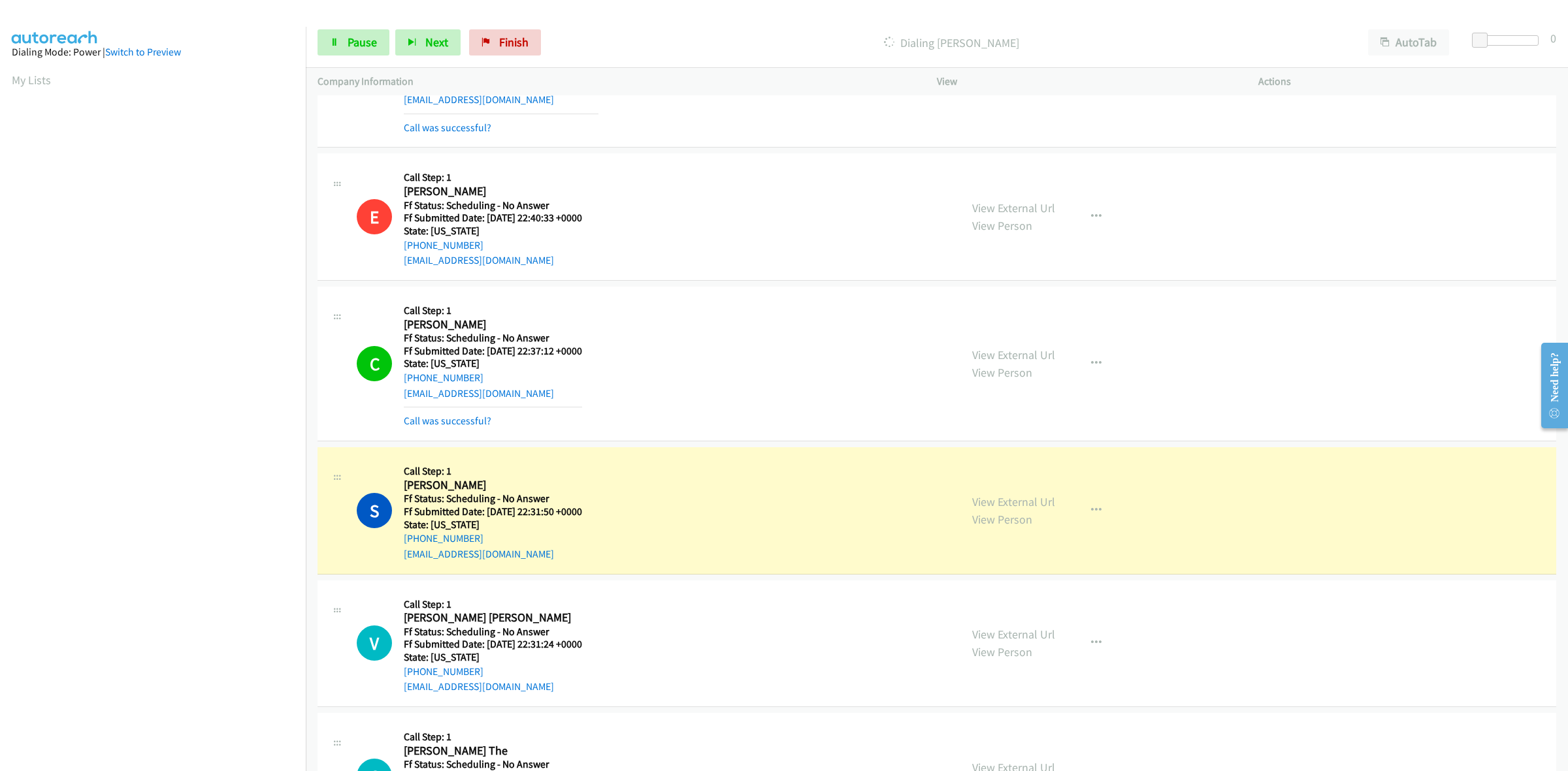
scroll to position [1096, 0]
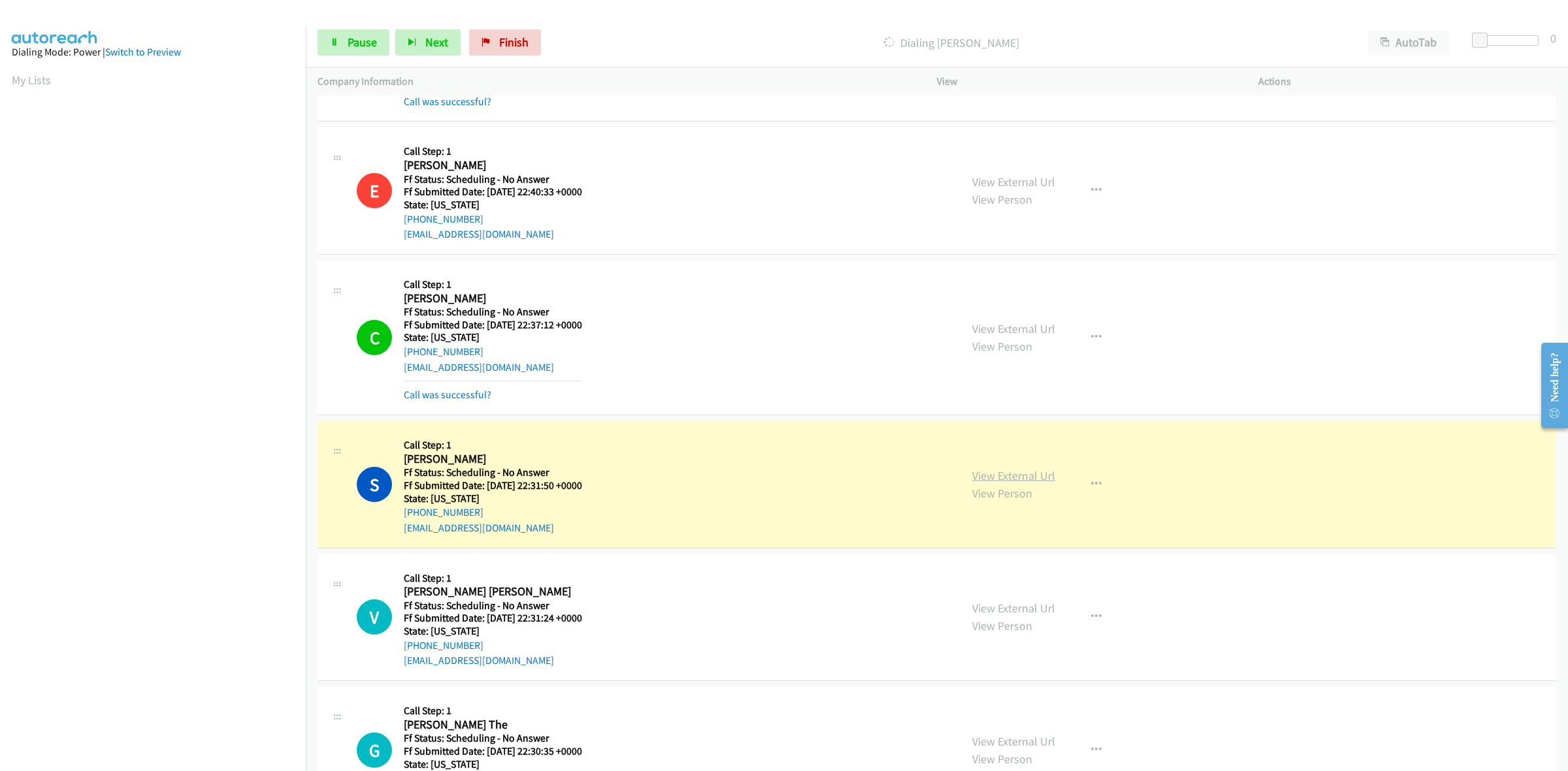
click at [1016, 474] on link "View External Url" at bounding box center [1014, 476] width 83 height 15
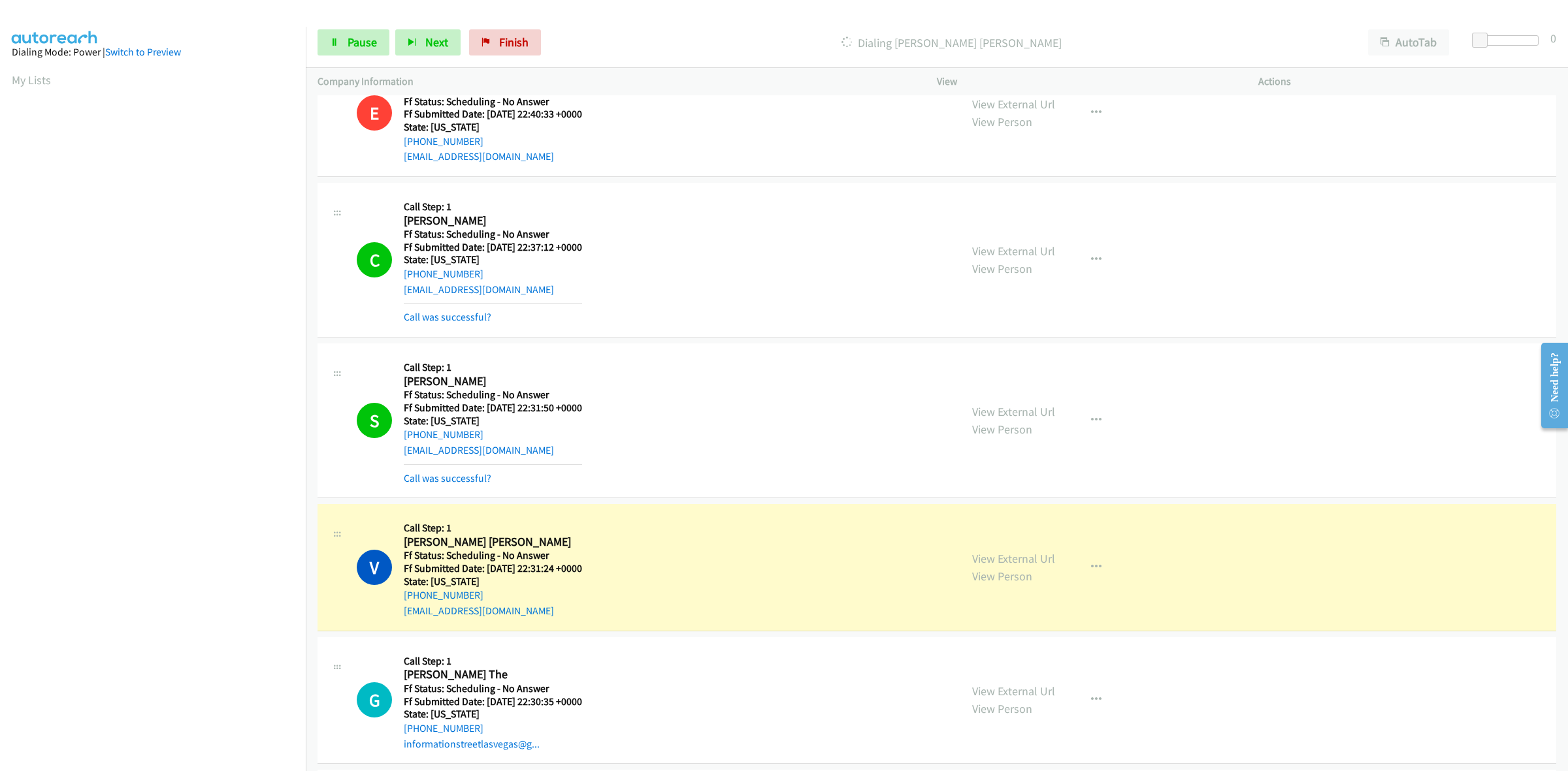
scroll to position [1259, 0]
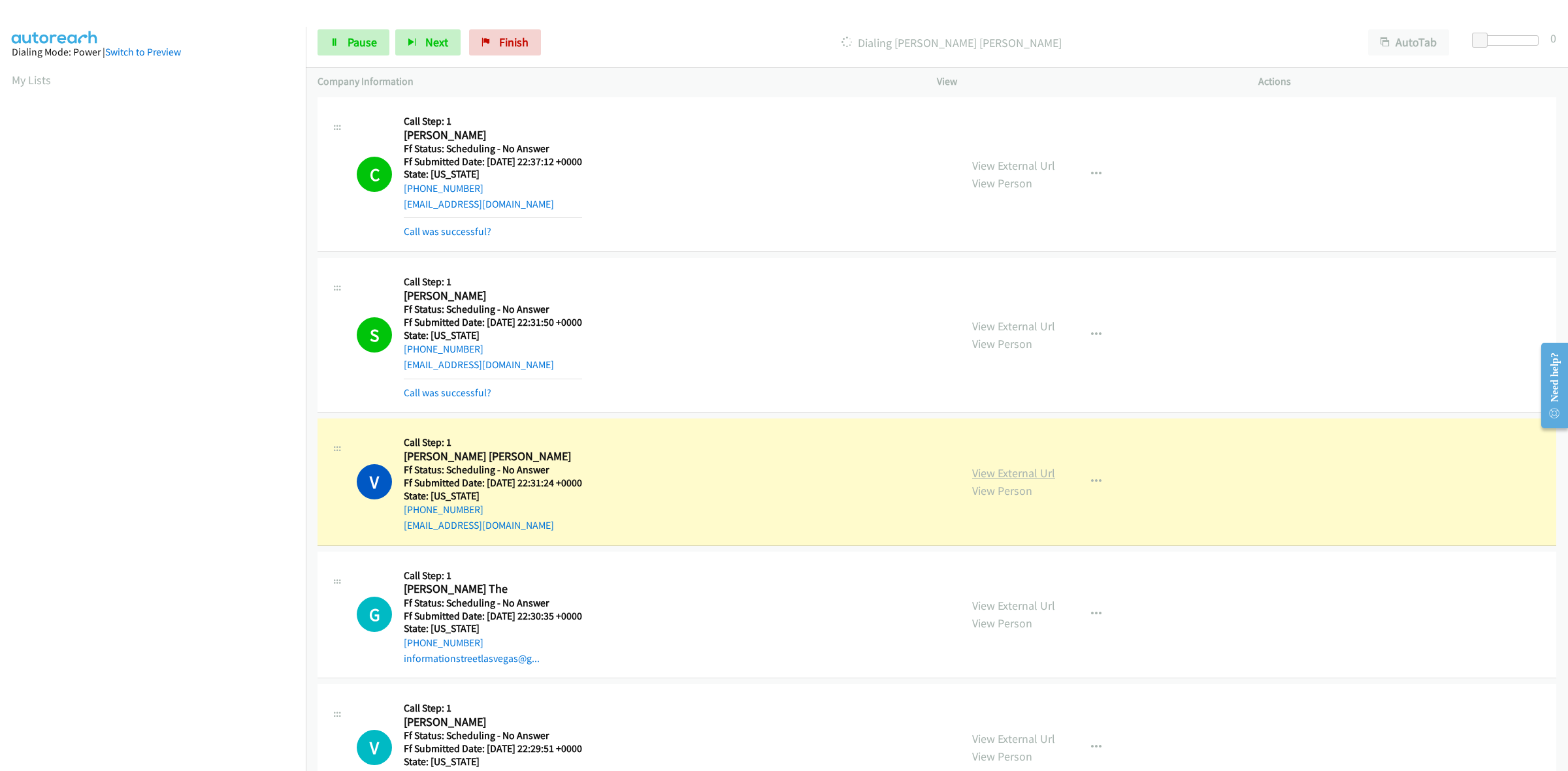
click at [1038, 470] on link "View External Url" at bounding box center [1014, 473] width 83 height 15
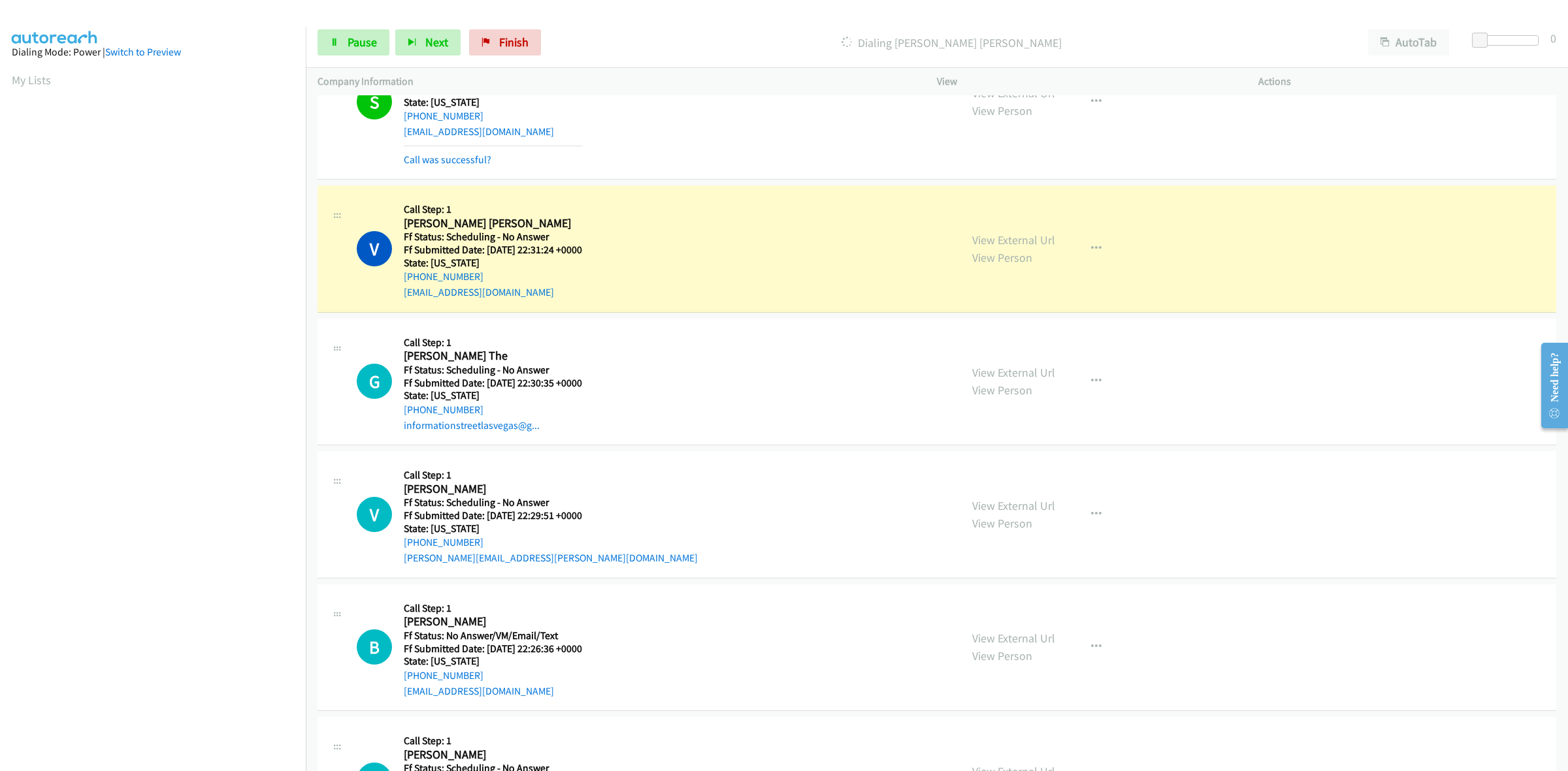
scroll to position [1504, 0]
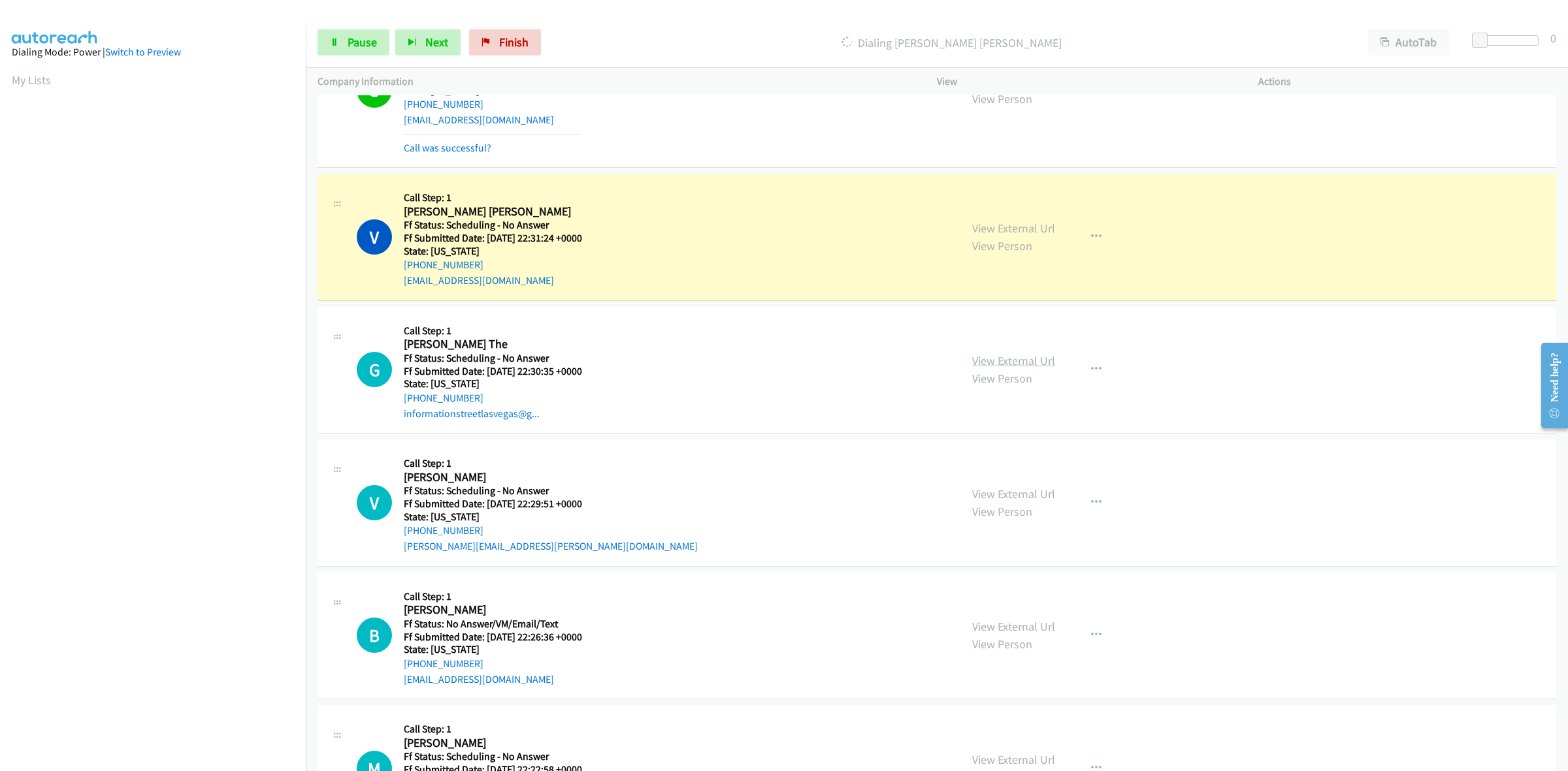
click at [1014, 356] on link "View External Url" at bounding box center [1014, 360] width 83 height 15
click at [1018, 498] on link "View External Url" at bounding box center [1014, 494] width 83 height 15
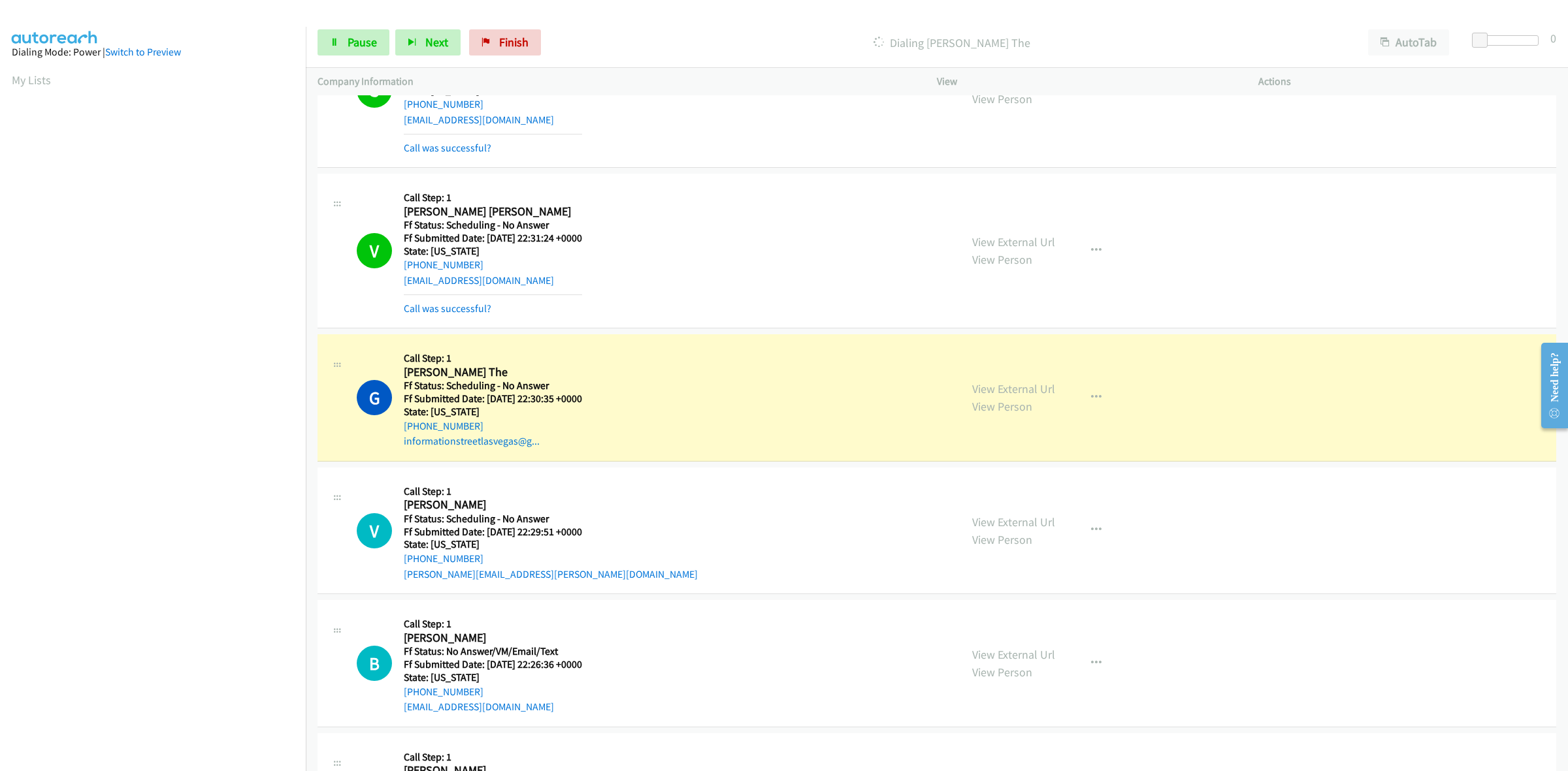
scroll to position [0, 2]
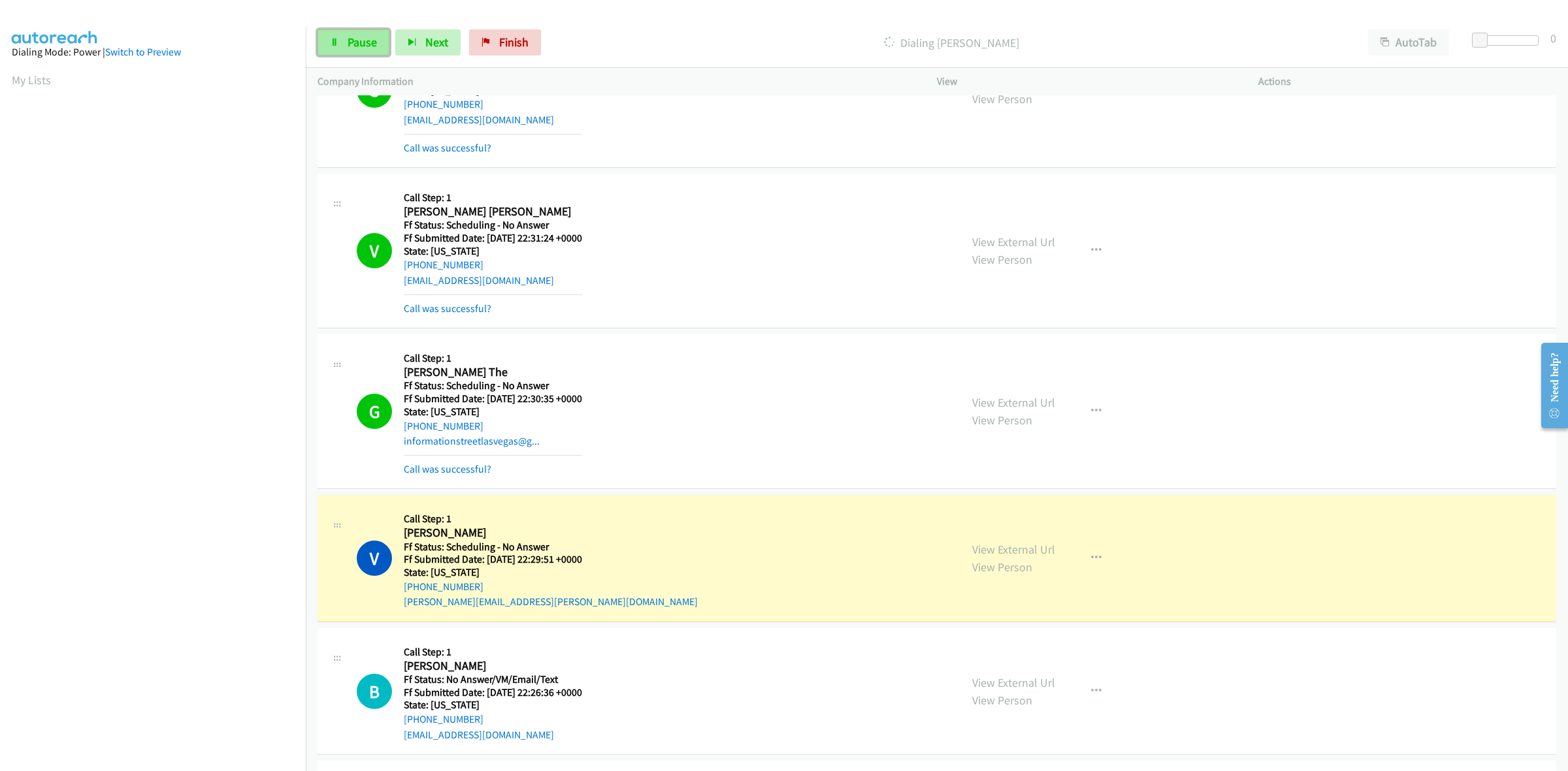
click at [355, 37] on span "Pause" at bounding box center [362, 42] width 29 height 15
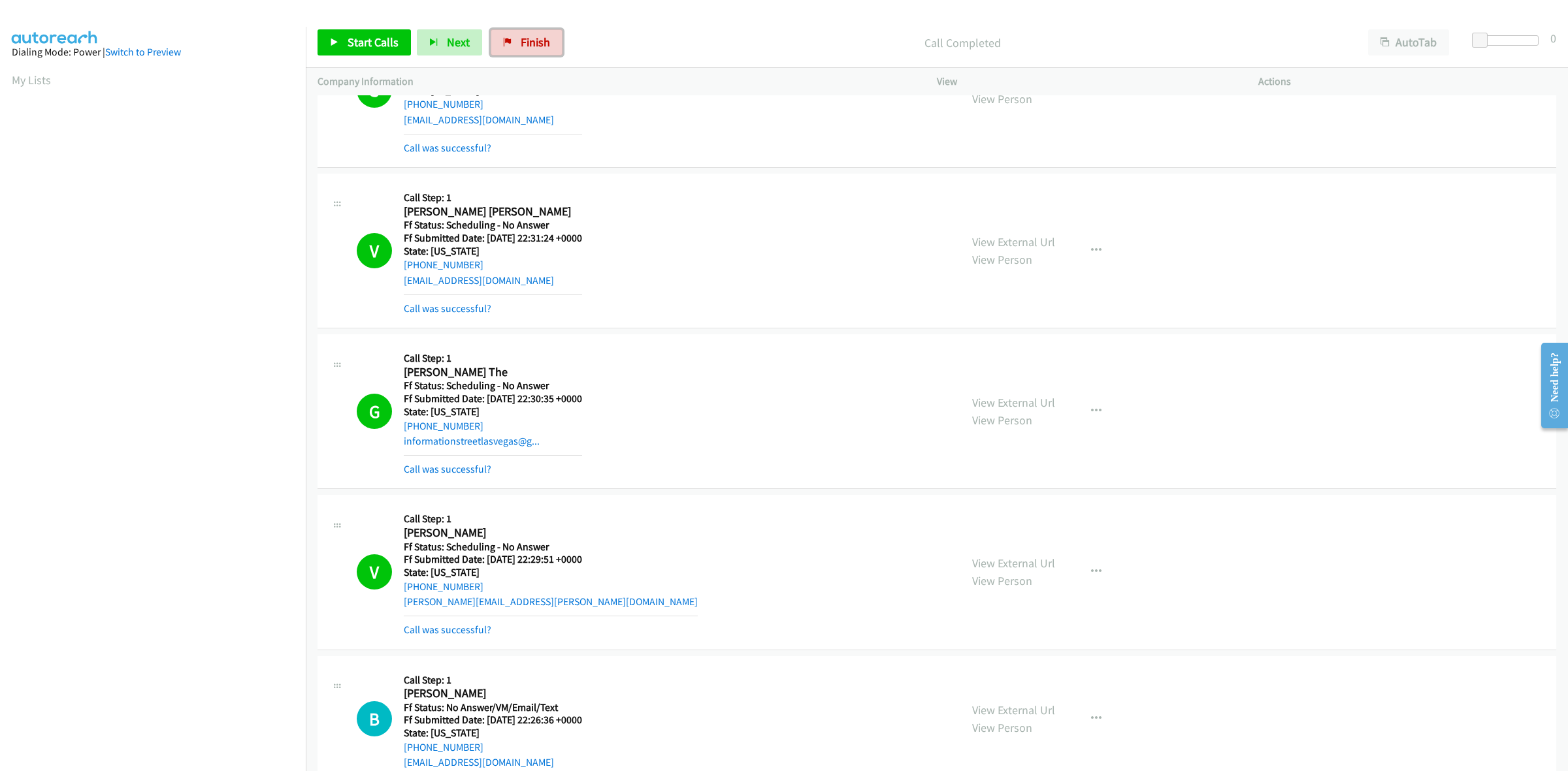
drag, startPoint x: 531, startPoint y: 49, endPoint x: 835, endPoint y: 81, distance: 305.7
click at [531, 49] on span "Finish" at bounding box center [536, 42] width 29 height 15
